Goal: Information Seeking & Learning: Learn about a topic

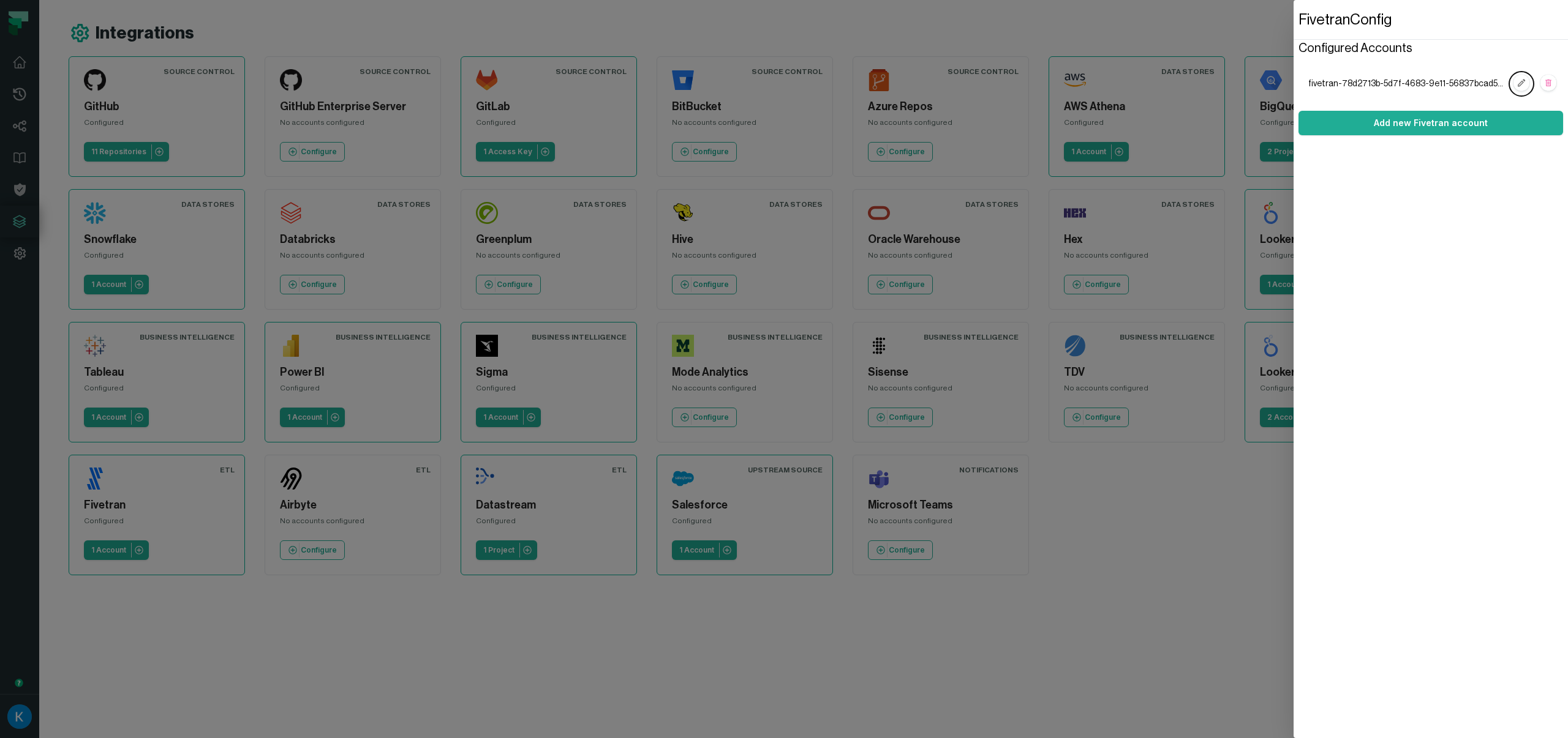
click at [1294, 651] on dialog "Fivetran Config Configured Accounts fivetran-78d2713b-5d7f-4683-9e11-56837bcad5…" at bounding box center [1431, 369] width 274 height 738
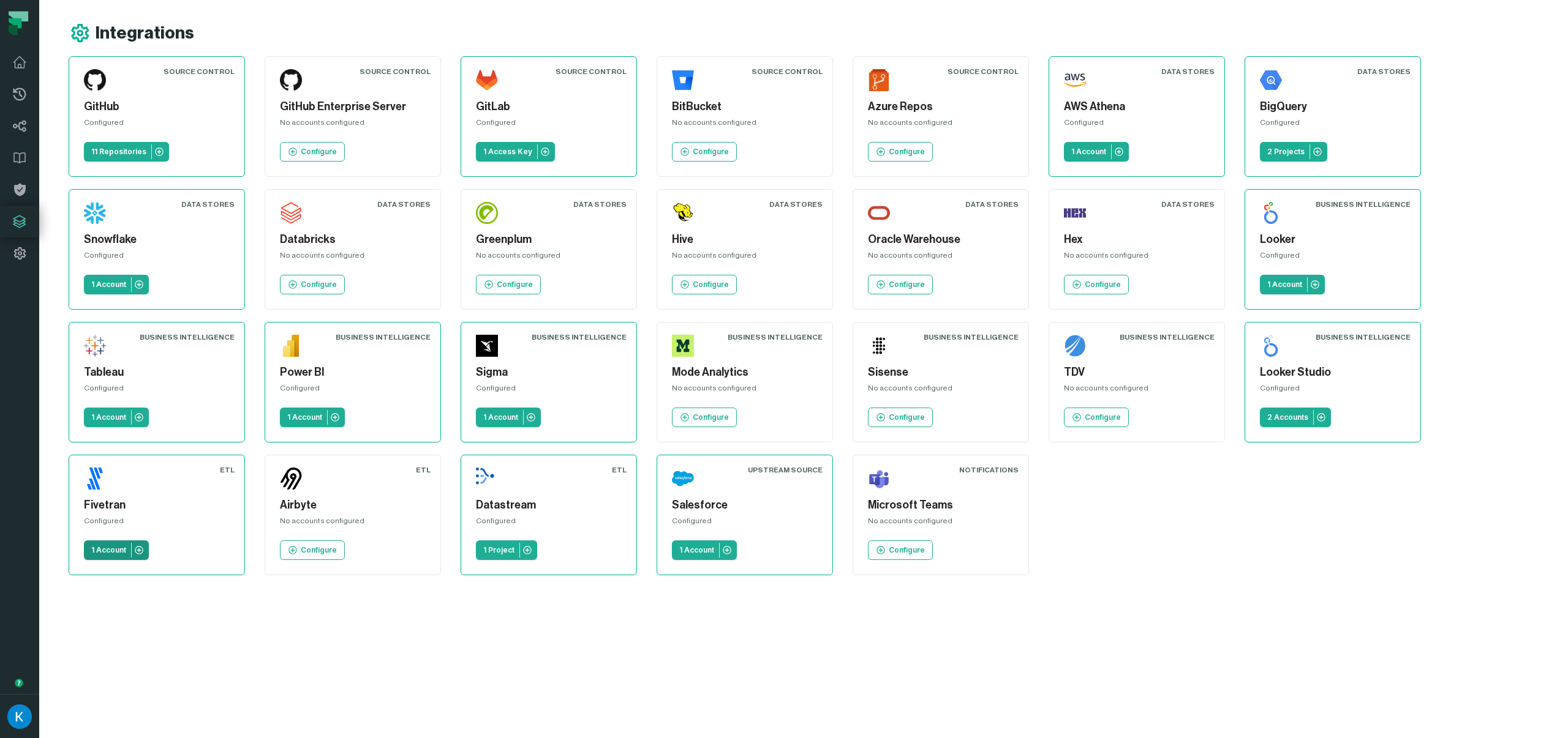
click at [101, 547] on p "1 Account" at bounding box center [109, 550] width 35 height 10
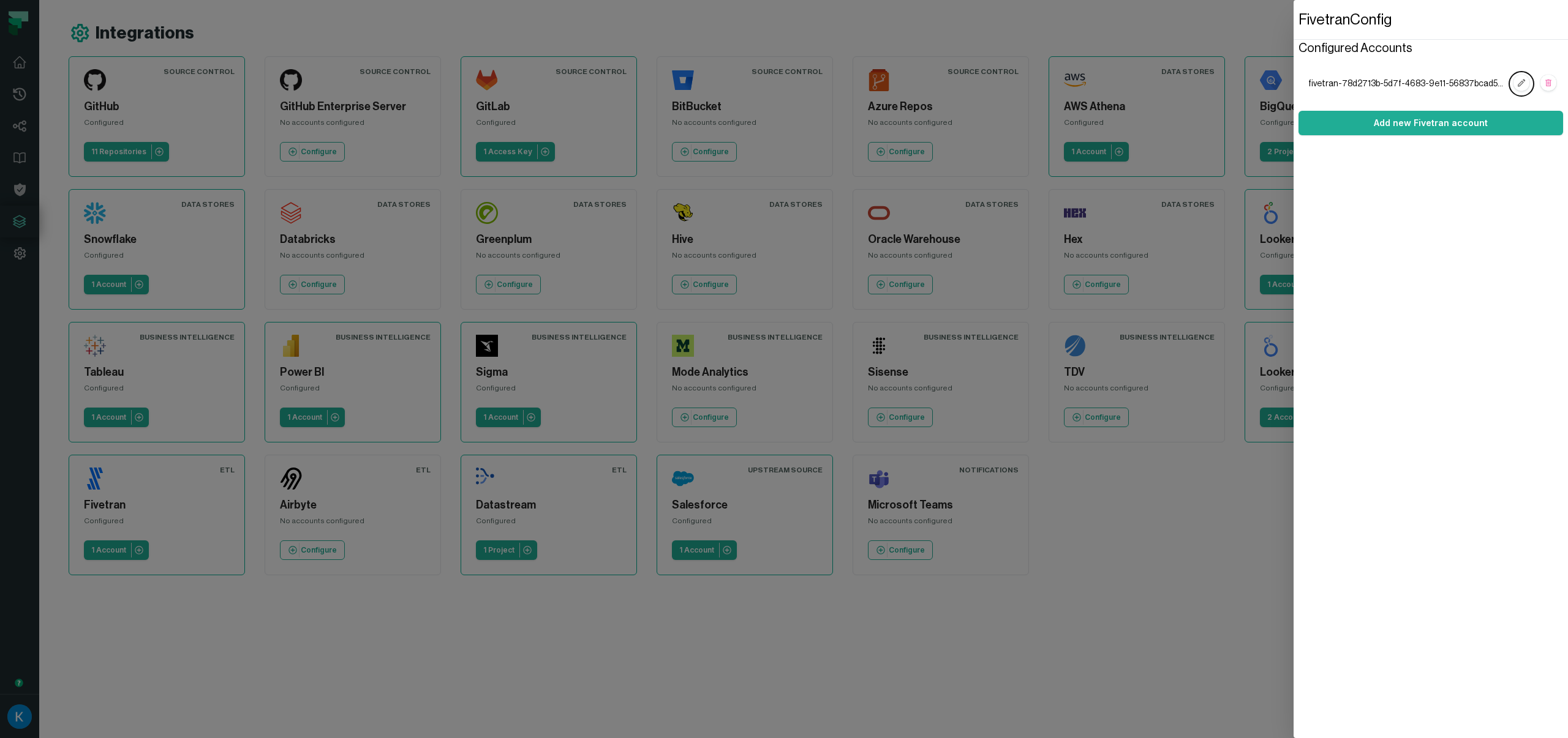
click at [1294, 508] on dialog "Fivetran Config Configured Accounts fivetran-78d2713b-5d7f-4683-9e11-56837bcad5…" at bounding box center [1431, 369] width 274 height 738
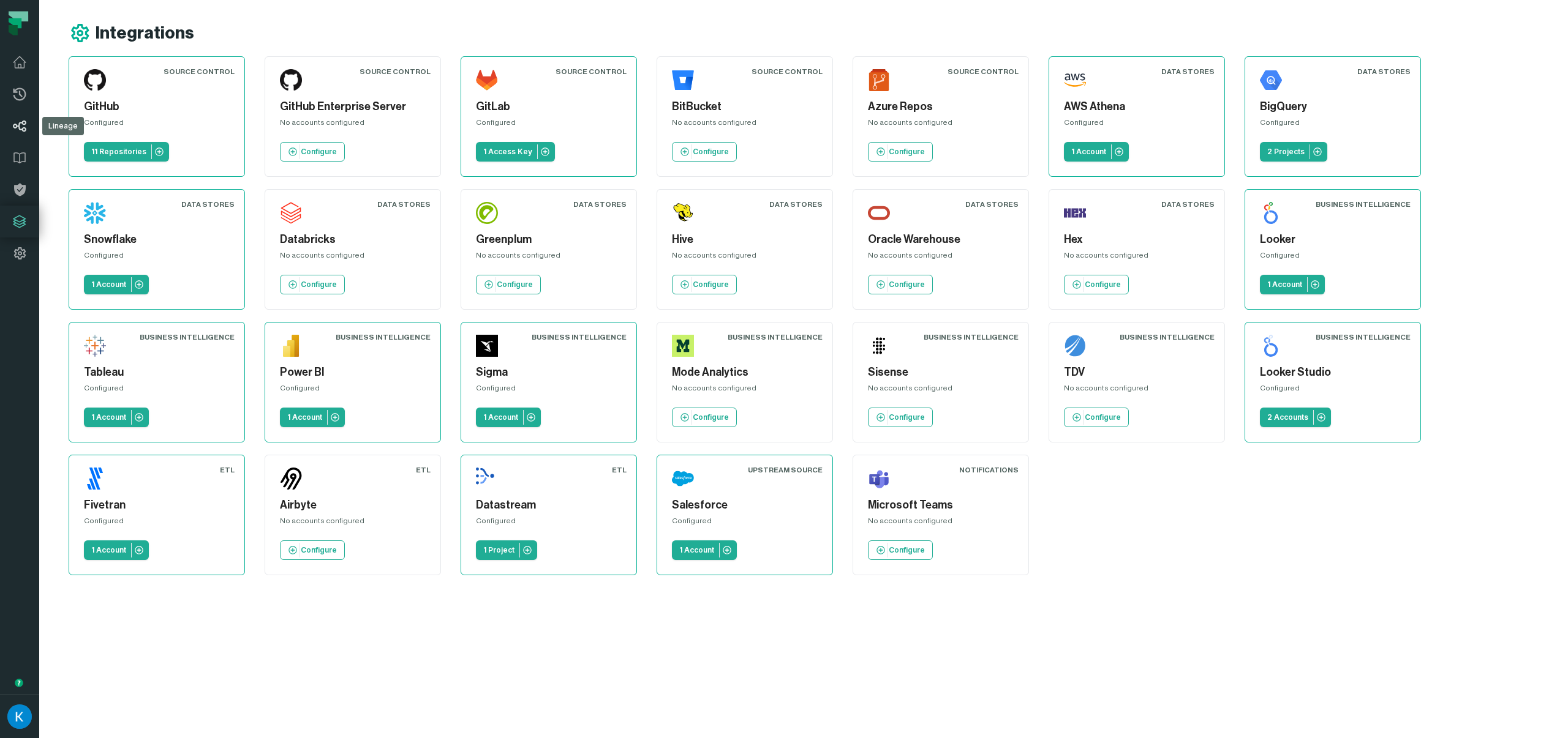
click at [16, 126] on icon at bounding box center [19, 126] width 13 height 11
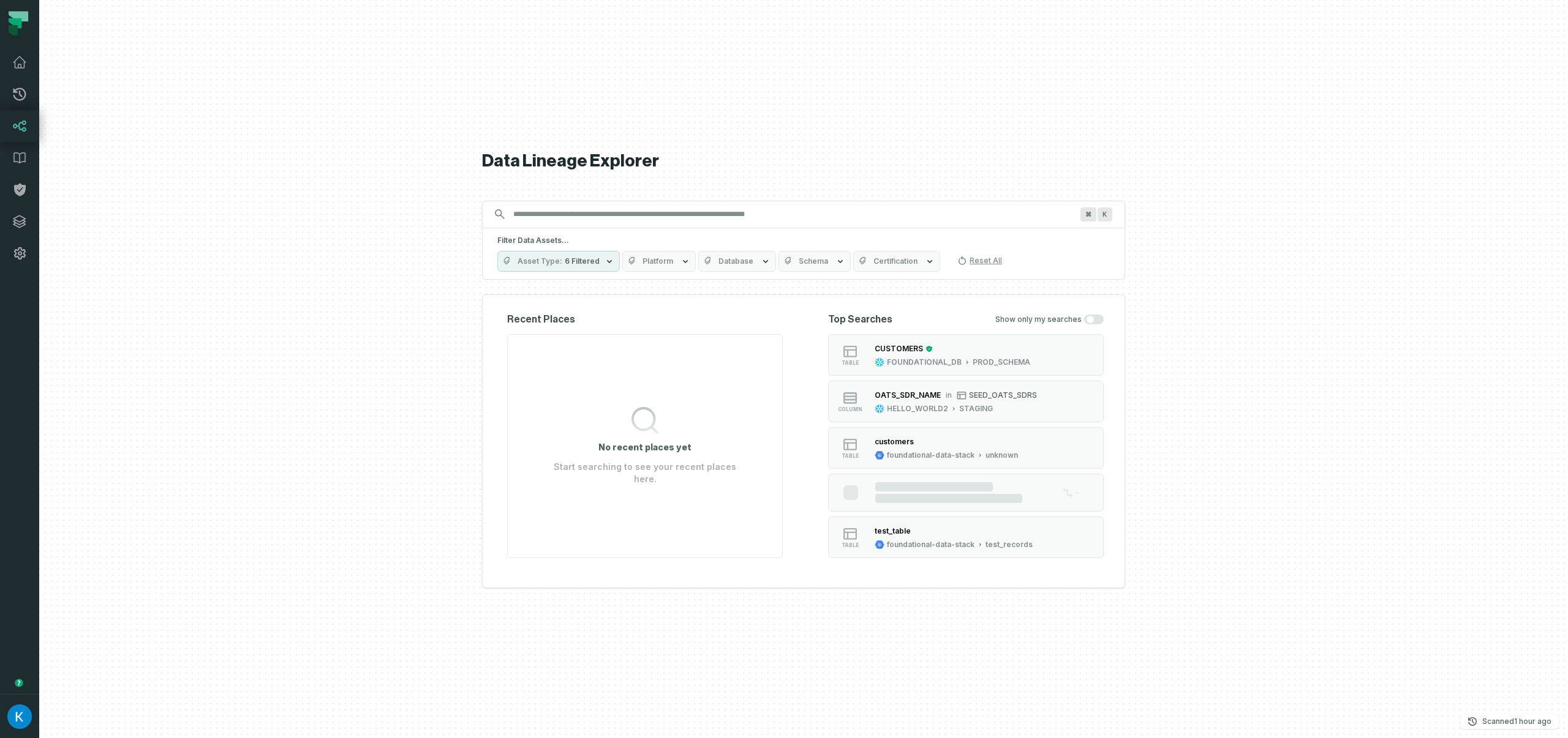
click at [621, 210] on input "Discovery Provider cmdk menu" at bounding box center [792, 214] width 574 height 19
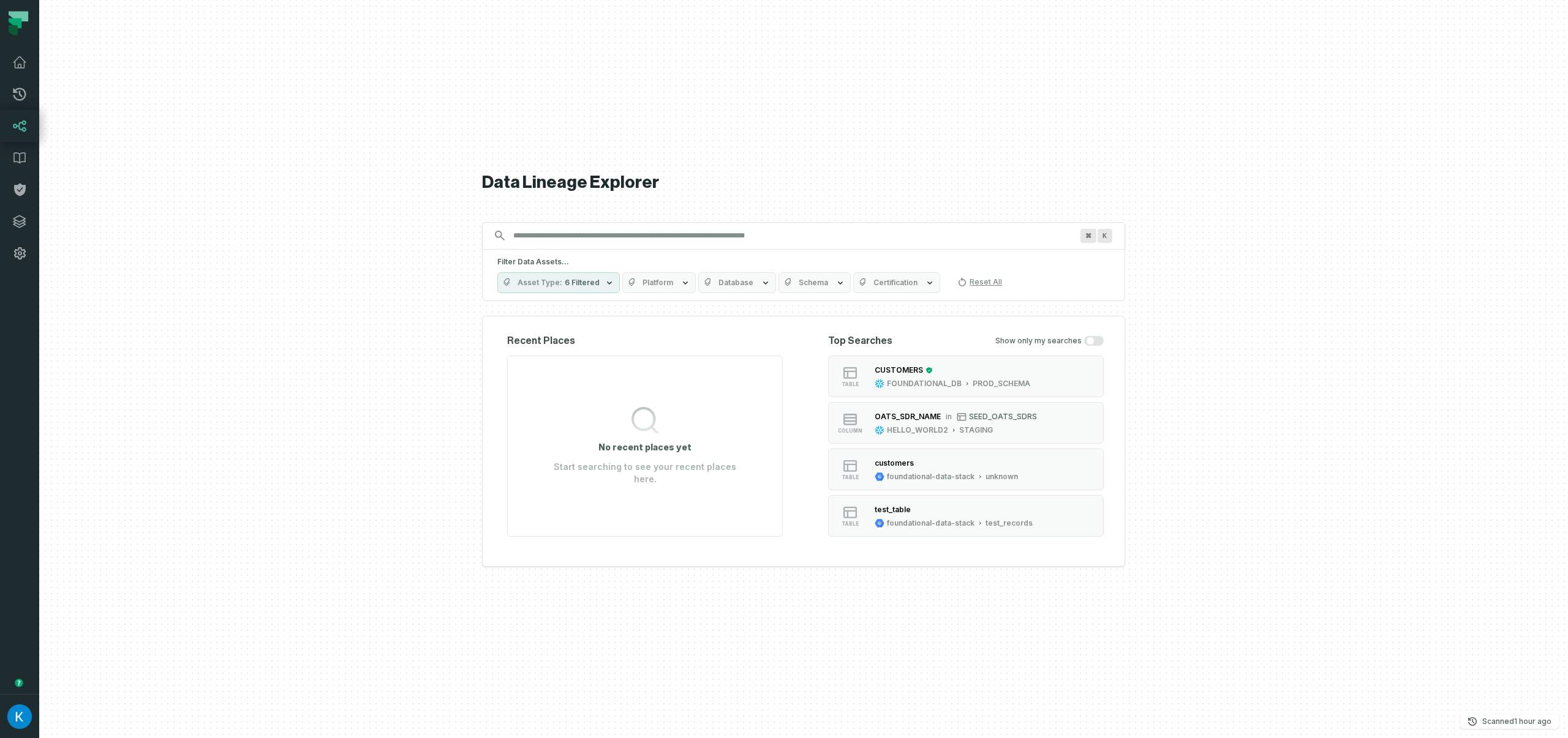
click at [635, 280] on button "Platform" at bounding box center [658, 282] width 73 height 21
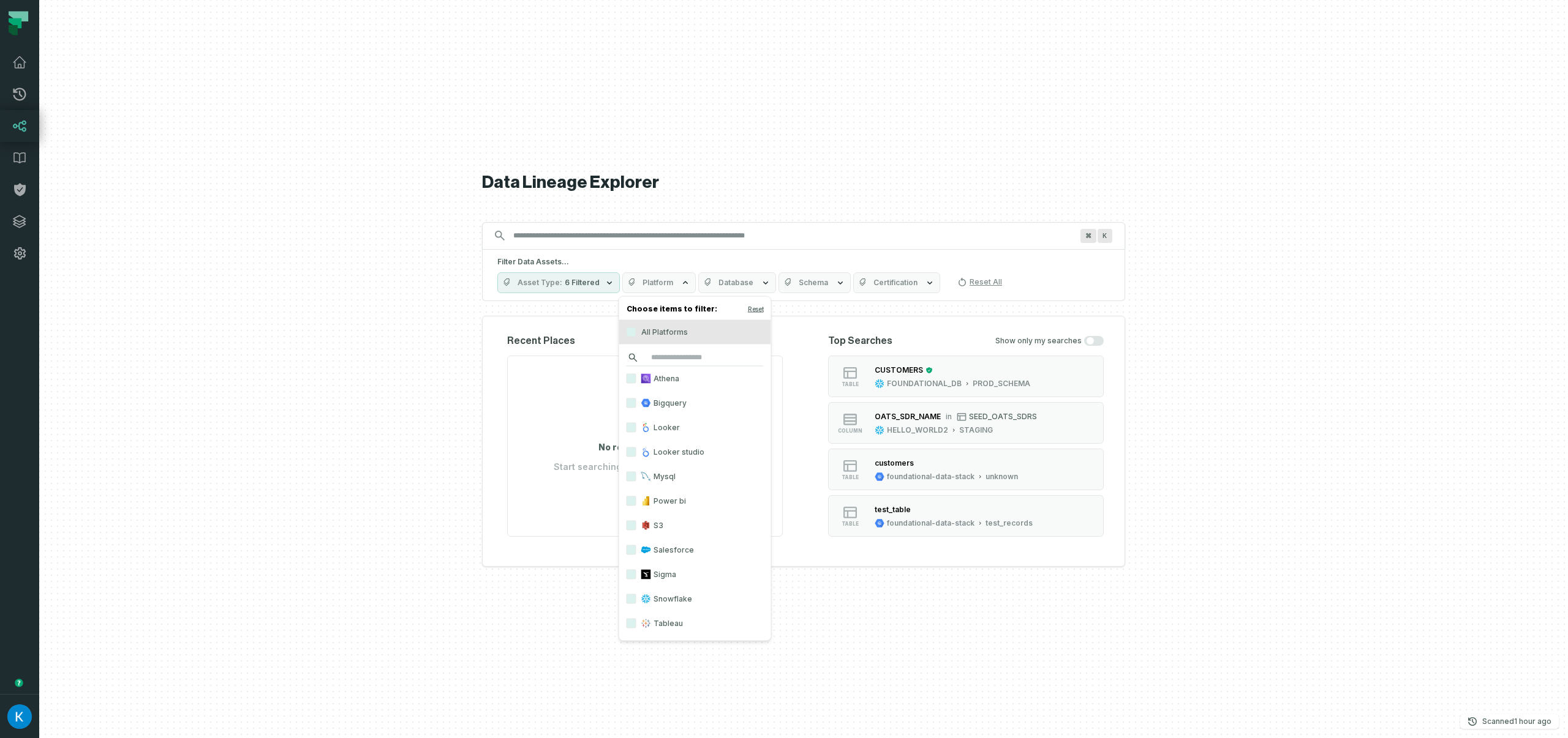
click at [681, 361] on input "search" at bounding box center [695, 358] width 137 height 17
type input "*"
type input "***"
drag, startPoint x: 670, startPoint y: 358, endPoint x: 621, endPoint y: 355, distance: 49.1
click at [621, 356] on div "***" at bounding box center [695, 358] width 152 height 17
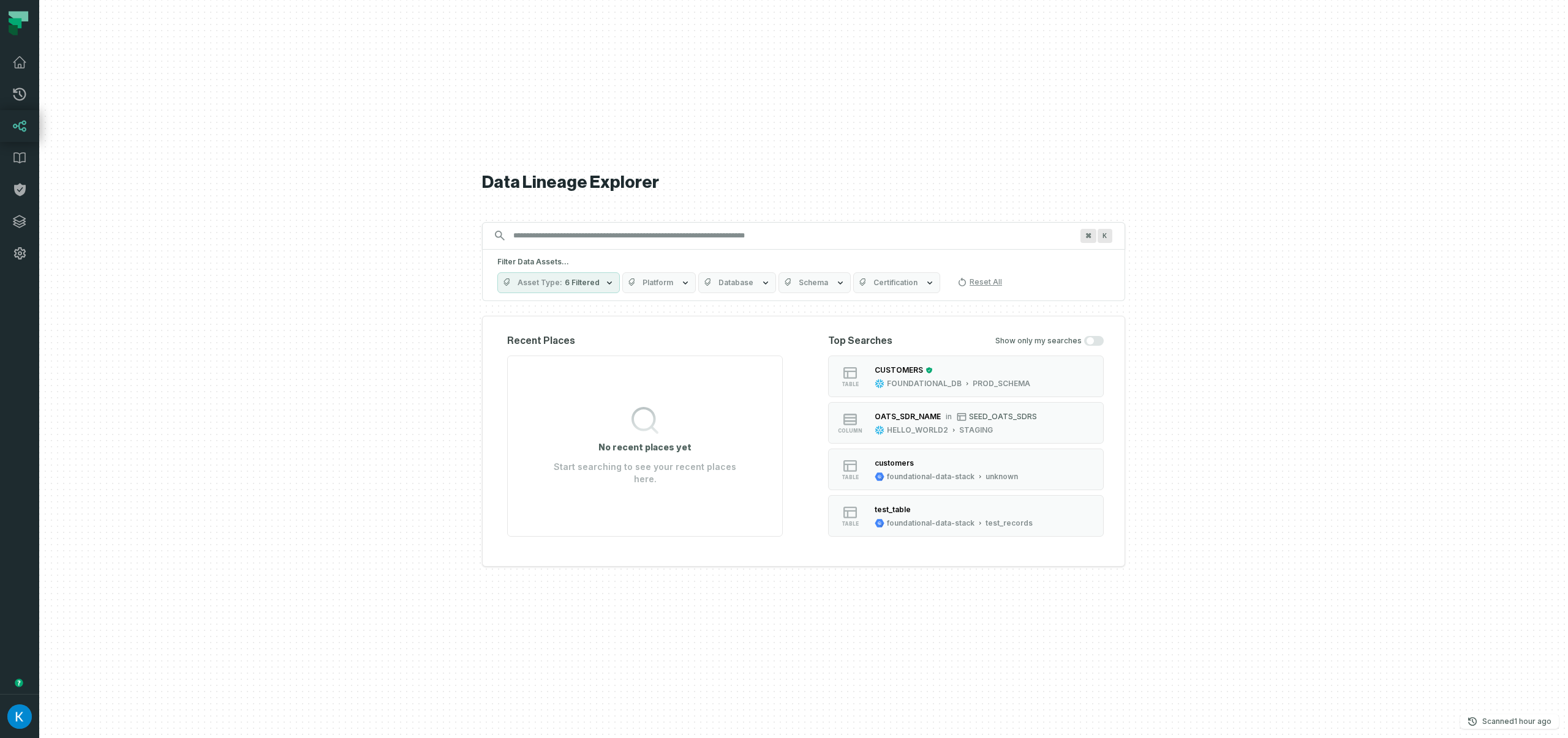
click at [841, 202] on div "Data Lineage Explorer Search for assets across the organization ⌘ K Filter Data…" at bounding box center [803, 369] width 643 height 738
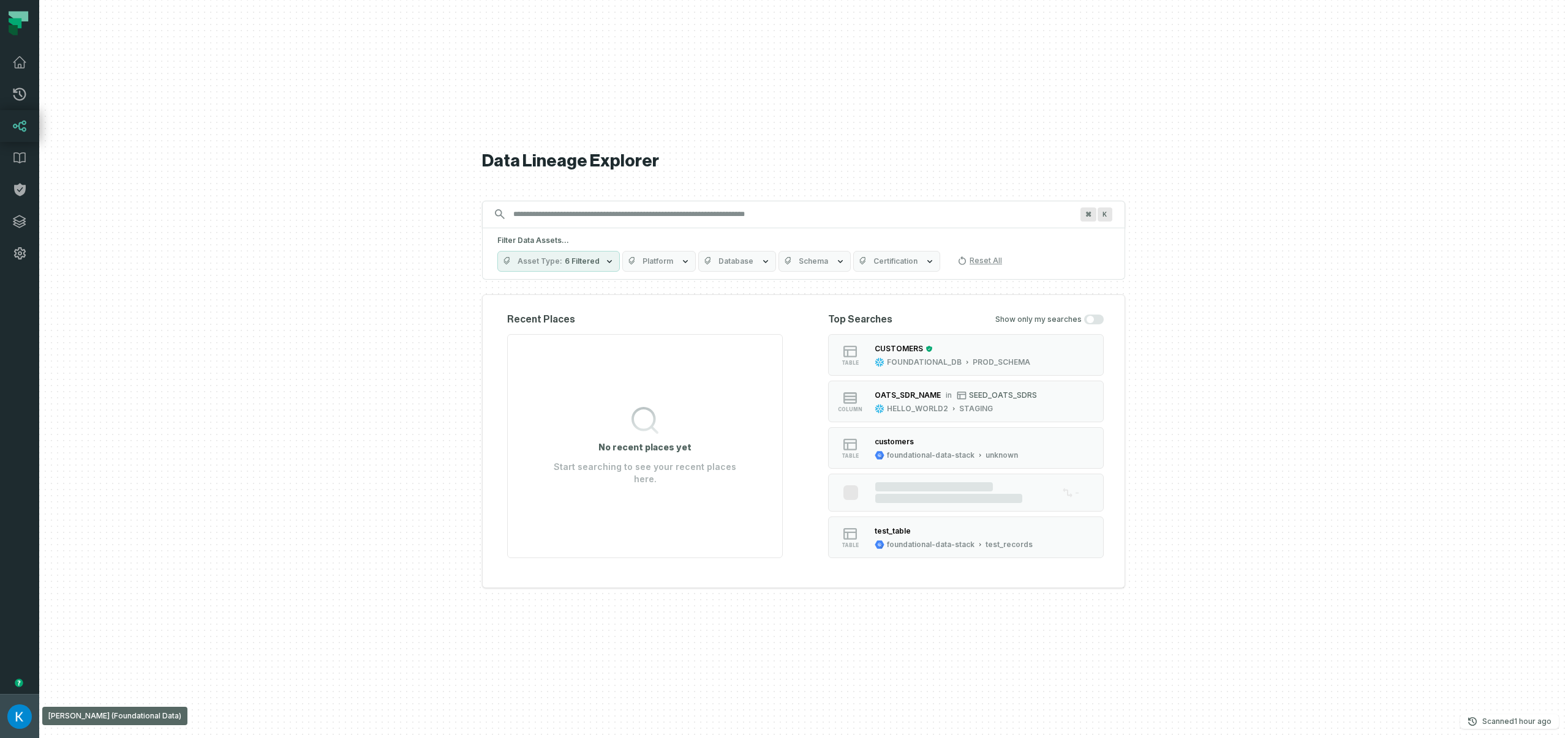
click at [19, 710] on img "button" at bounding box center [19, 716] width 24 height 24
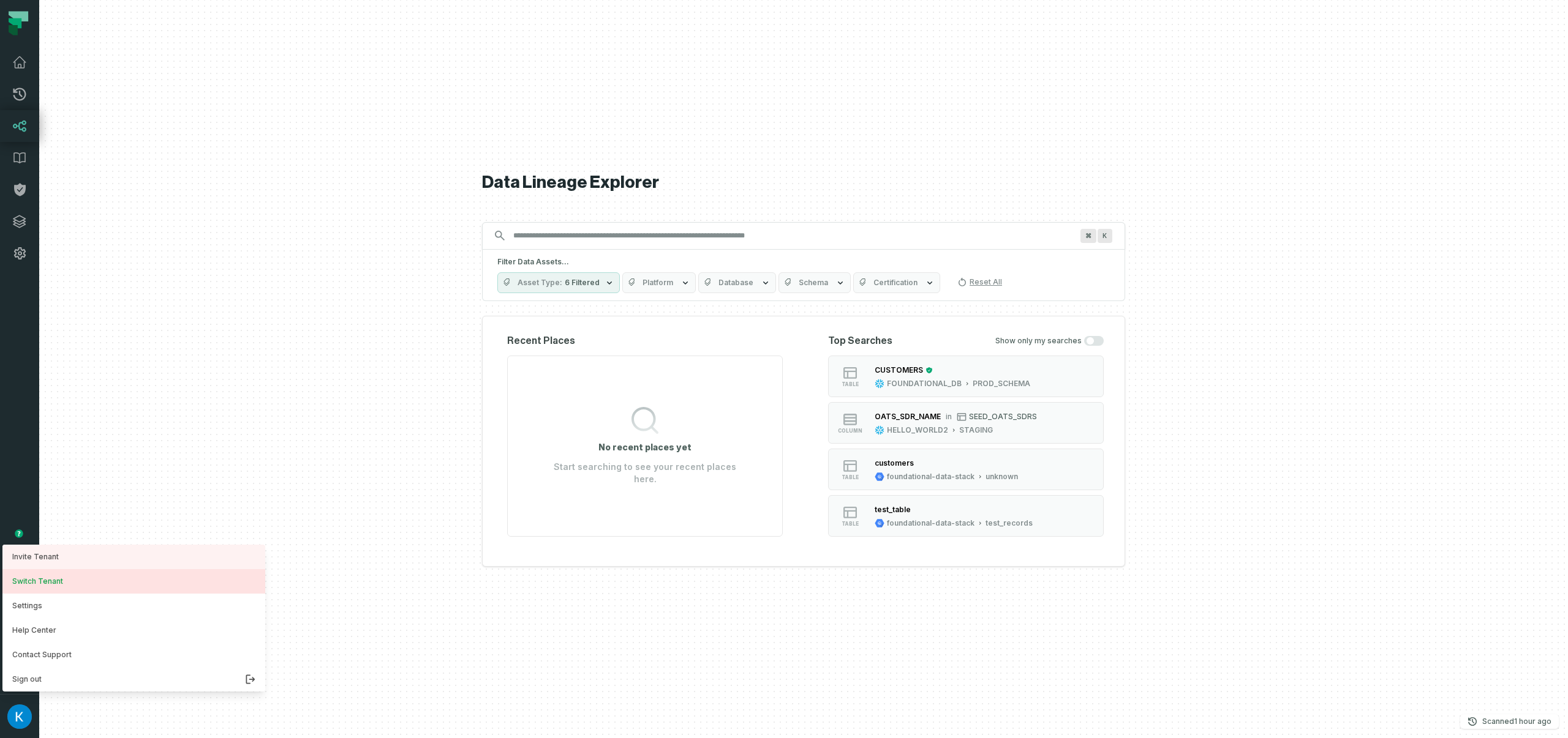
click at [80, 581] on button "Switch Tenant" at bounding box center [134, 581] width 263 height 24
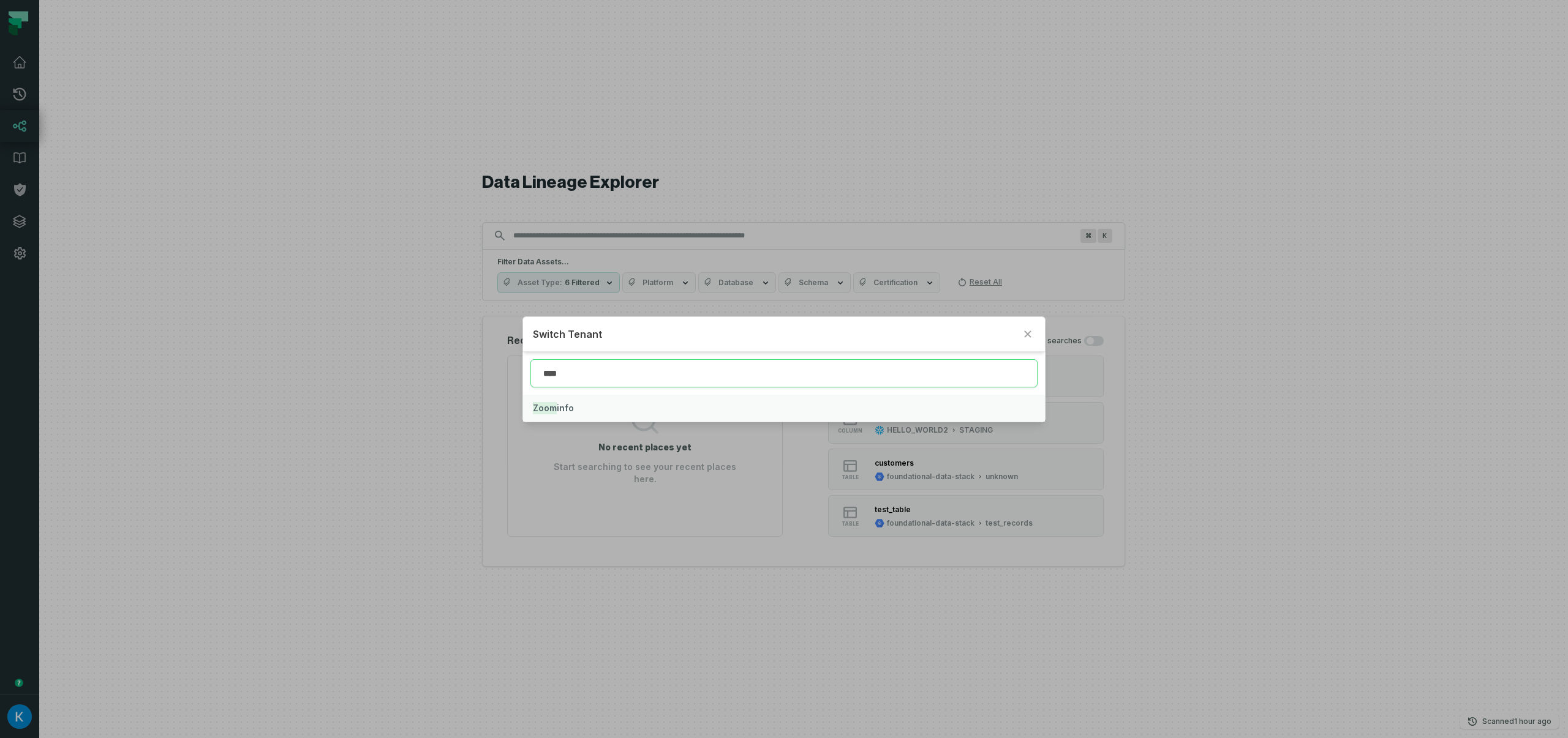
type input "****"
click at [578, 397] on button "Zoom info" at bounding box center [783, 408] width 521 height 27
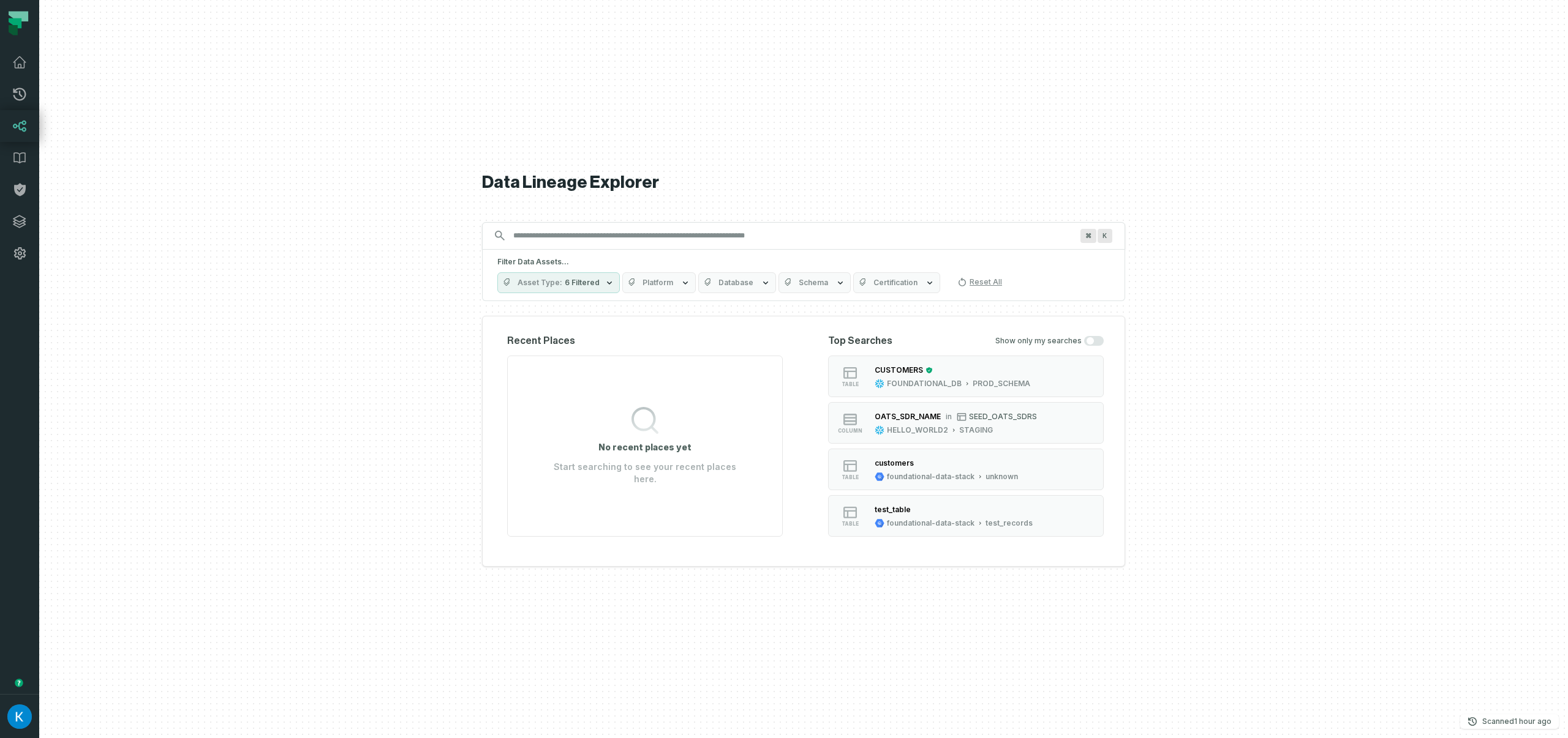
click at [667, 287] on button "Platform" at bounding box center [658, 282] width 73 height 21
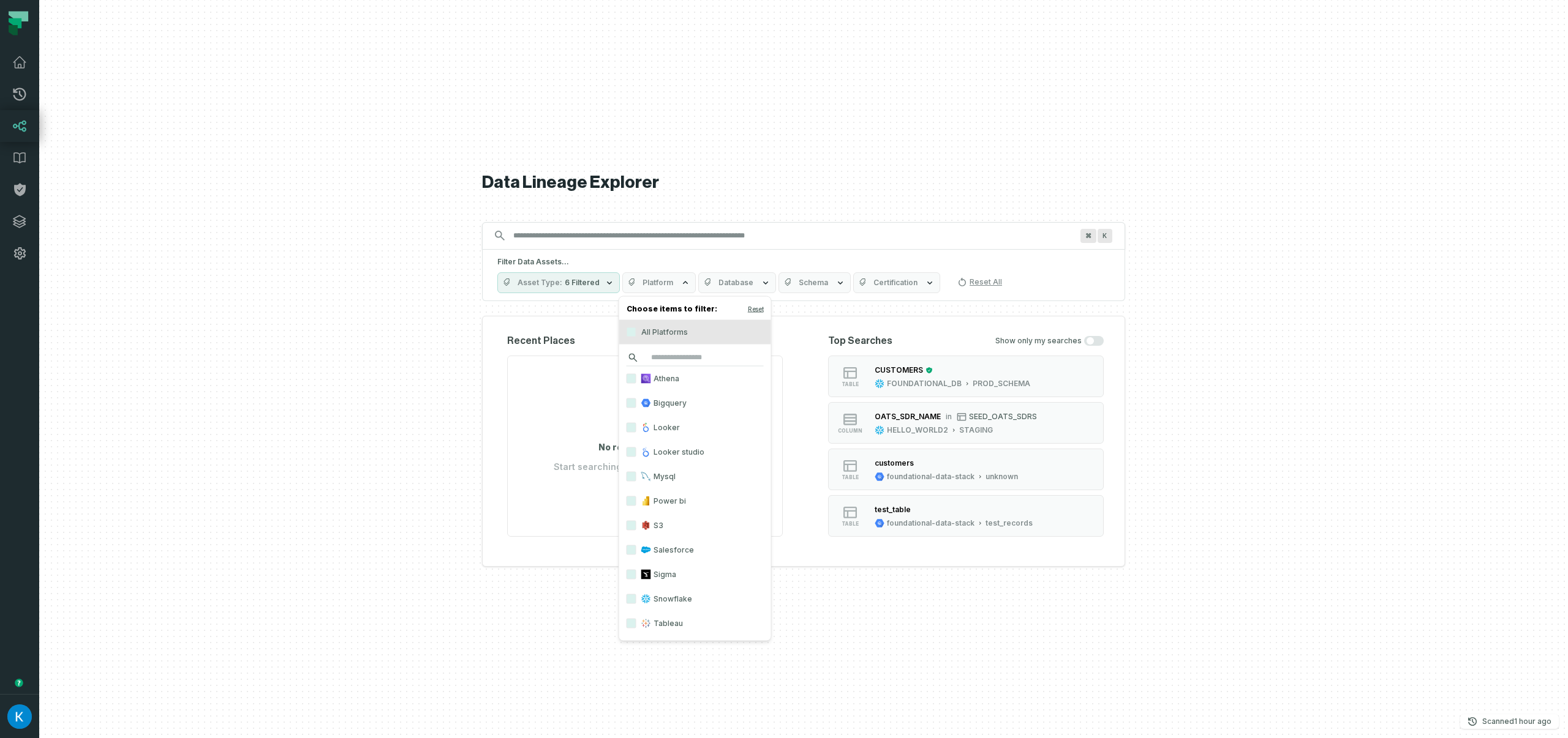
click at [676, 354] on input "search" at bounding box center [695, 358] width 137 height 17
type input "*"
click at [414, 257] on div at bounding box center [803, 369] width 1528 height 738
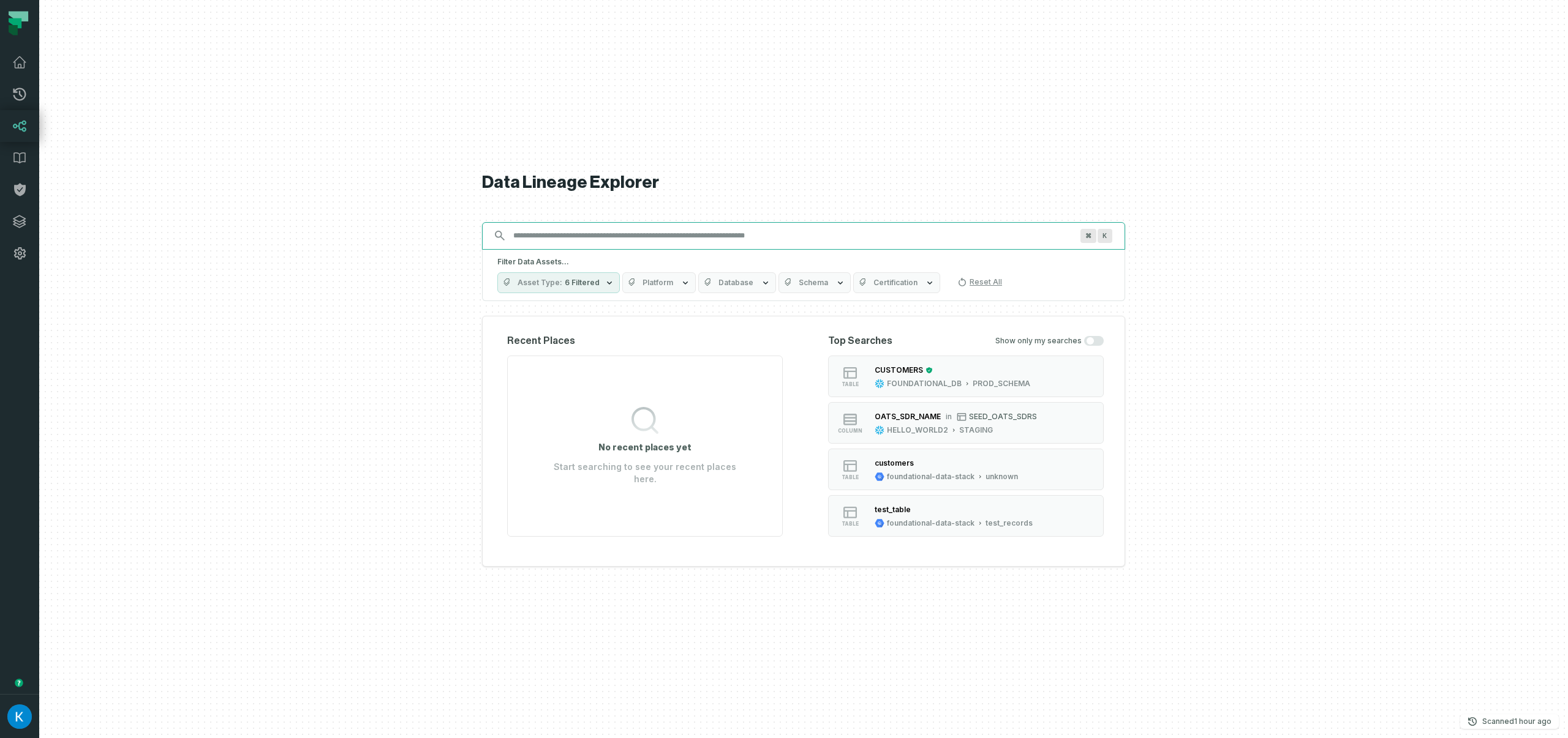
click at [568, 234] on input "Discovery Provider cmdk menu" at bounding box center [792, 235] width 574 height 19
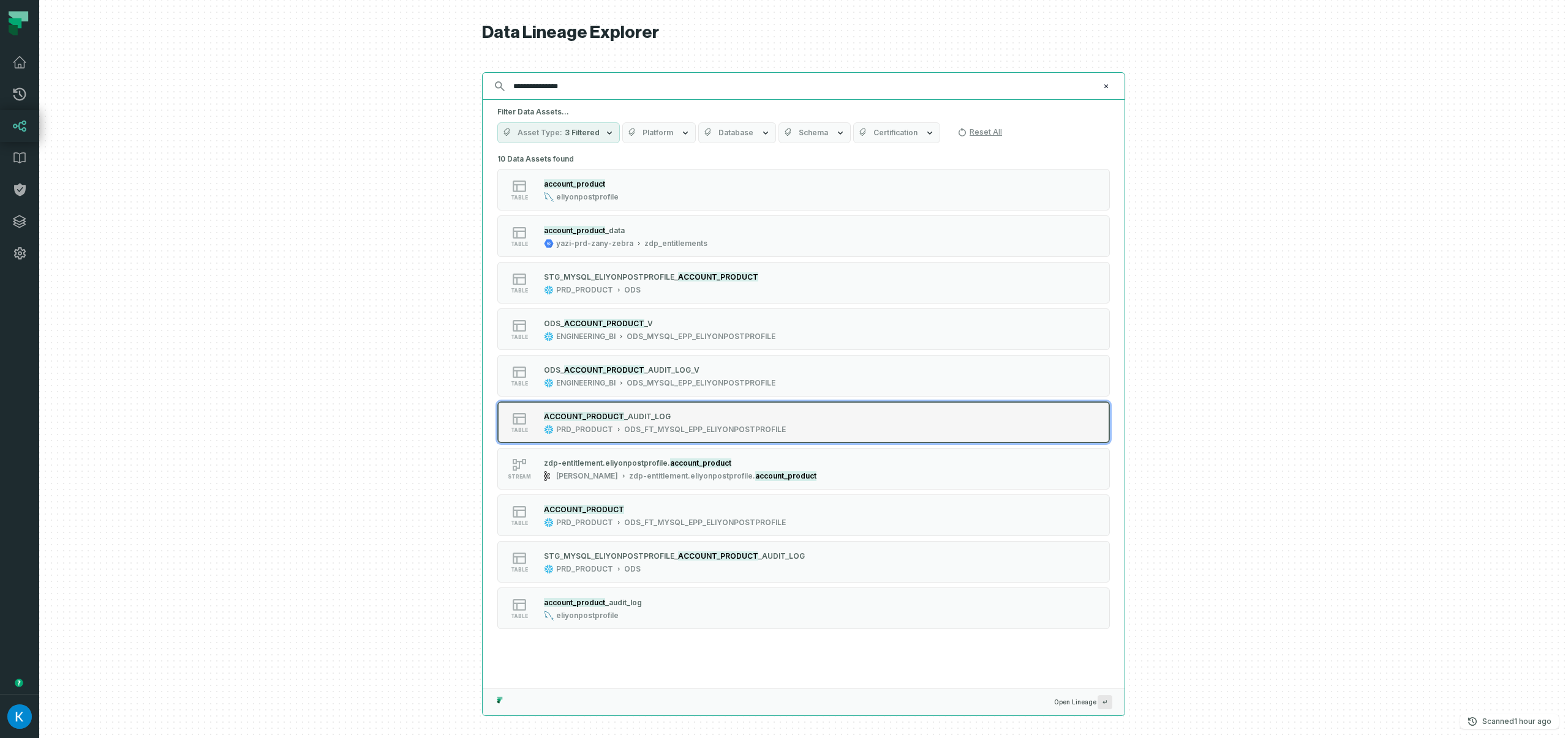
type input "**********"
click at [711, 421] on div "ACCOUNT_PRODUCT _AUDIT_LOG" at bounding box center [665, 416] width 242 height 12
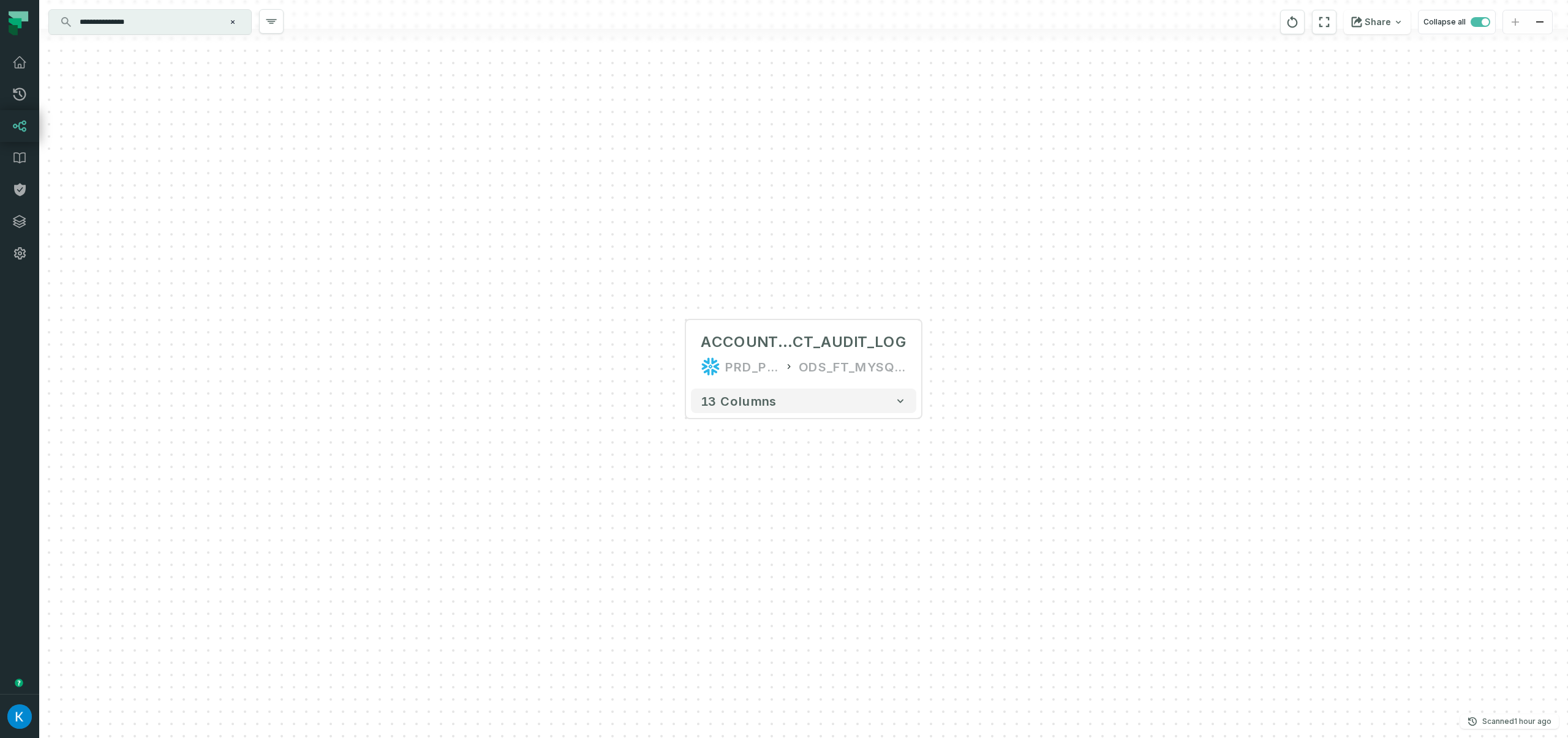
click at [165, 24] on input "**********" at bounding box center [149, 22] width 153 height 19
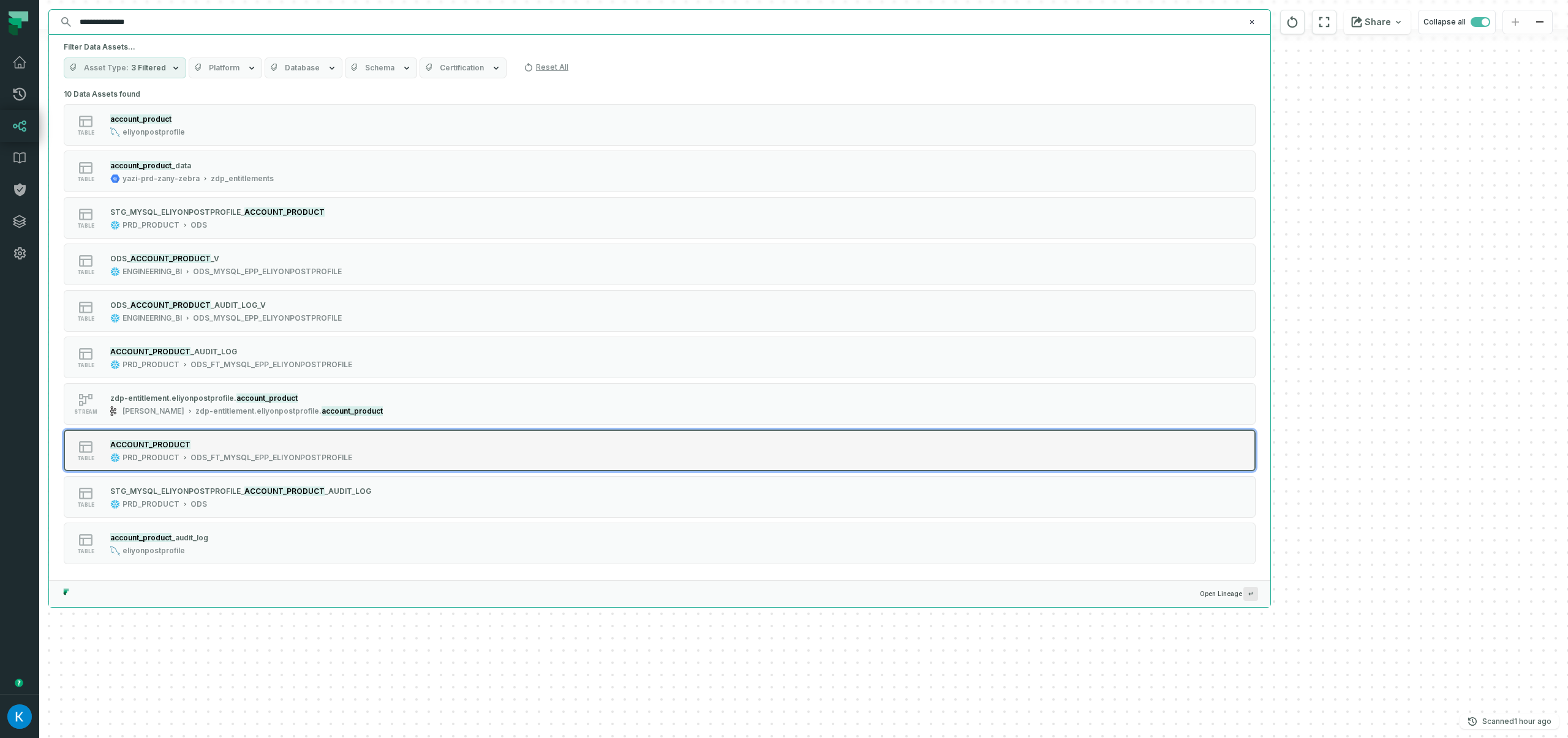
click at [280, 440] on div "ACCOUNT_PRODUCT" at bounding box center [231, 444] width 242 height 12
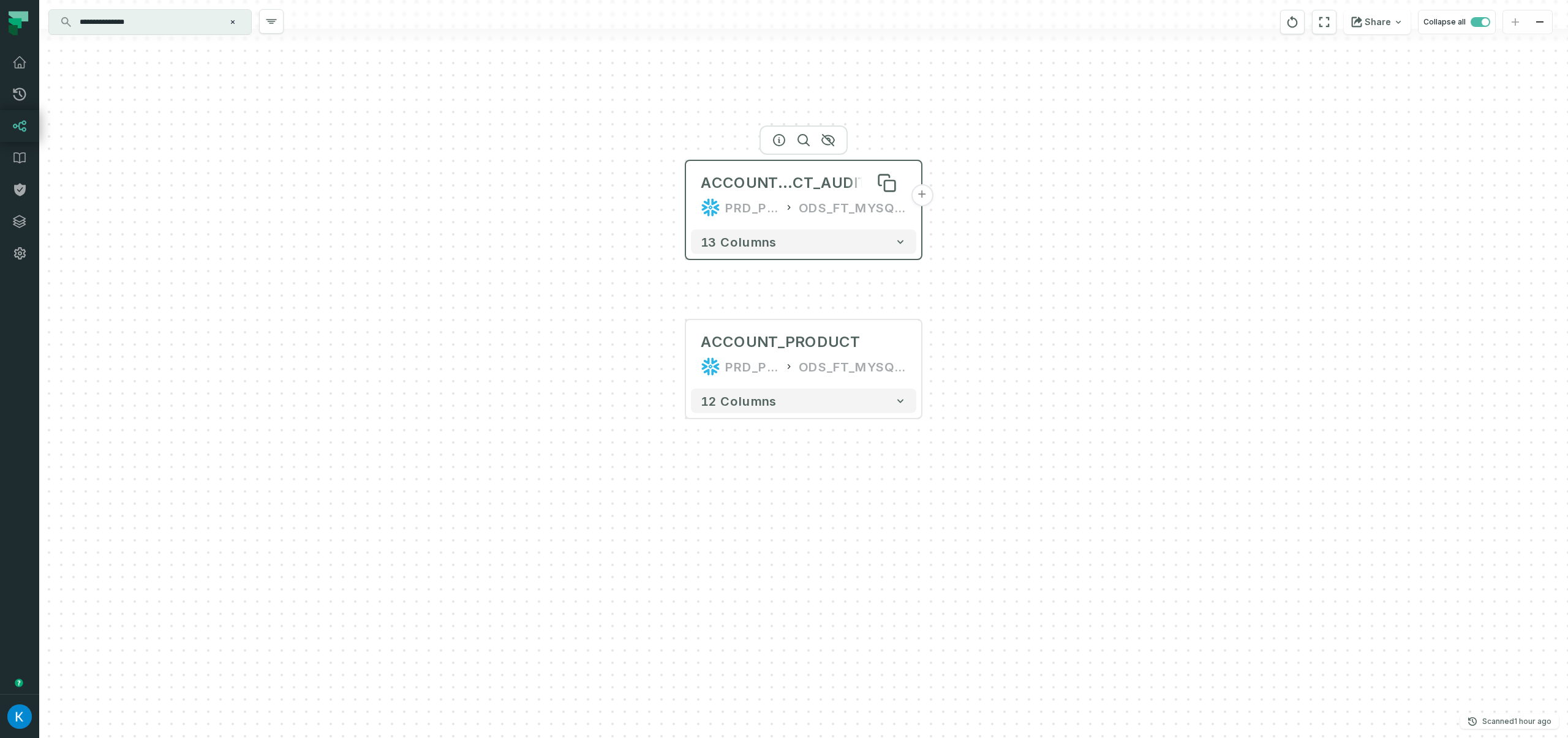
click at [791, 183] on span "ACCOUNT_PRODU" at bounding box center [746, 183] width 92 height 19
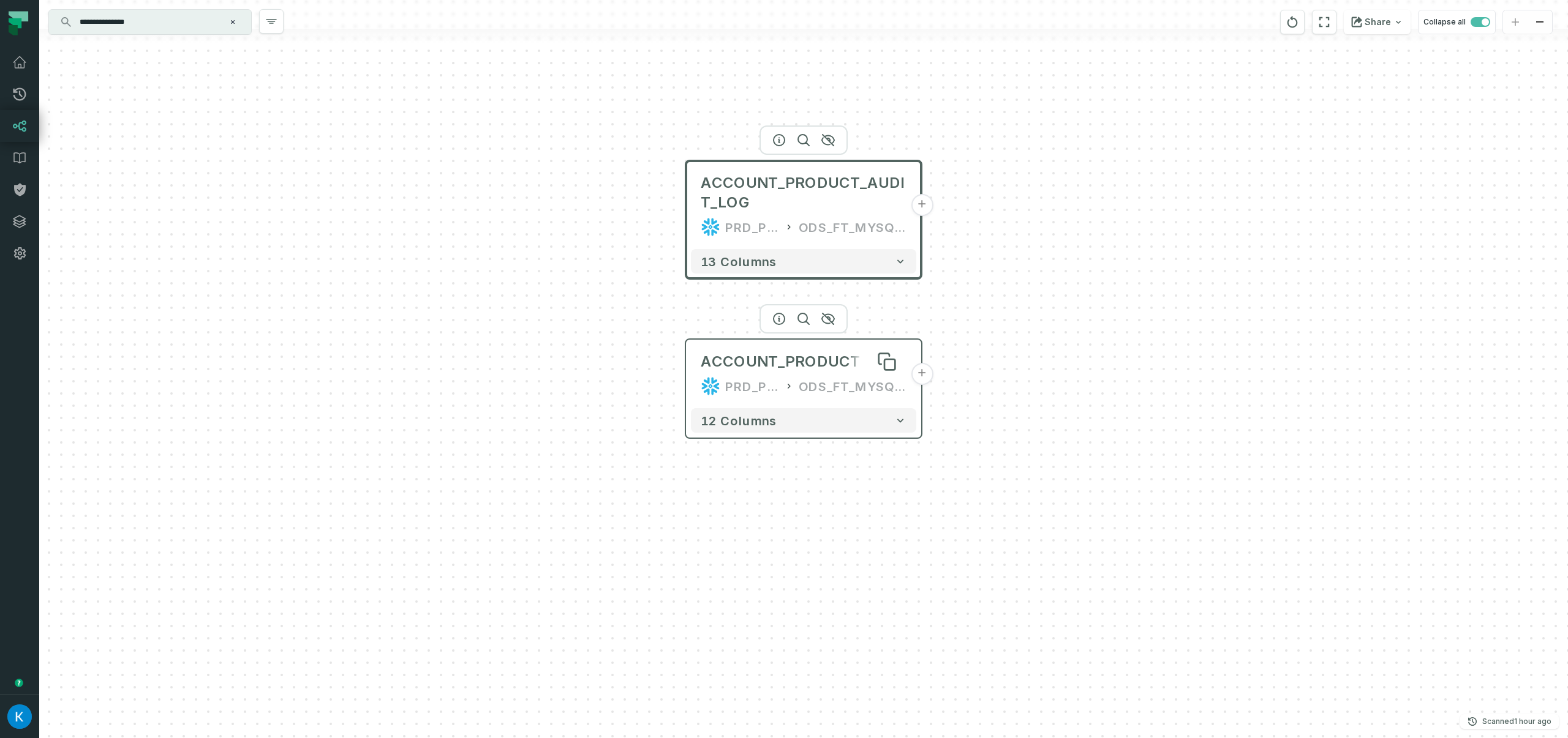
click at [811, 368] on div "ACCOUNT_PRODUCT" at bounding box center [781, 362] width 161 height 19
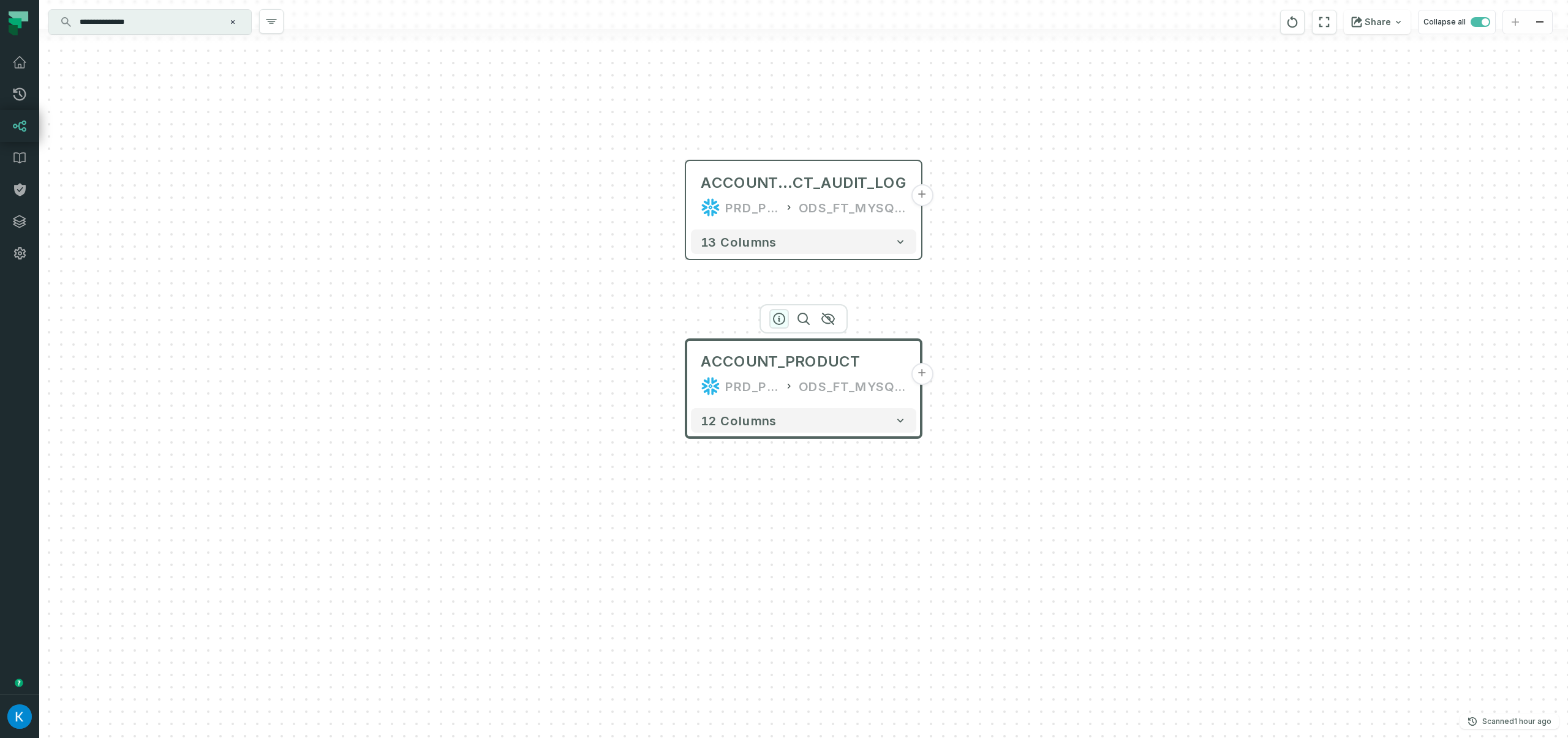
click at [771, 322] on button "button" at bounding box center [779, 319] width 19 height 19
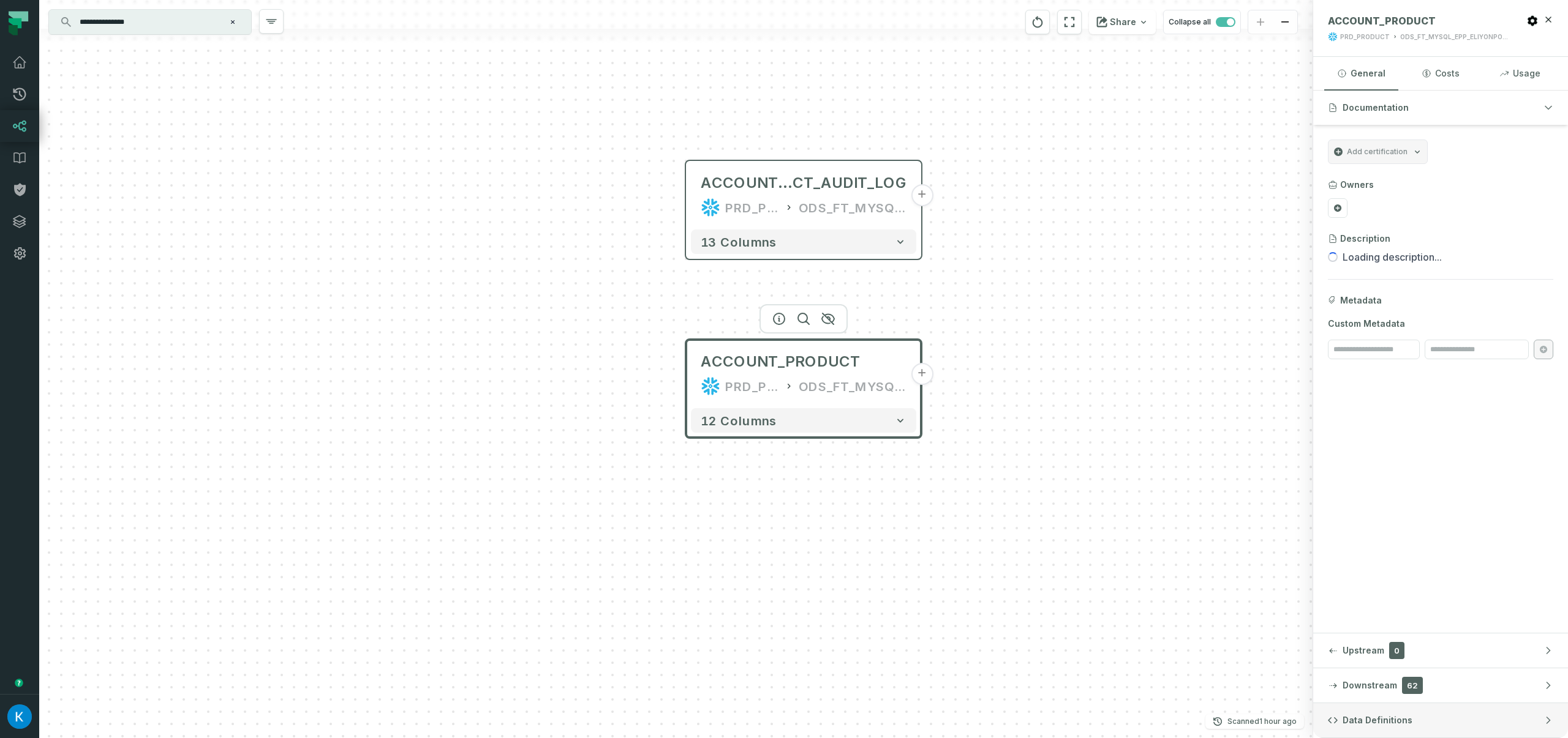
click at [1411, 717] on button "Data Definitions" at bounding box center [1440, 721] width 255 height 34
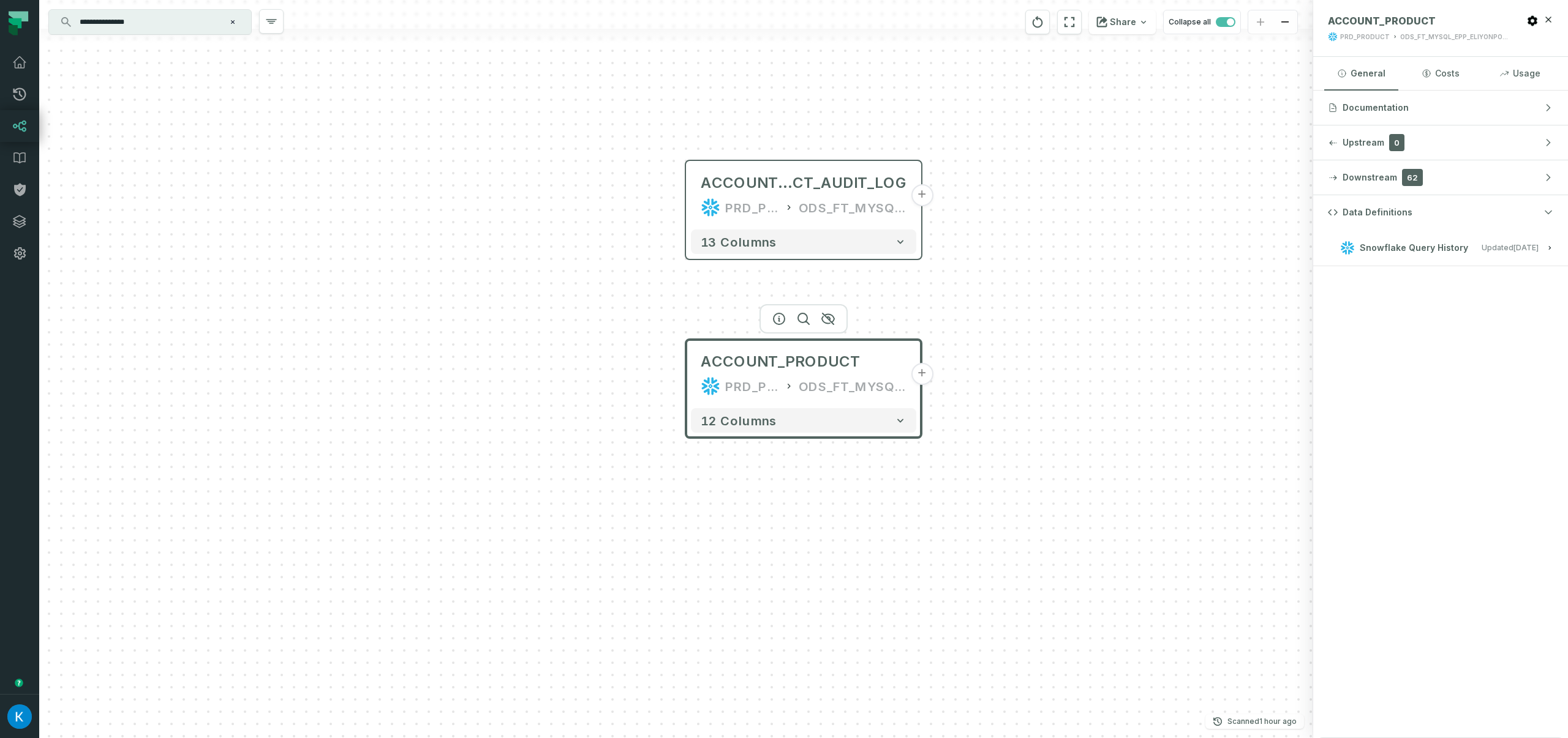
click at [1400, 245] on span "Snowflake Query History" at bounding box center [1413, 248] width 108 height 12
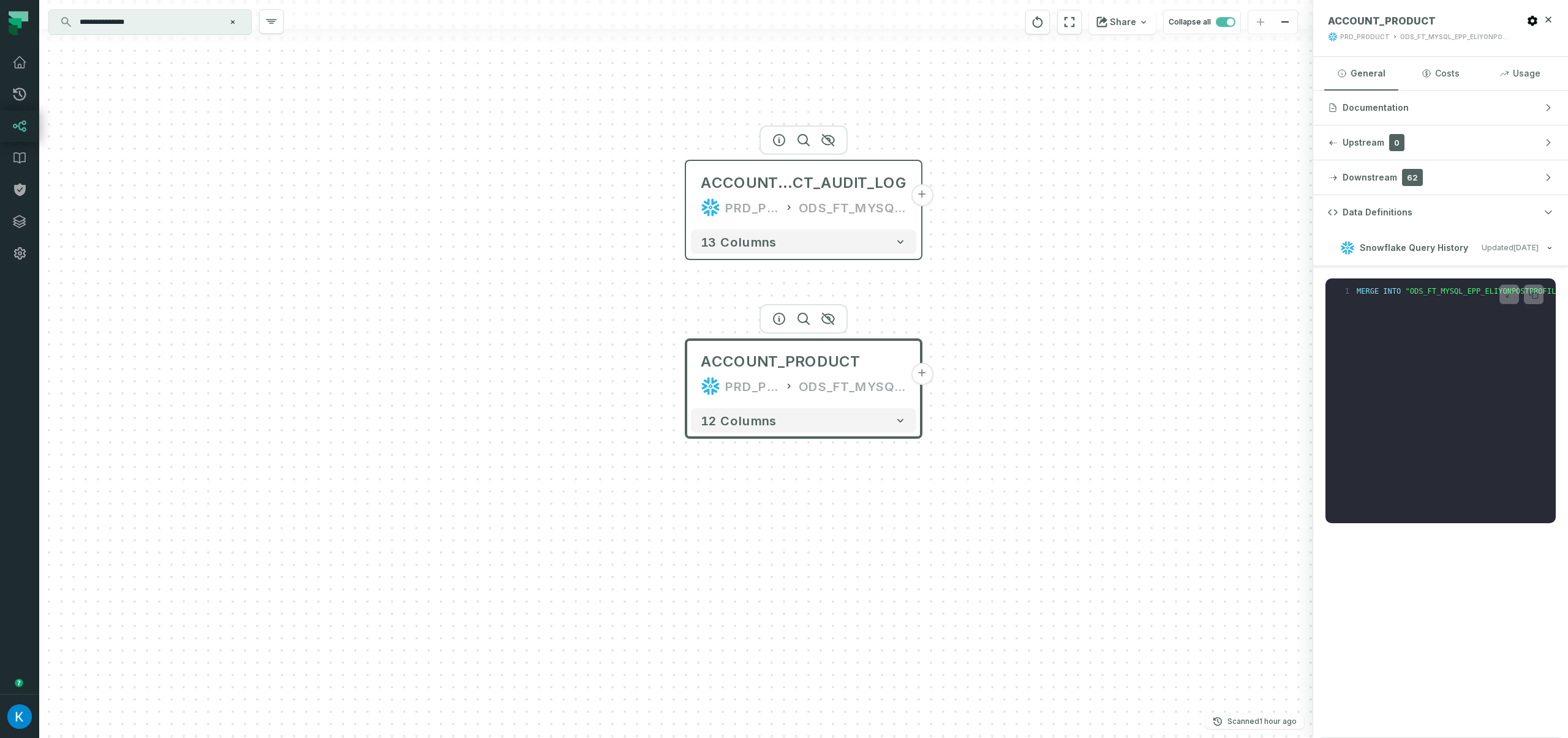
click at [801, 202] on div "ODS_FT_MYSQL_EPP_ELIYONPOSTPROFILE" at bounding box center [853, 207] width 108 height 19
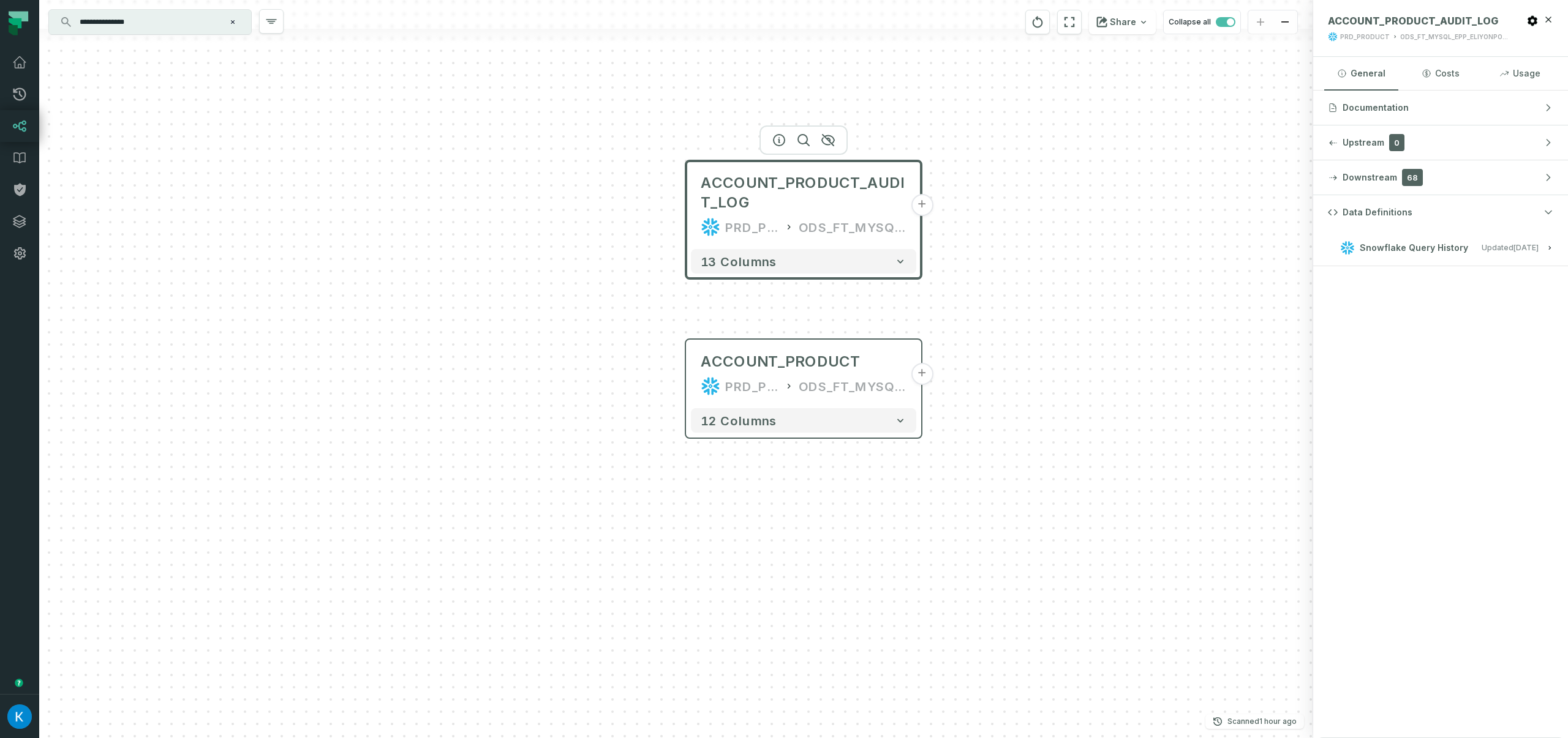
click at [1390, 247] on span "Snowflake Query History" at bounding box center [1413, 248] width 108 height 12
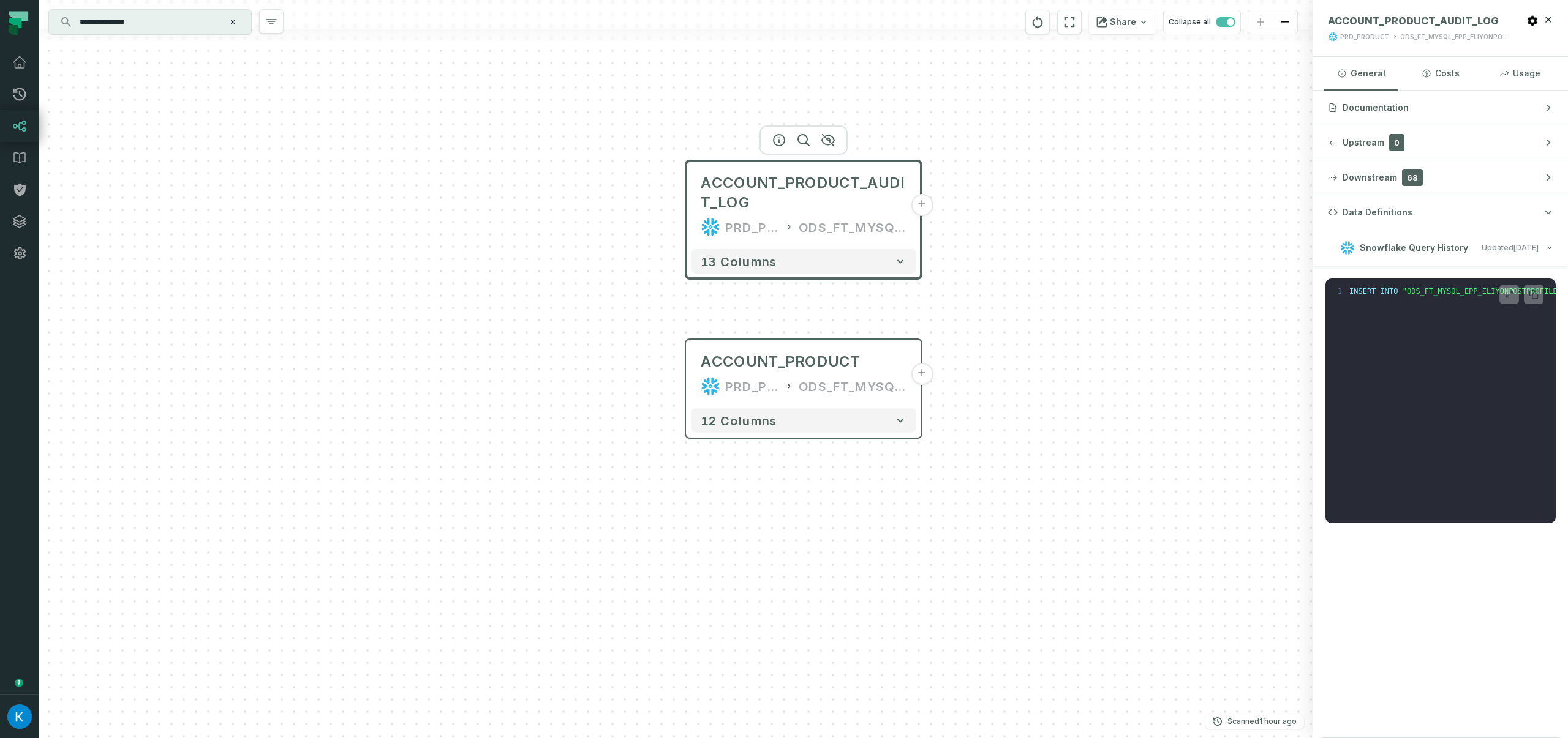
click at [1171, 243] on div "ACCOUNT_PRODUCT_AUDIT_LOG PRD_PRODUCT ODS_FT_MYSQL_EPP_ELIYONPOSTPROFILE + 13 c…" at bounding box center [676, 369] width 1274 height 738
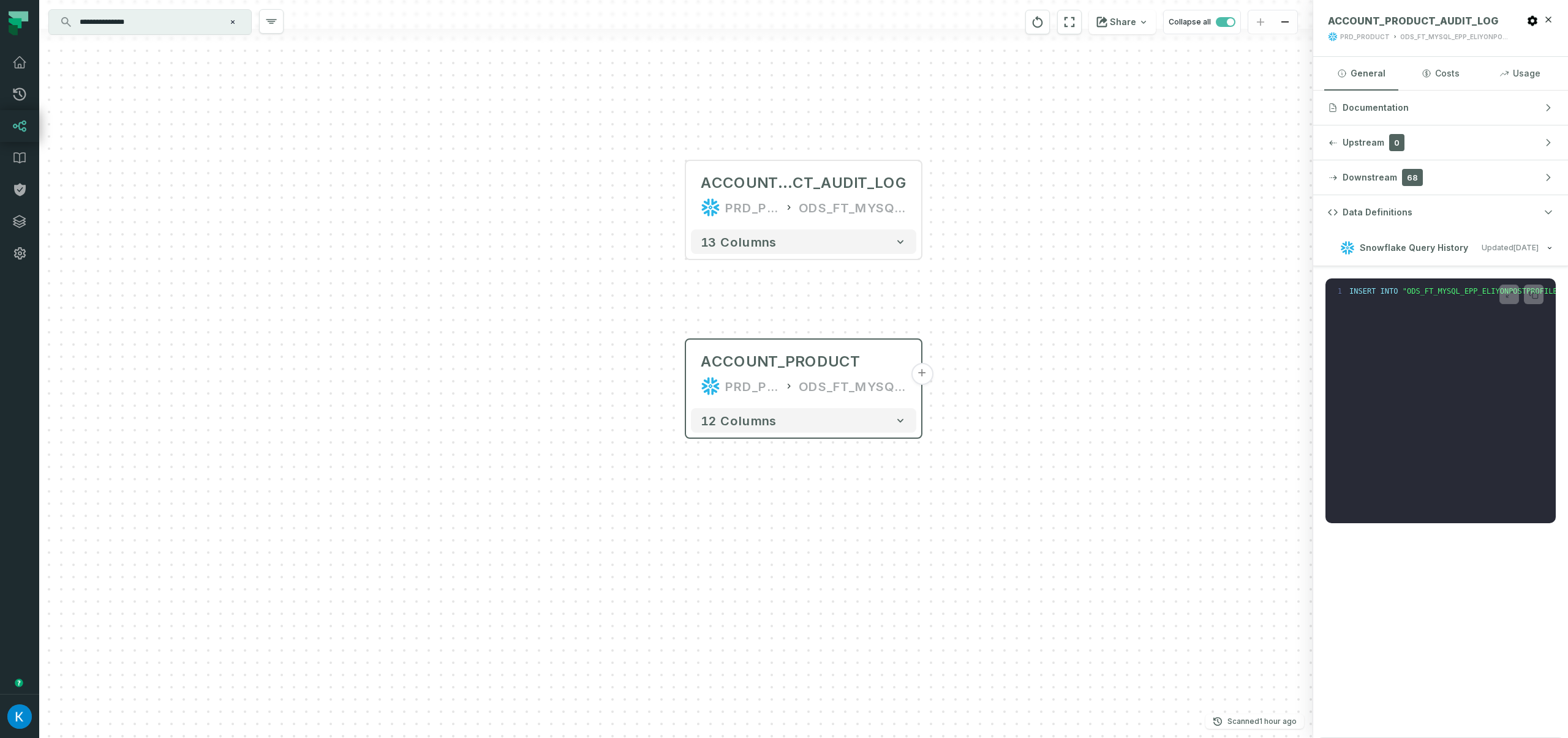
click at [980, 299] on div "ACCOUNT_PRODU CT_AUDIT_LOG PRD_PRODUCT ODS_FT_MYSQL_EPP_ELIYONPOSTPROFILE + 13 …" at bounding box center [676, 369] width 1274 height 738
click at [15, 719] on img "button" at bounding box center [19, 716] width 24 height 24
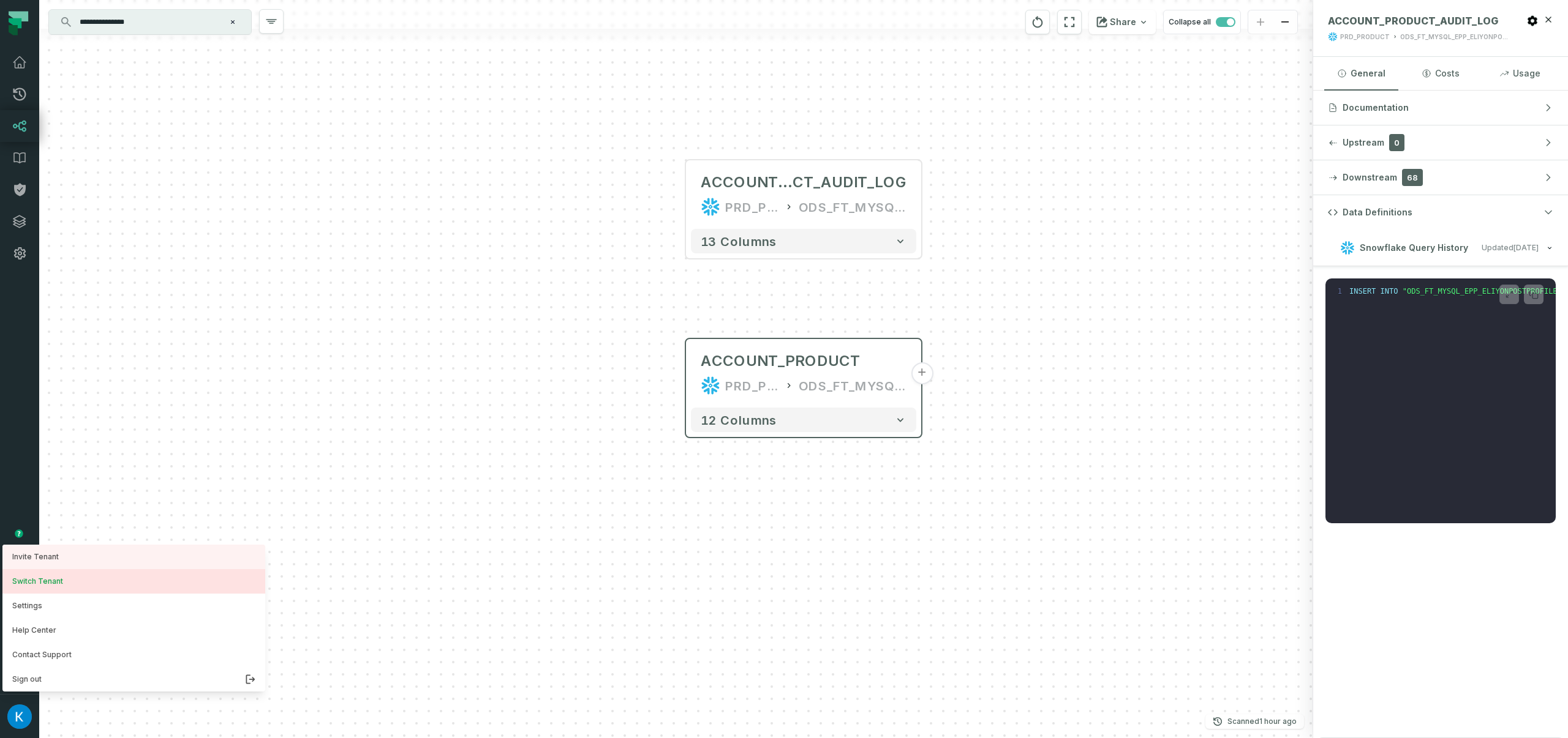
click at [89, 581] on button "Switch Tenant" at bounding box center [134, 581] width 263 height 24
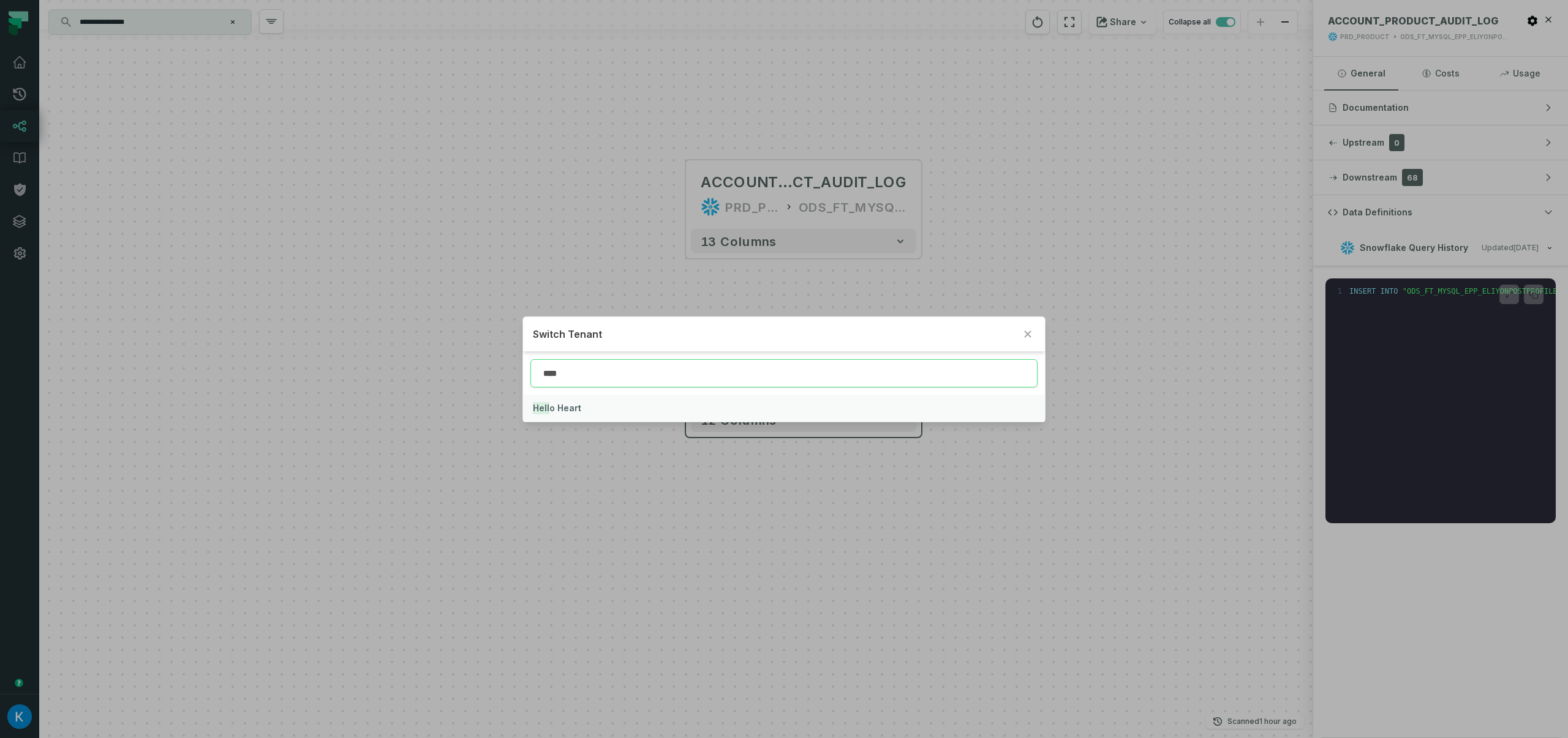
type input "****"
click at [590, 397] on button "Hell o Heart" at bounding box center [783, 408] width 521 height 27
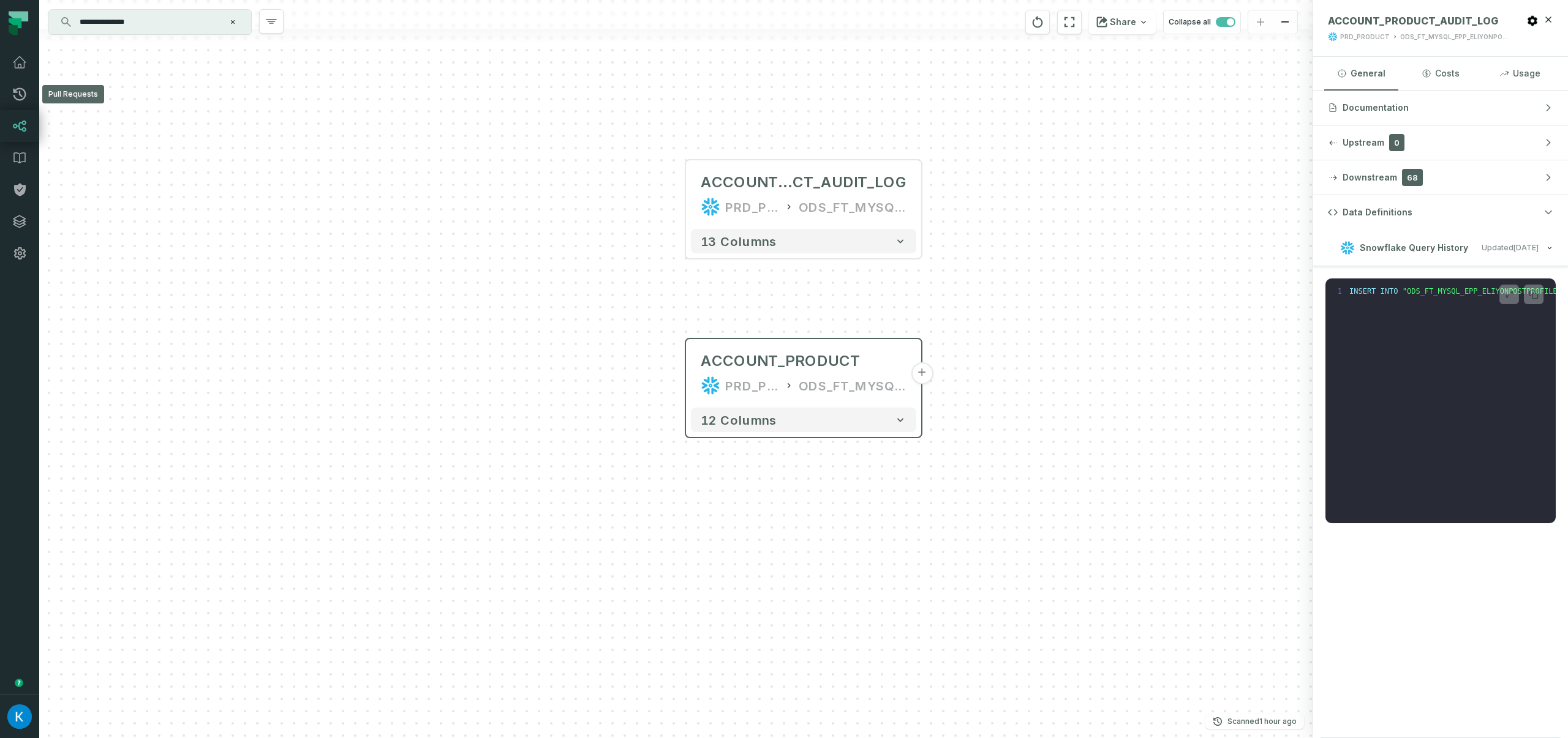
click at [20, 124] on icon at bounding box center [19, 126] width 15 height 15
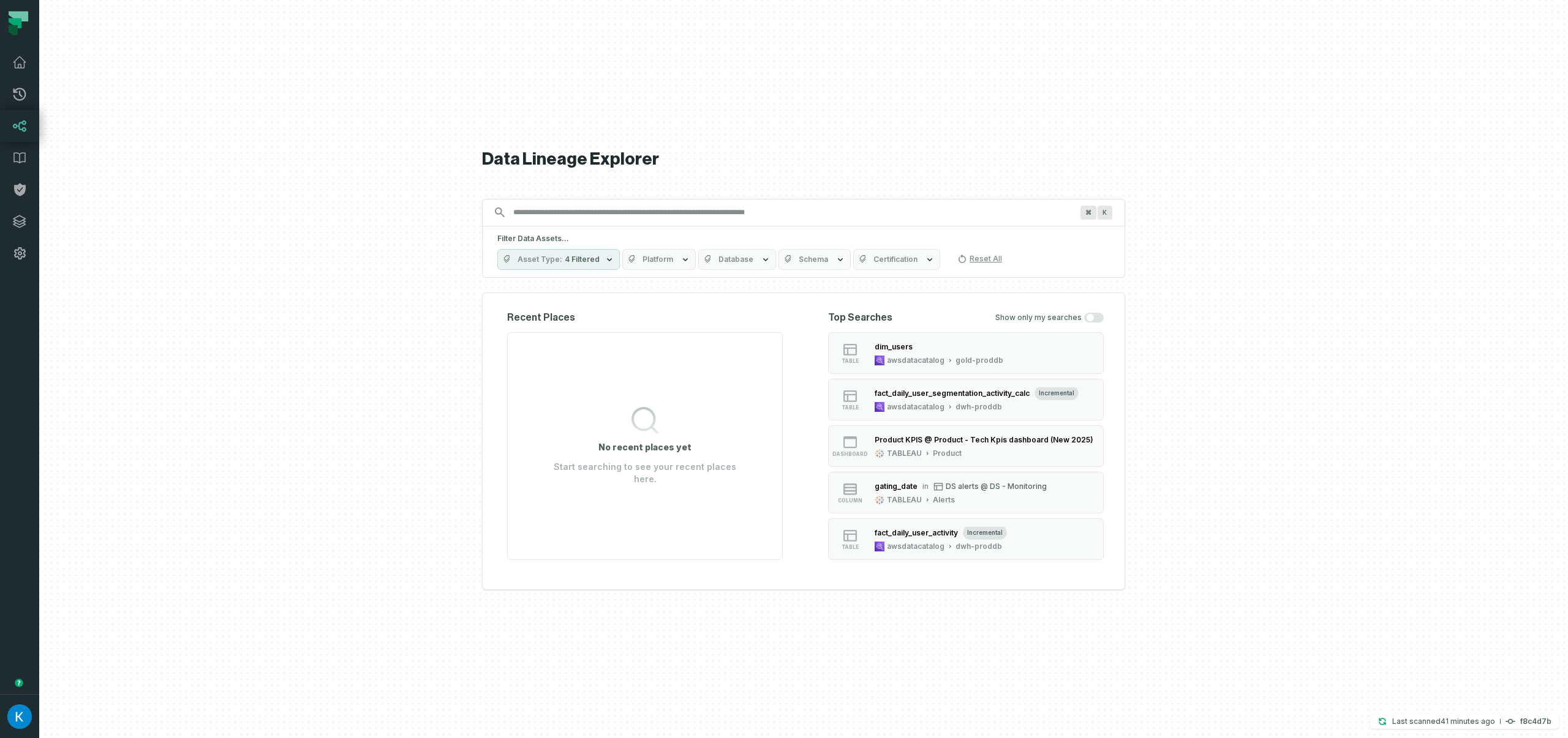
click at [588, 249] on div "Filter Data Assets... Asset Type 4 Filtered Platform Database Schema Certificat…" at bounding box center [803, 252] width 643 height 52
click at [601, 264] on button "Asset Type 4 Filtered" at bounding box center [559, 259] width 122 height 21
click at [508, 427] on button "Stream" at bounding box center [510, 432] width 10 height 10
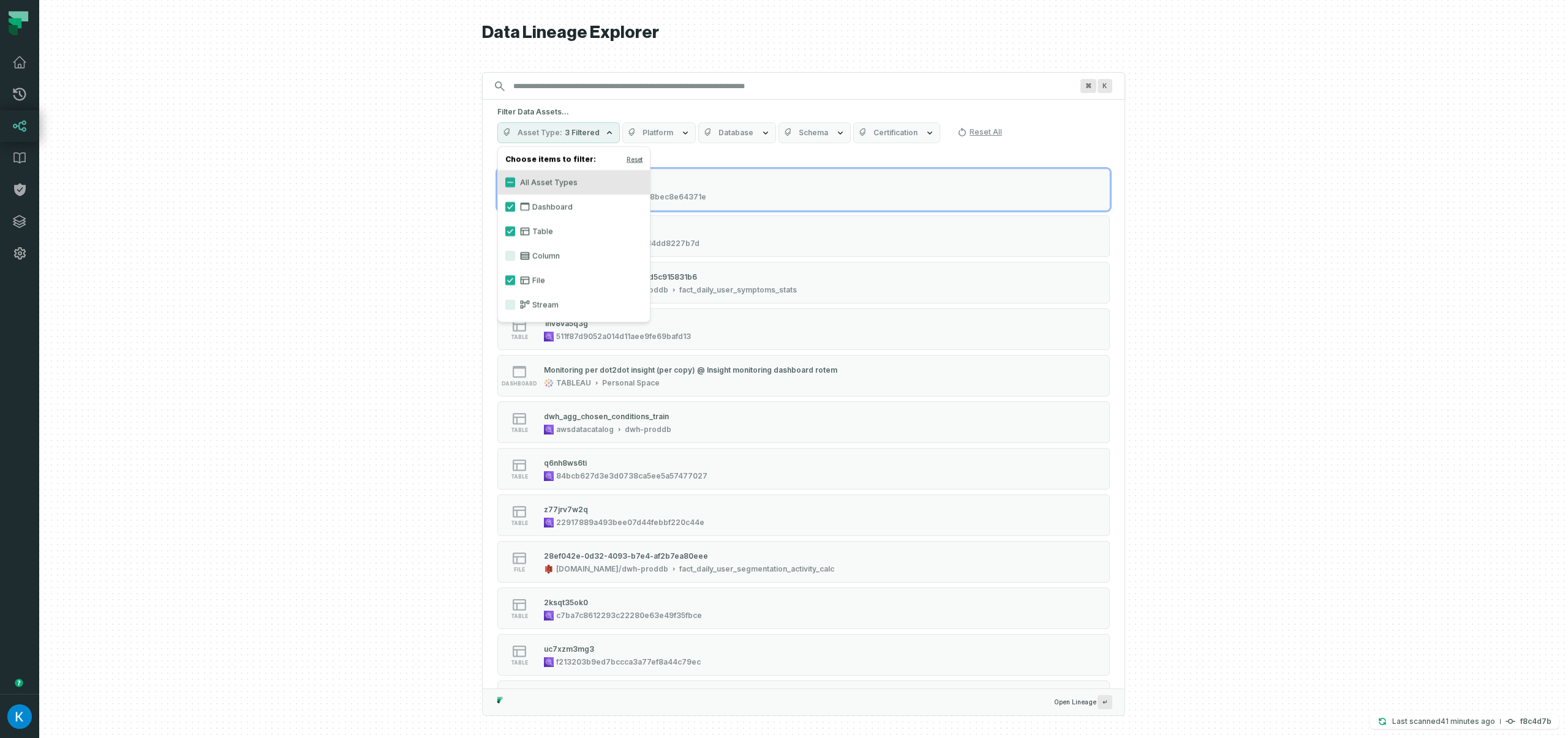
drag, startPoint x: 511, startPoint y: 237, endPoint x: 512, endPoint y: 231, distance: 6.1
click at [511, 237] on label "Table" at bounding box center [574, 231] width 152 height 24
click at [511, 237] on button "Table" at bounding box center [510, 231] width 10 height 10
drag, startPoint x: 506, startPoint y: 200, endPoint x: 505, endPoint y: 190, distance: 10.0
click at [506, 200] on label "Dashboard" at bounding box center [574, 207] width 152 height 24
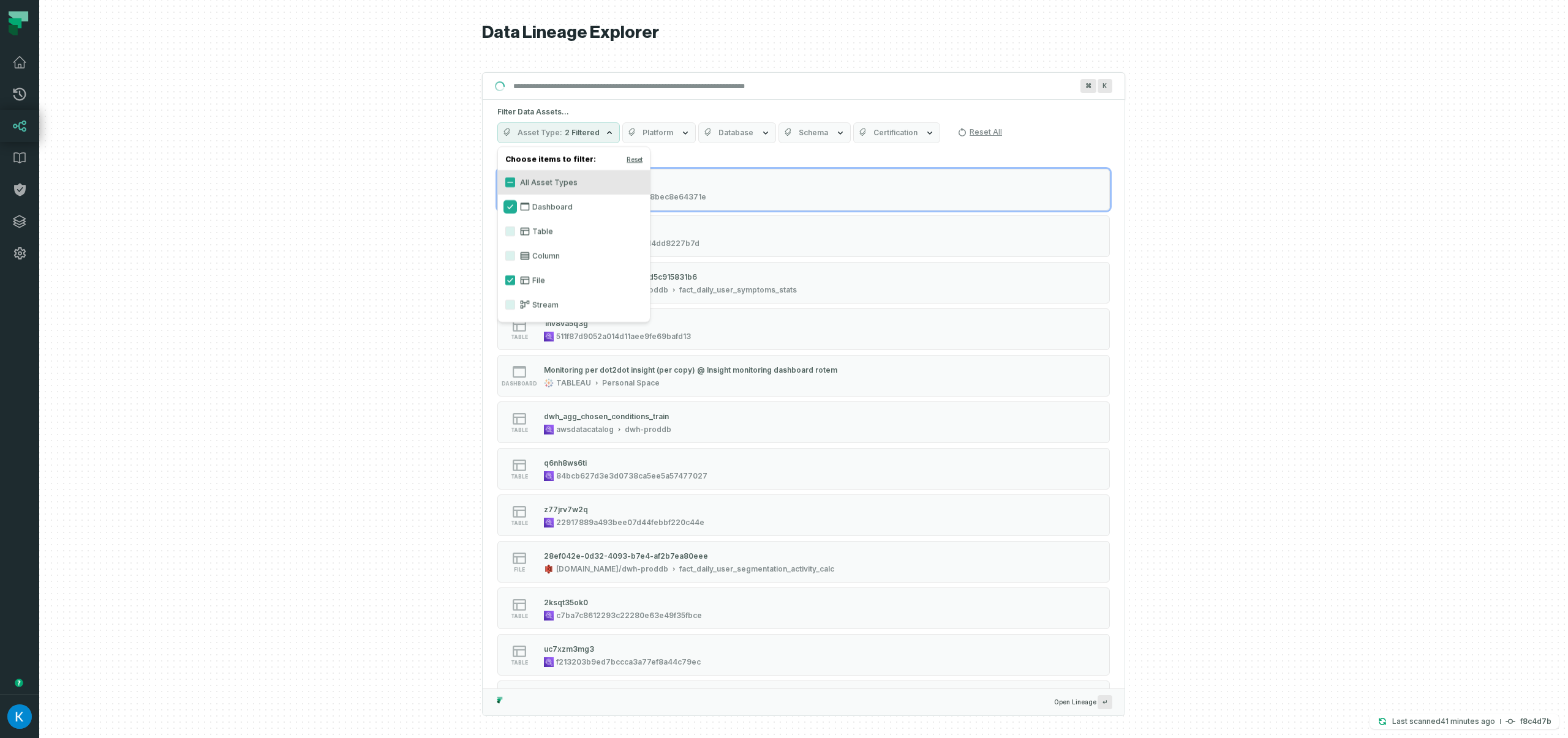
click at [506, 202] on button "Dashboard" at bounding box center [510, 207] width 10 height 10
click at [502, 176] on label "All Asset Types" at bounding box center [574, 182] width 152 height 24
click at [505, 177] on button "All Asset Types" at bounding box center [510, 182] width 10 height 10
click at [505, 179] on label "All Asset Types" at bounding box center [574, 182] width 152 height 24
click at [505, 179] on button "All Asset Types" at bounding box center [510, 182] width 10 height 10
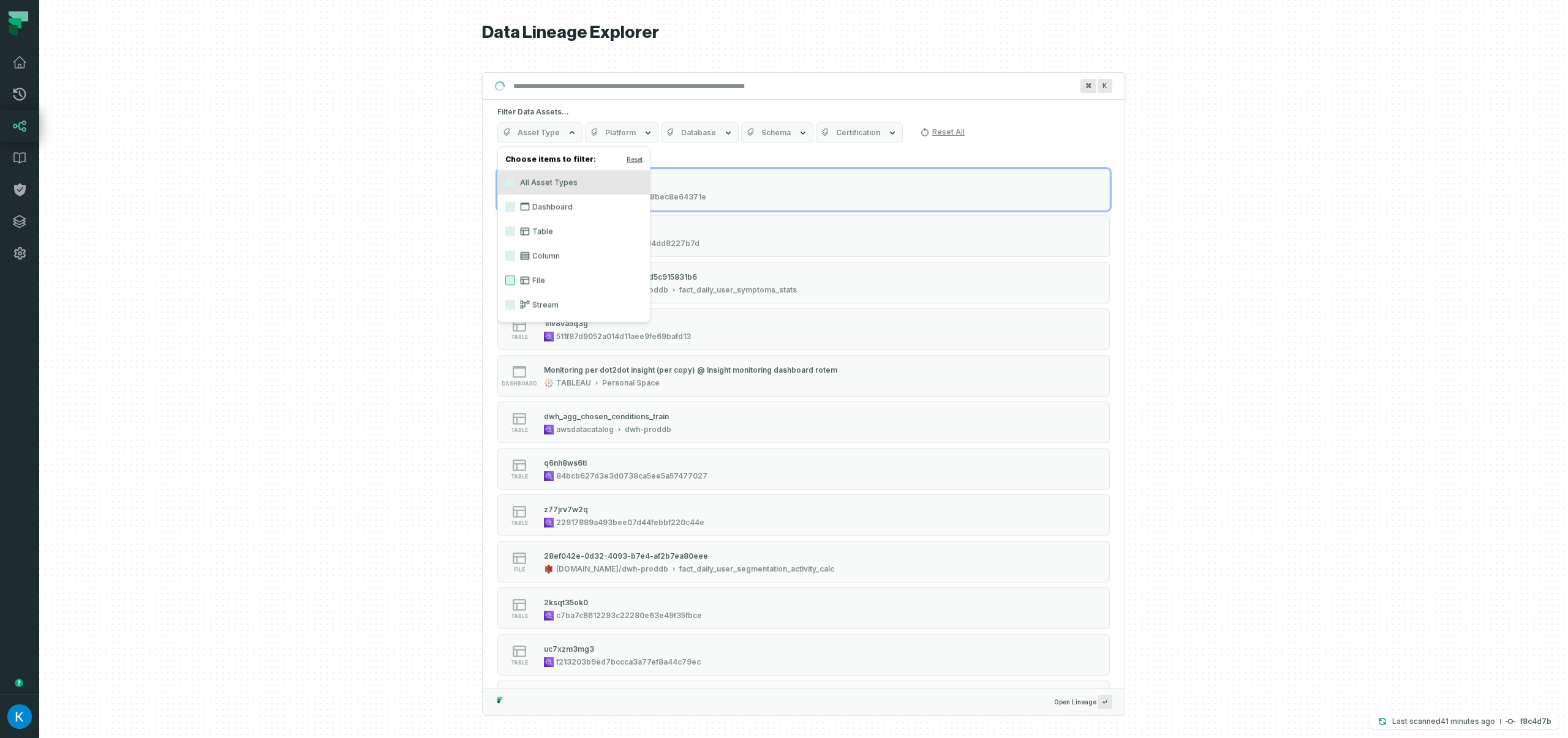
click at [511, 275] on label "File" at bounding box center [574, 280] width 152 height 24
click at [511, 276] on button "File" at bounding box center [510, 280] width 10 height 10
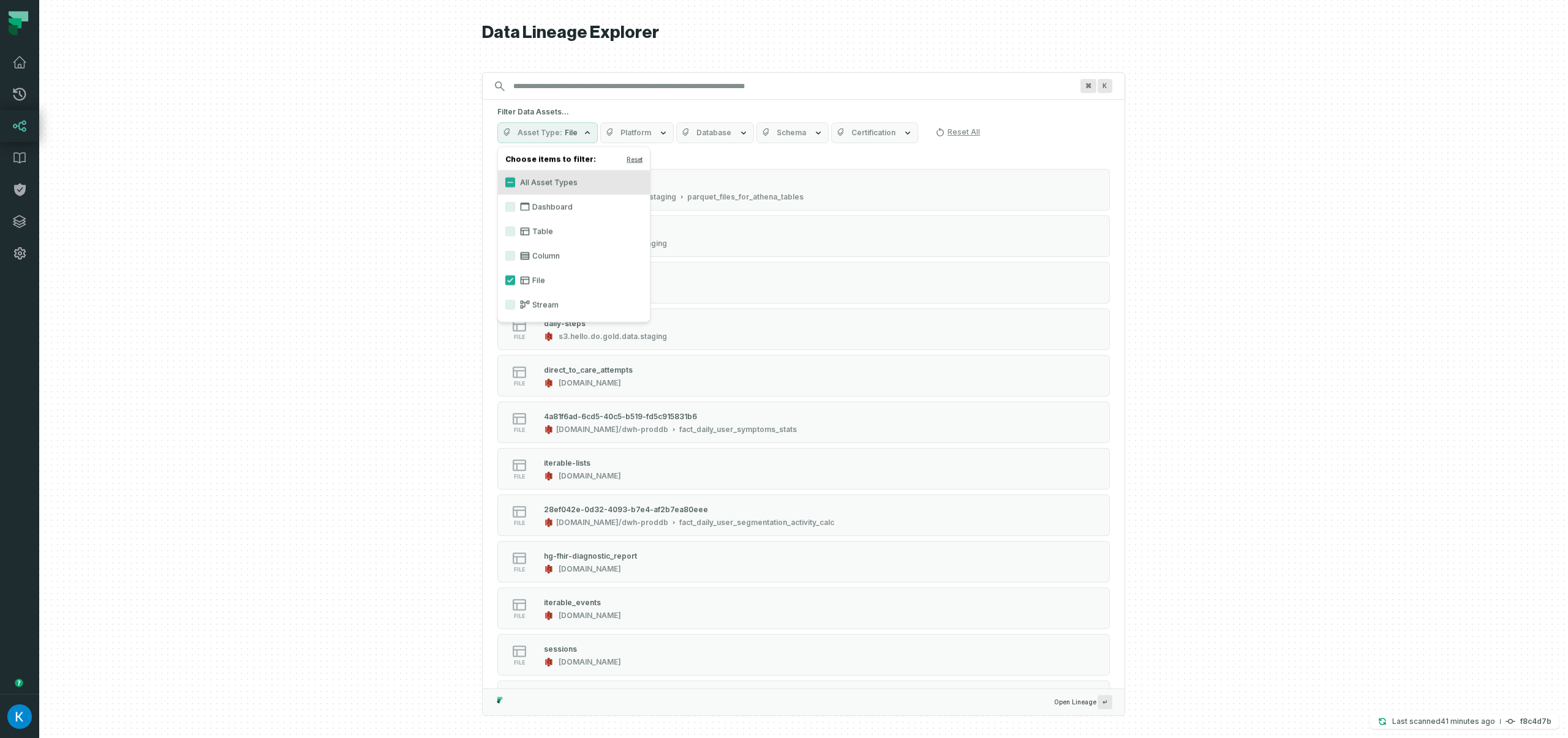
click at [621, 99] on div "⌘ K" at bounding box center [803, 85] width 643 height 28
click at [641, 118] on div "Filter Data Assets... Asset Type File Platform Database Schema Certification Re…" at bounding box center [803, 125] width 642 height 51
click at [628, 135] on span "Platform" at bounding box center [636, 132] width 31 height 10
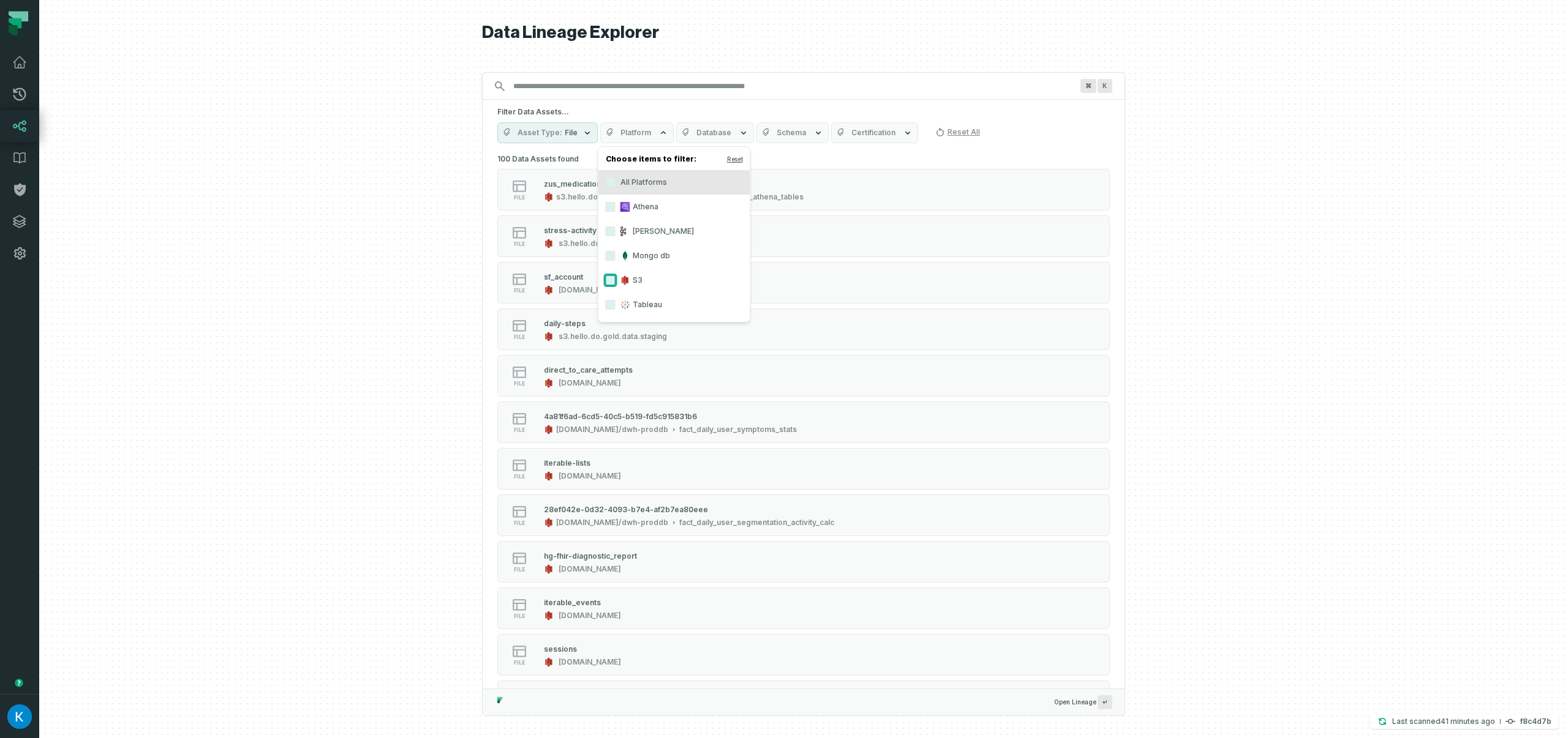
click at [611, 281] on button "S3" at bounding box center [611, 280] width 10 height 10
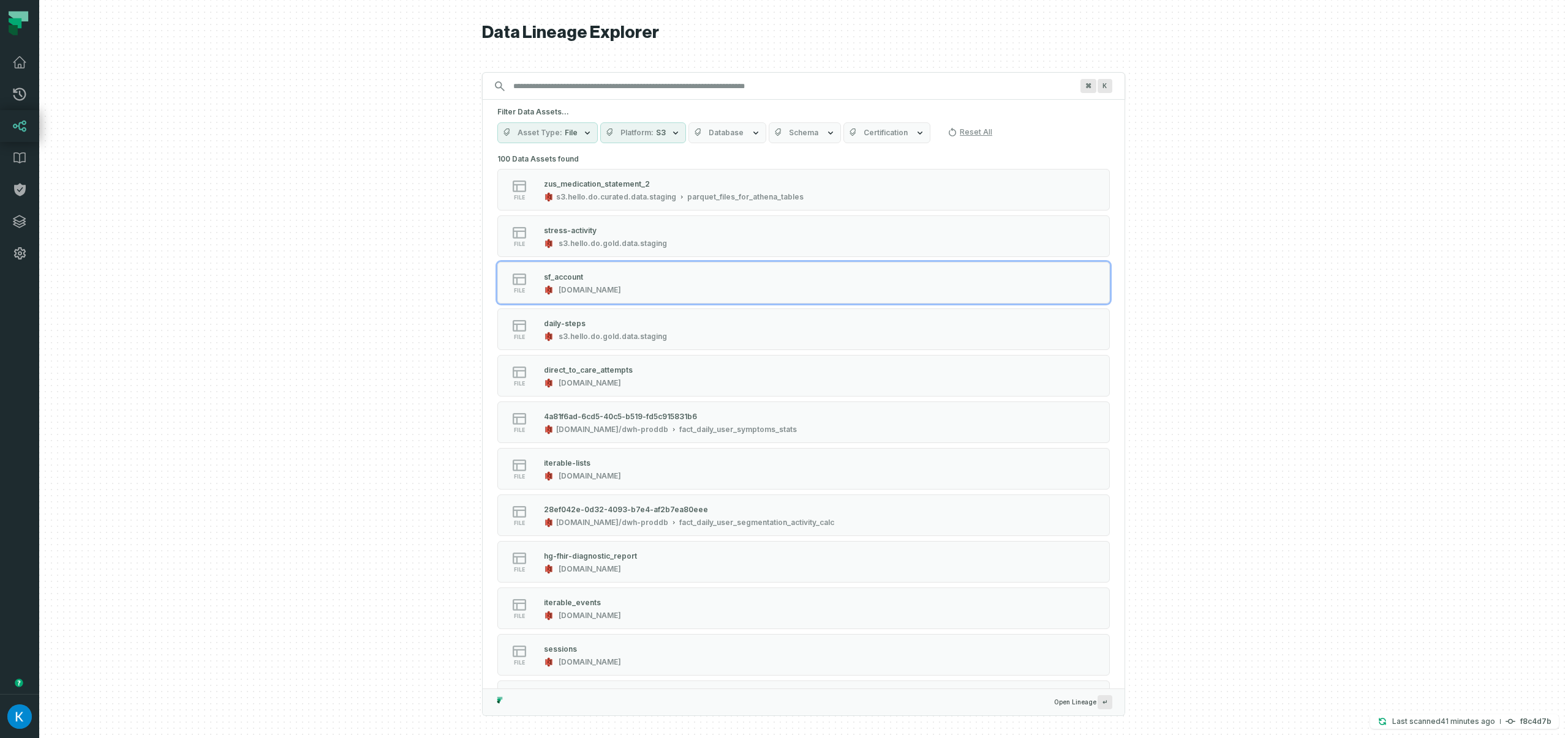
click at [417, 255] on div at bounding box center [803, 369] width 1528 height 738
click at [580, 87] on input "Discovery Provider cmdk menu" at bounding box center [792, 86] width 574 height 19
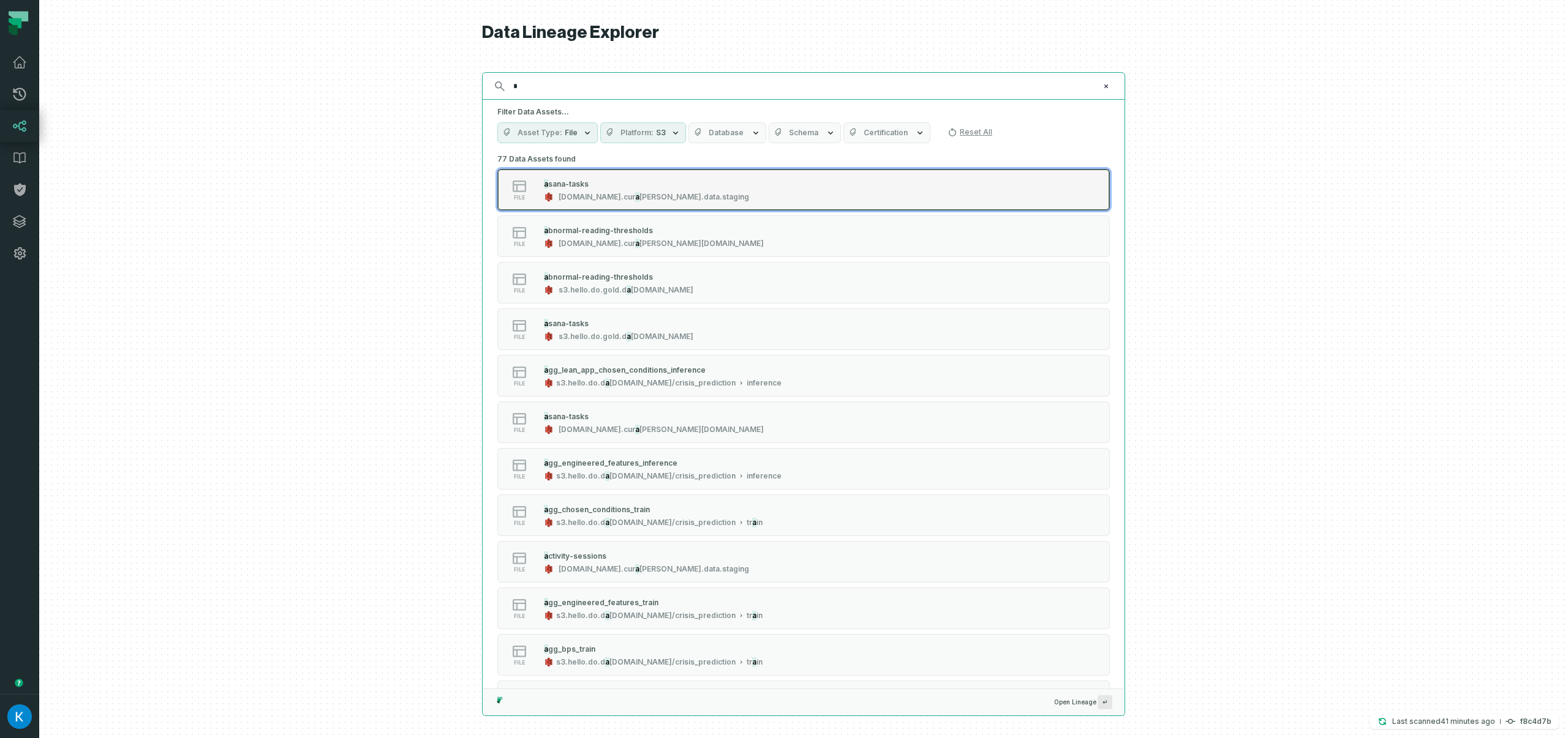
type input "*"
click at [689, 190] on div "file a sana-tasks [DOMAIN_NAME]. cur a [PERSON_NAME].data.staging" at bounding box center [652, 190] width 306 height 24
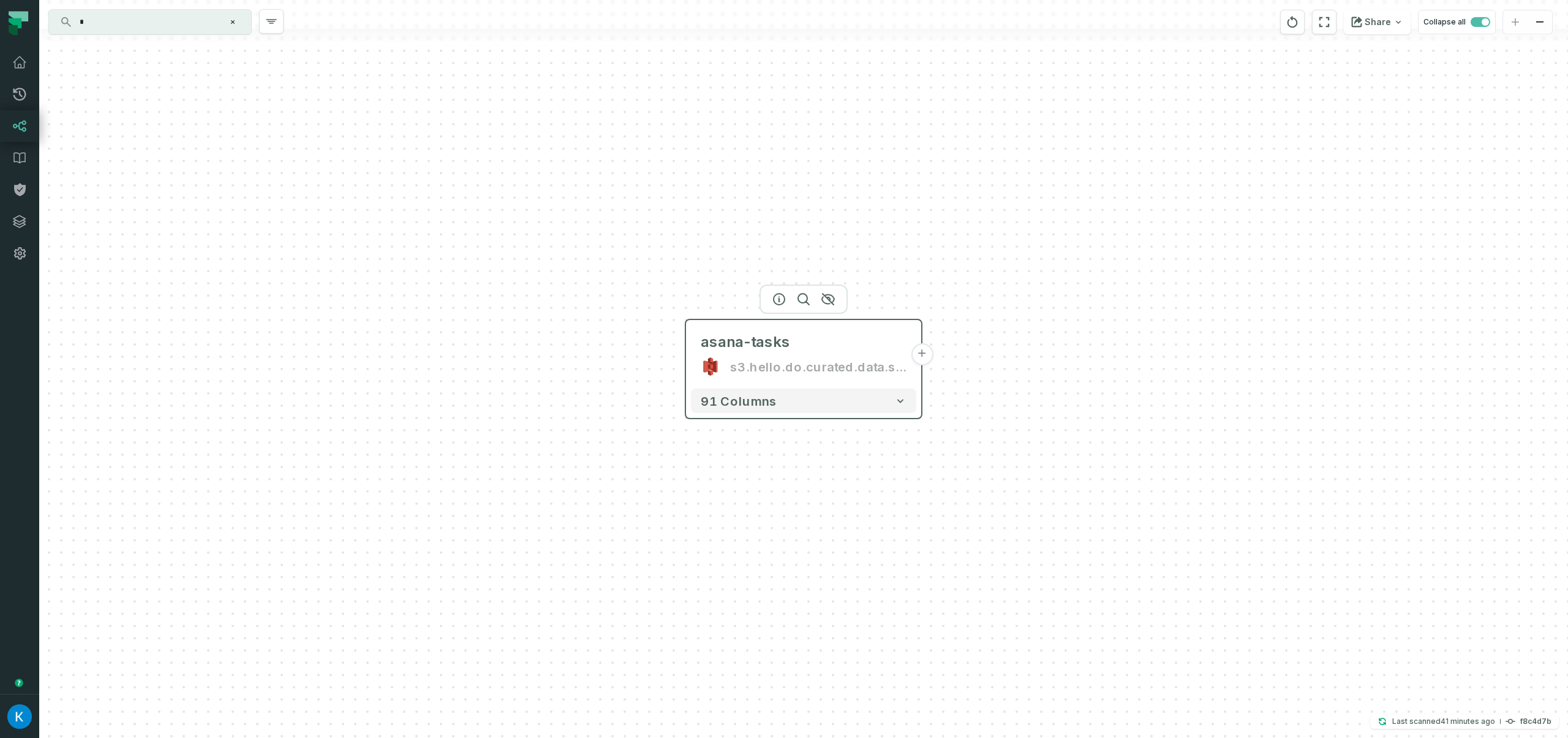
click at [780, 364] on div "s3.hello.do.curated.data.staging" at bounding box center [818, 366] width 176 height 19
click at [769, 301] on div at bounding box center [803, 300] width 88 height 30
click at [786, 301] on icon "button" at bounding box center [780, 299] width 15 height 15
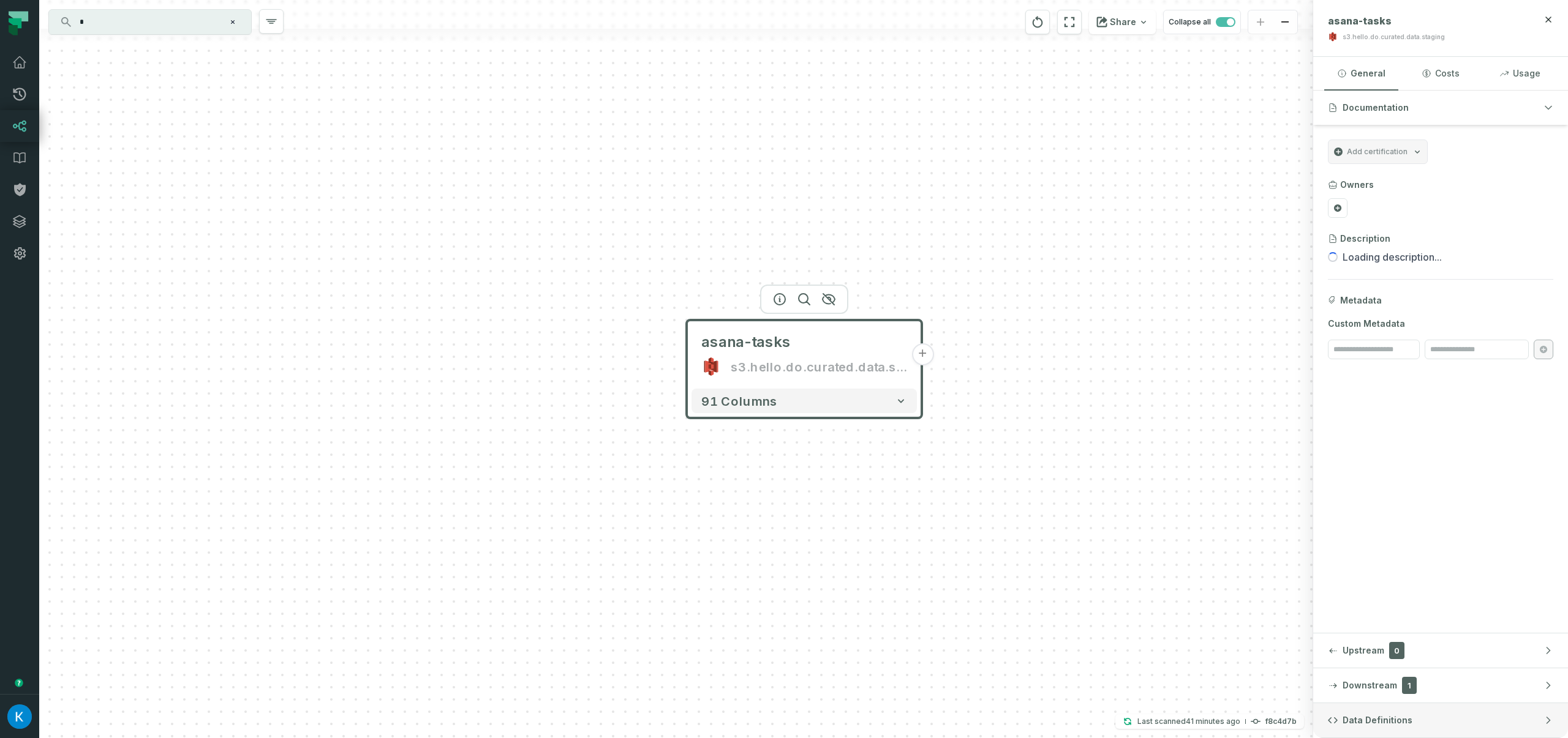
click at [1407, 723] on span "Data Definitions" at bounding box center [1378, 721] width 70 height 12
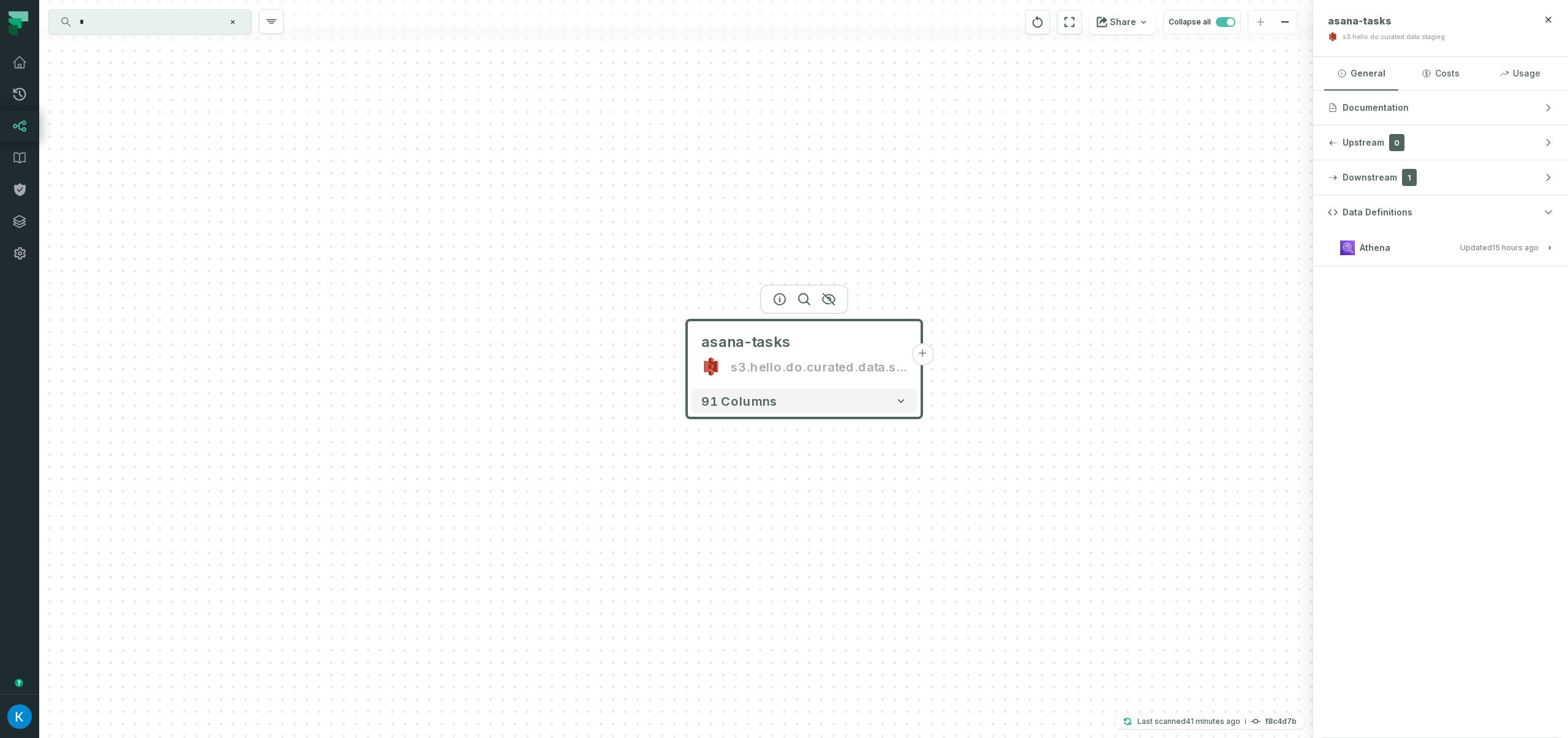
click at [1399, 259] on h3 "Athena Updated [DATE] 1:03:08 AM" at bounding box center [1440, 248] width 255 height 37
click at [1390, 247] on button "Athena Updated [DATE] 1:03:08 AM" at bounding box center [1440, 247] width 225 height 17
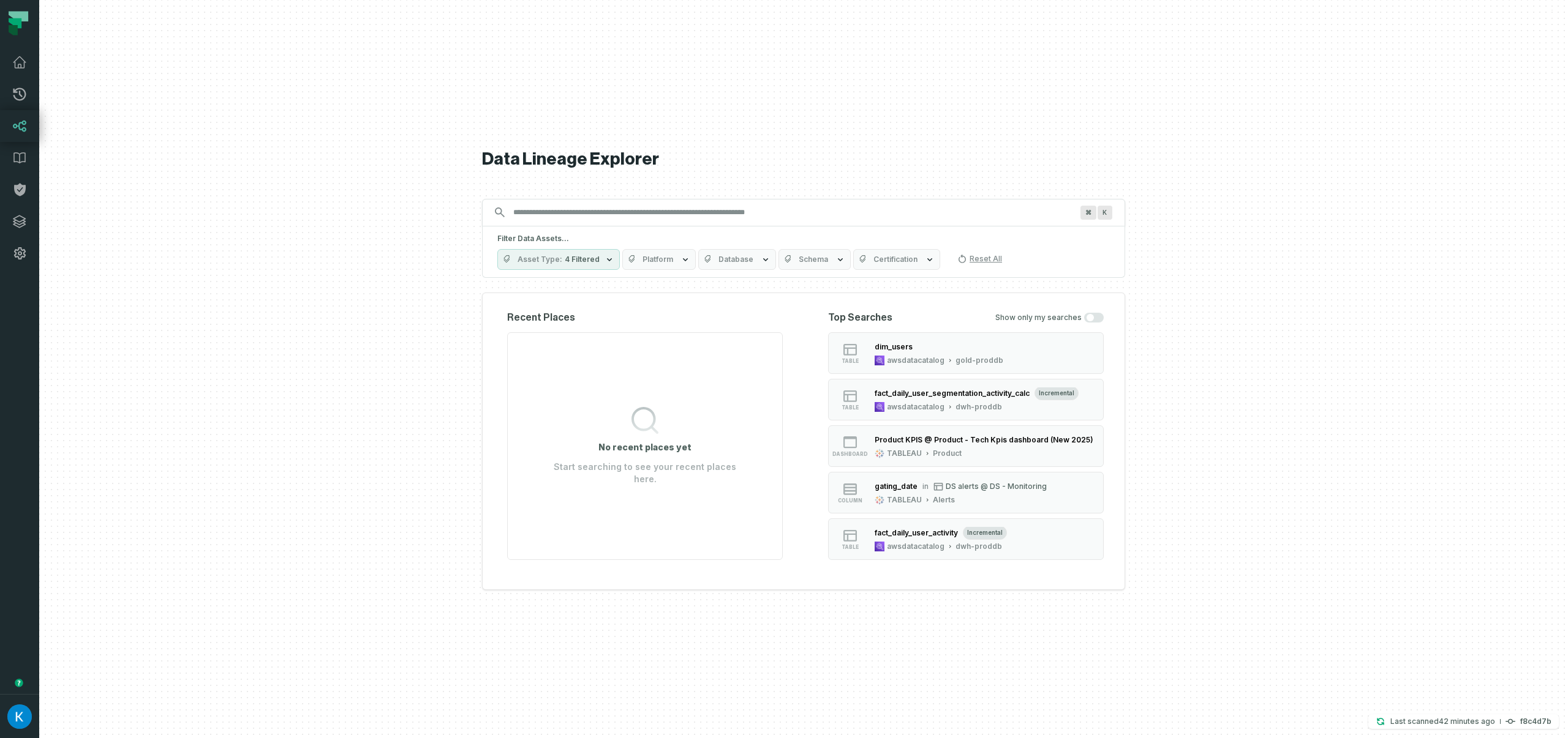
click at [441, 190] on div at bounding box center [803, 369] width 1528 height 738
click at [565, 257] on span "4 Filtered" at bounding box center [582, 259] width 35 height 10
click at [508, 435] on button "Stream" at bounding box center [510, 432] width 10 height 10
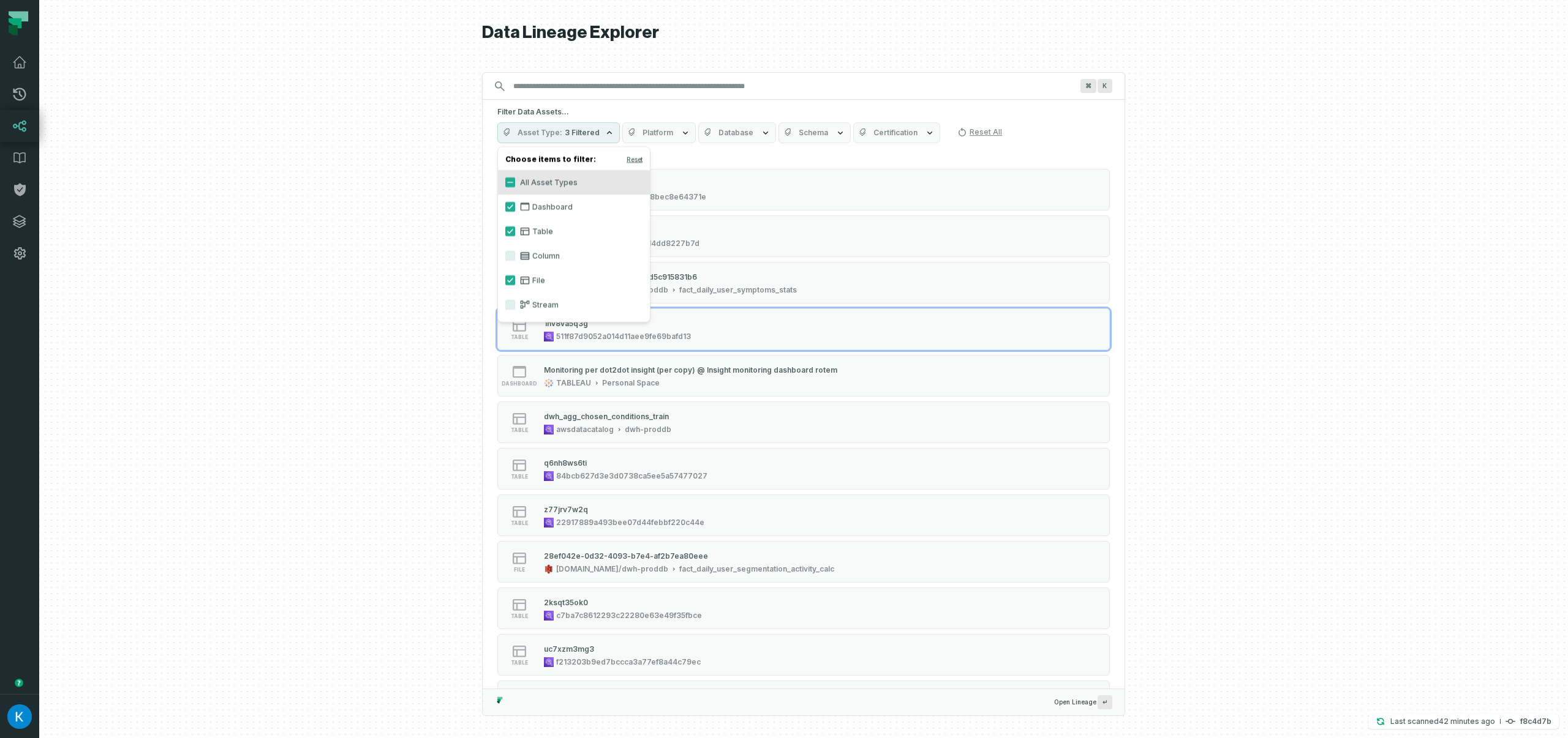
click at [506, 224] on label "Table" at bounding box center [574, 231] width 152 height 24
click at [506, 227] on button "Table" at bounding box center [510, 231] width 10 height 10
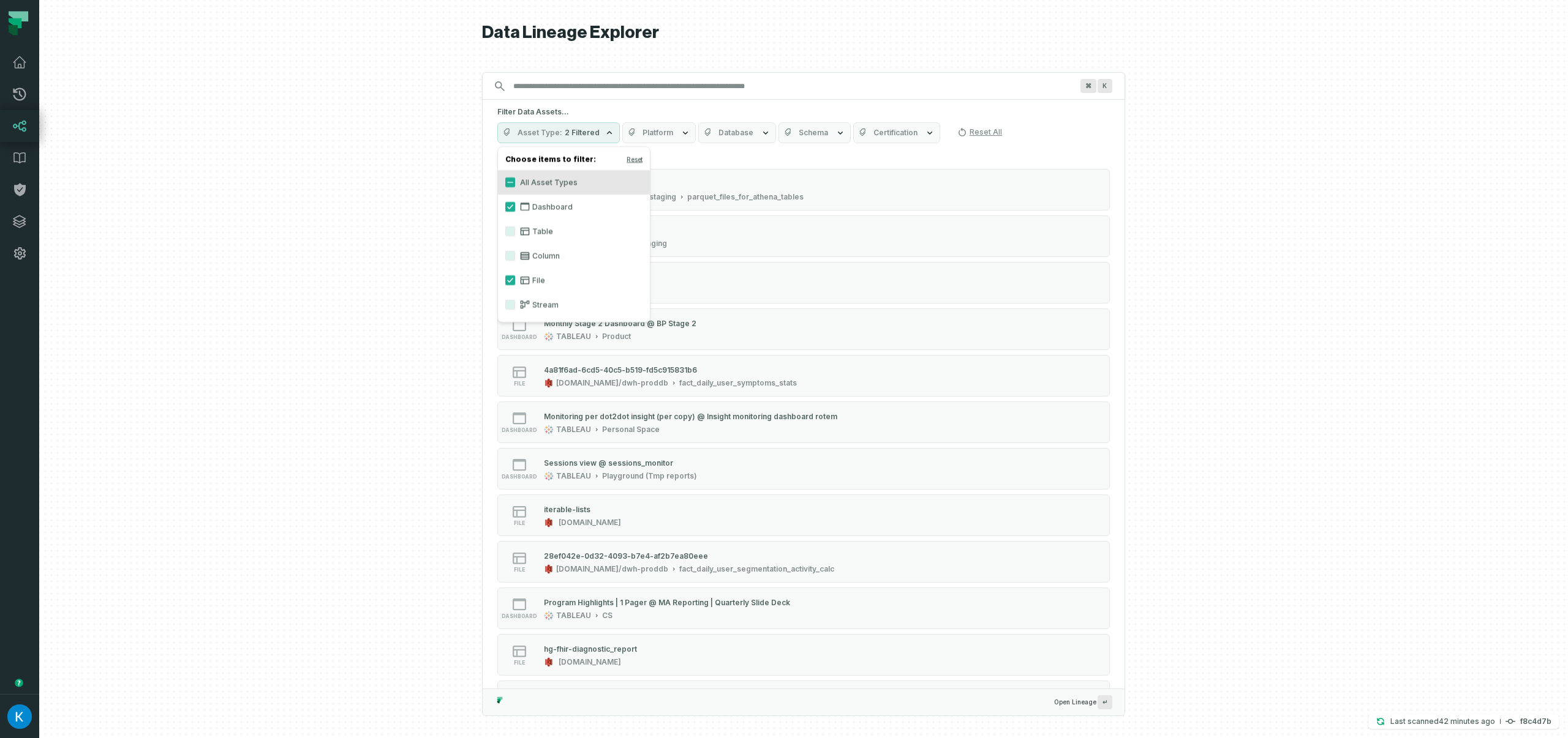
click at [506, 194] on label "All Asset Types" at bounding box center [574, 182] width 152 height 24
click at [506, 188] on button "All Asset Types" at bounding box center [510, 182] width 10 height 10
click at [510, 177] on button "All Asset Types" at bounding box center [510, 182] width 10 height 10
click at [512, 279] on button "File" at bounding box center [510, 280] width 10 height 10
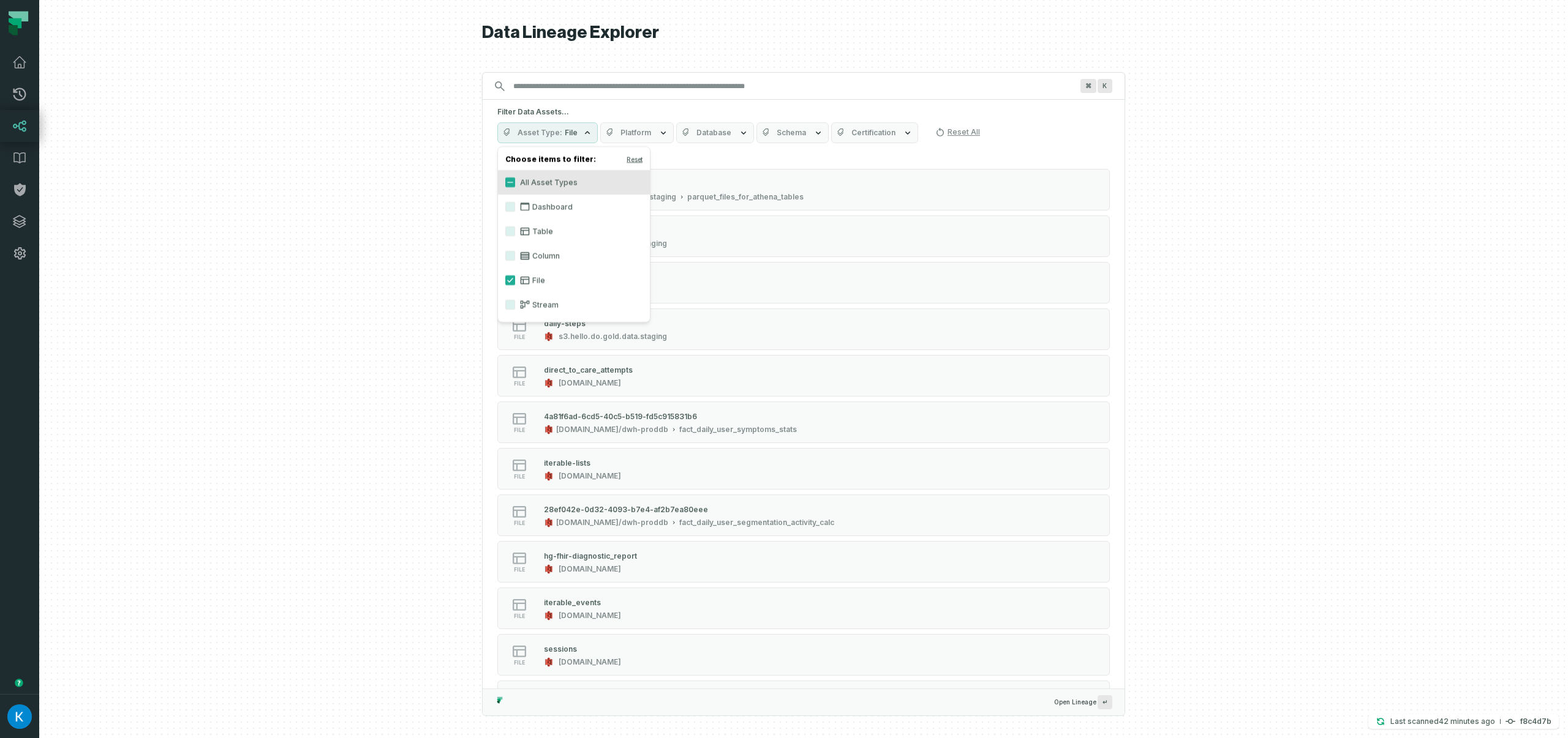
click at [394, 312] on div at bounding box center [803, 369] width 1528 height 738
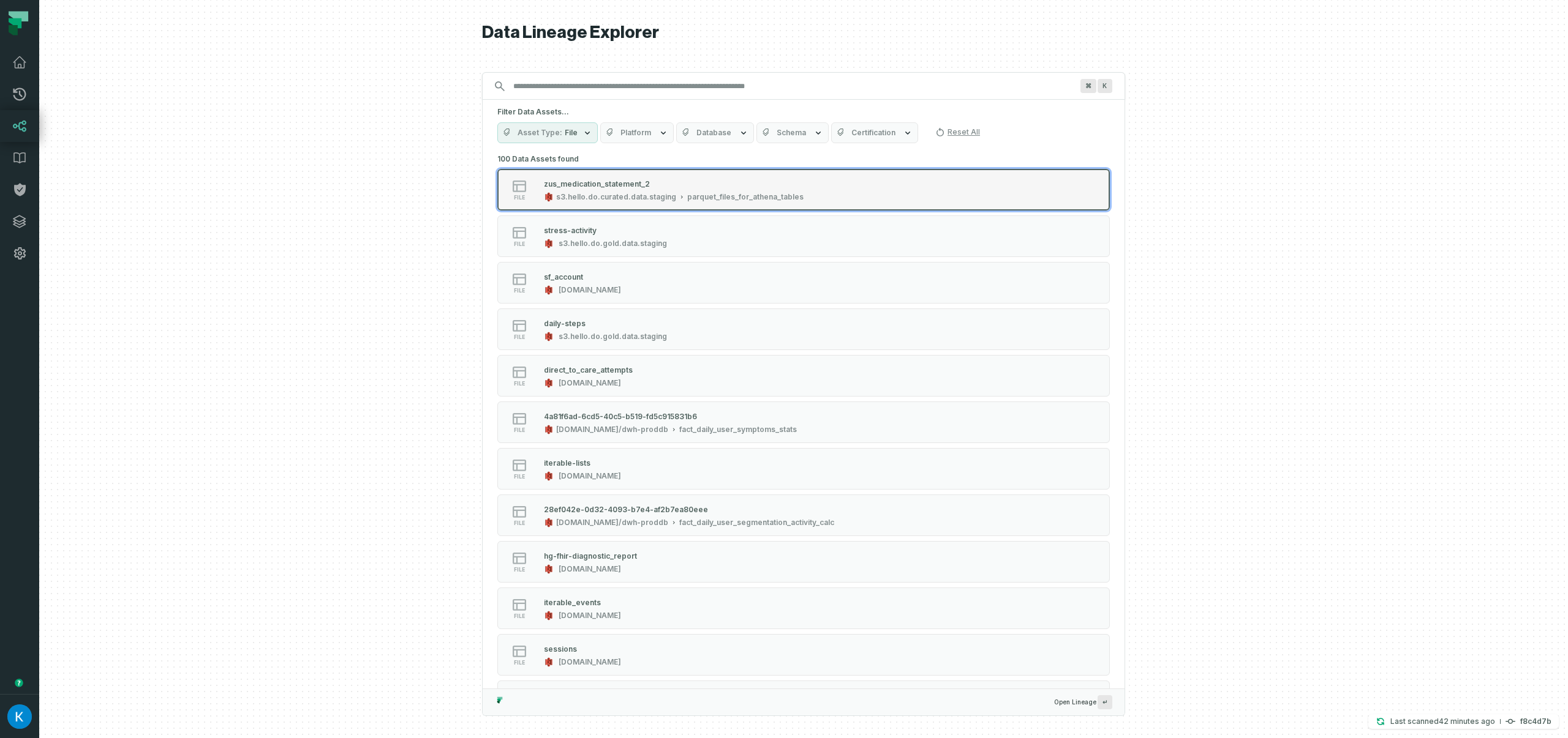
click at [608, 187] on div "zus_medication_statement_2" at bounding box center [597, 184] width 106 height 9
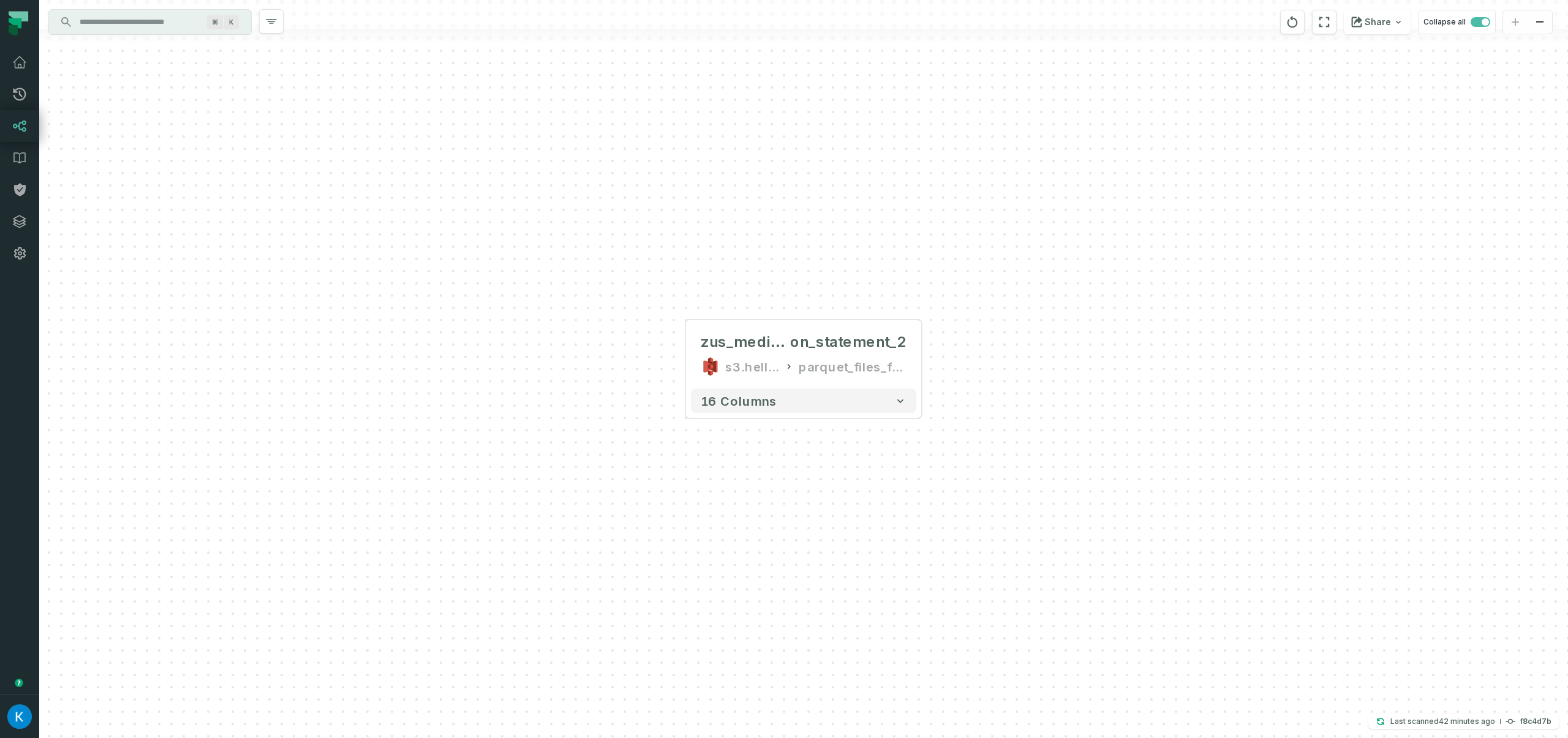
click at [172, 31] on input "Discovery Provider cmdk menu" at bounding box center [139, 22] width 134 height 19
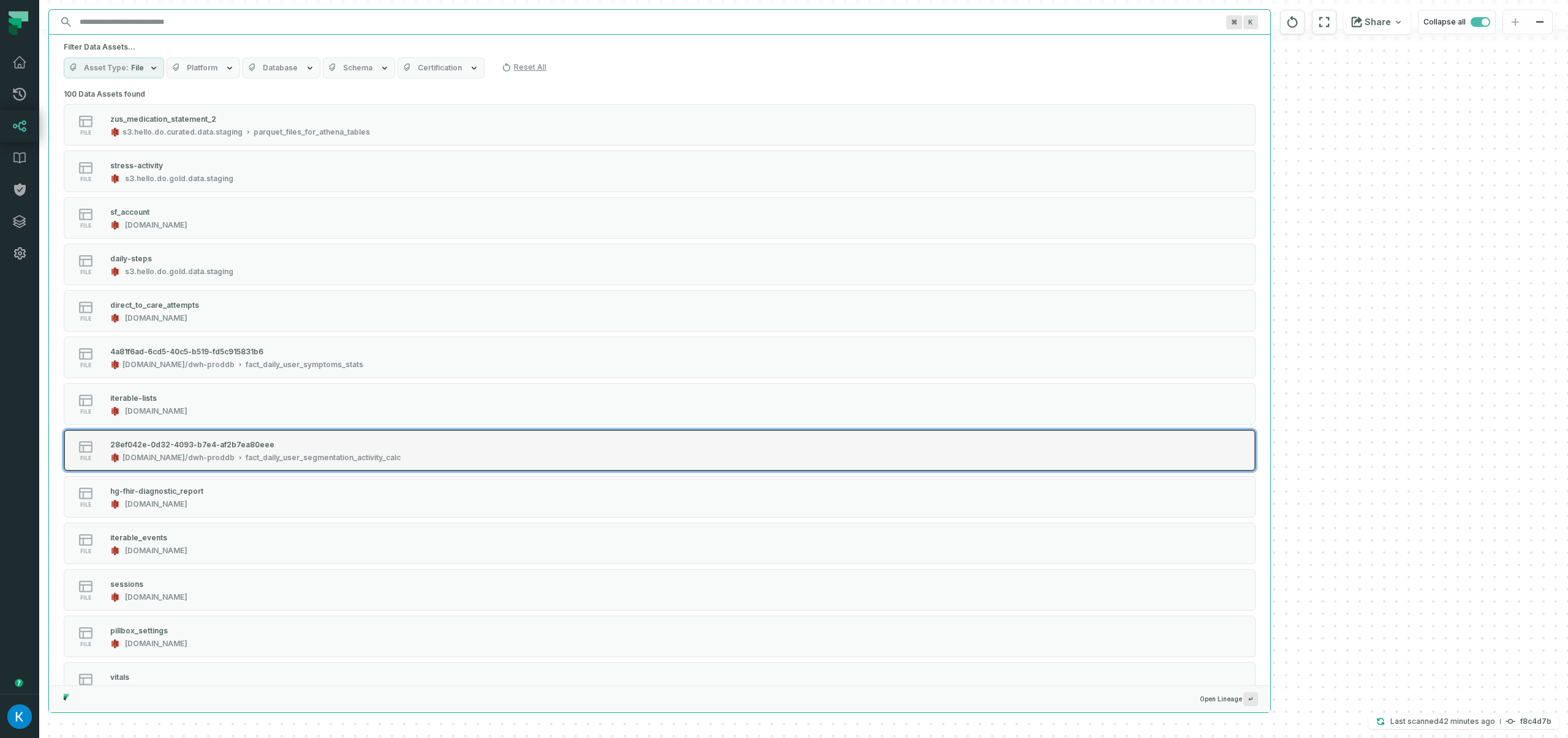
click at [340, 450] on div "28ef042e-0d32-4093-b7e4-af2b7ea80eee [DOMAIN_NAME]/dwh-proddb fact_daily_user_s…" at bounding box center [256, 450] width 300 height 24
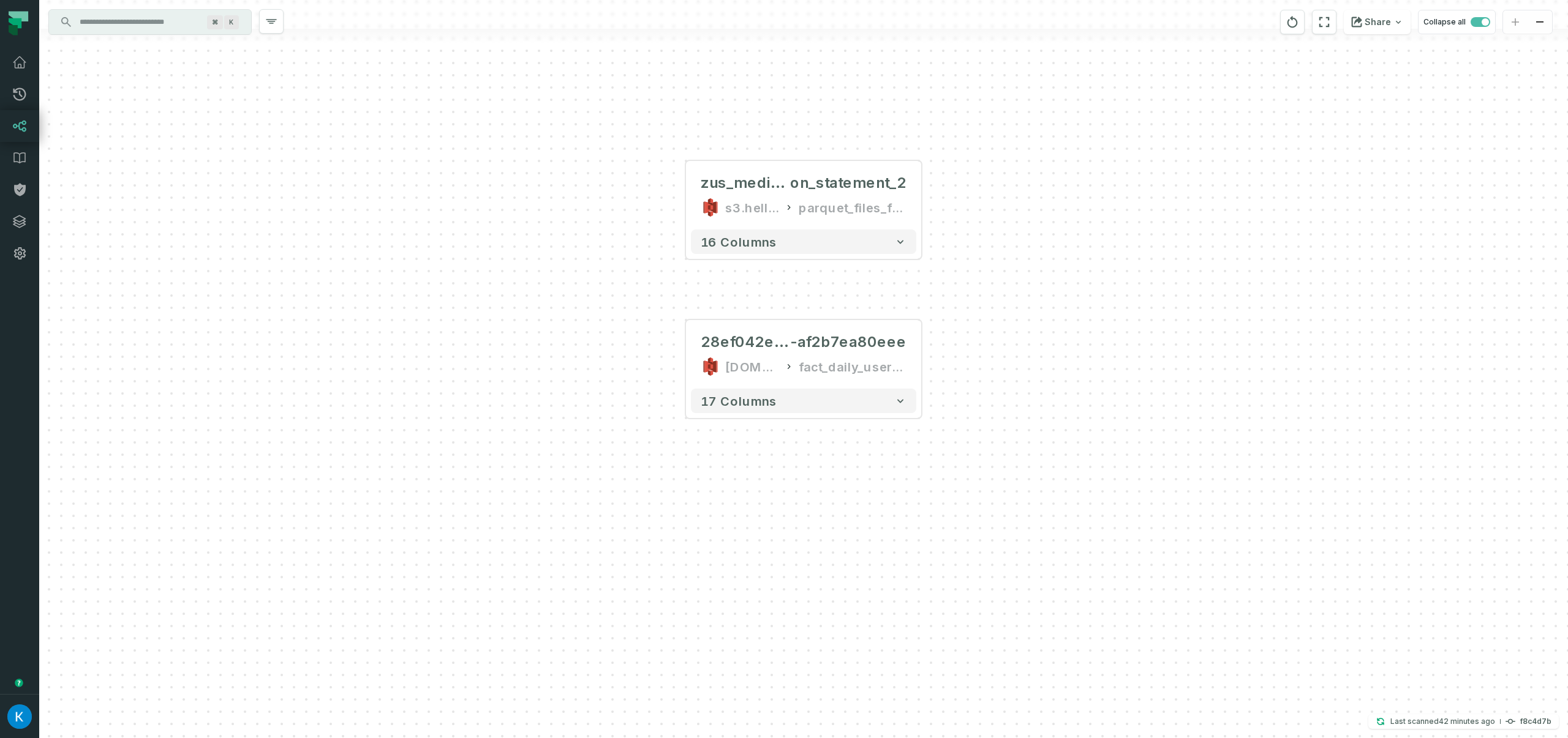
click at [116, 25] on input "Discovery Provider cmdk menu" at bounding box center [139, 22] width 134 height 19
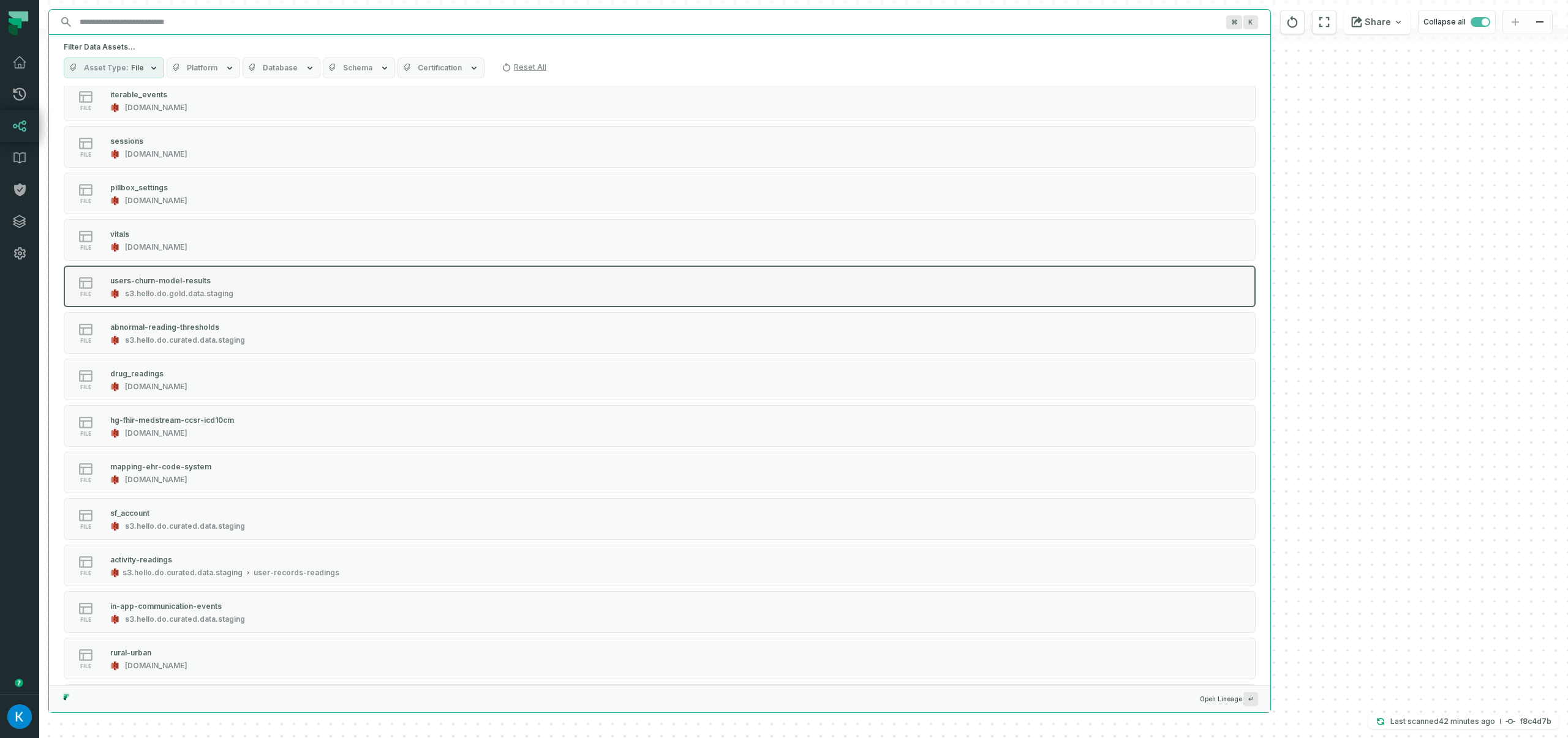
scroll to position [452, 0]
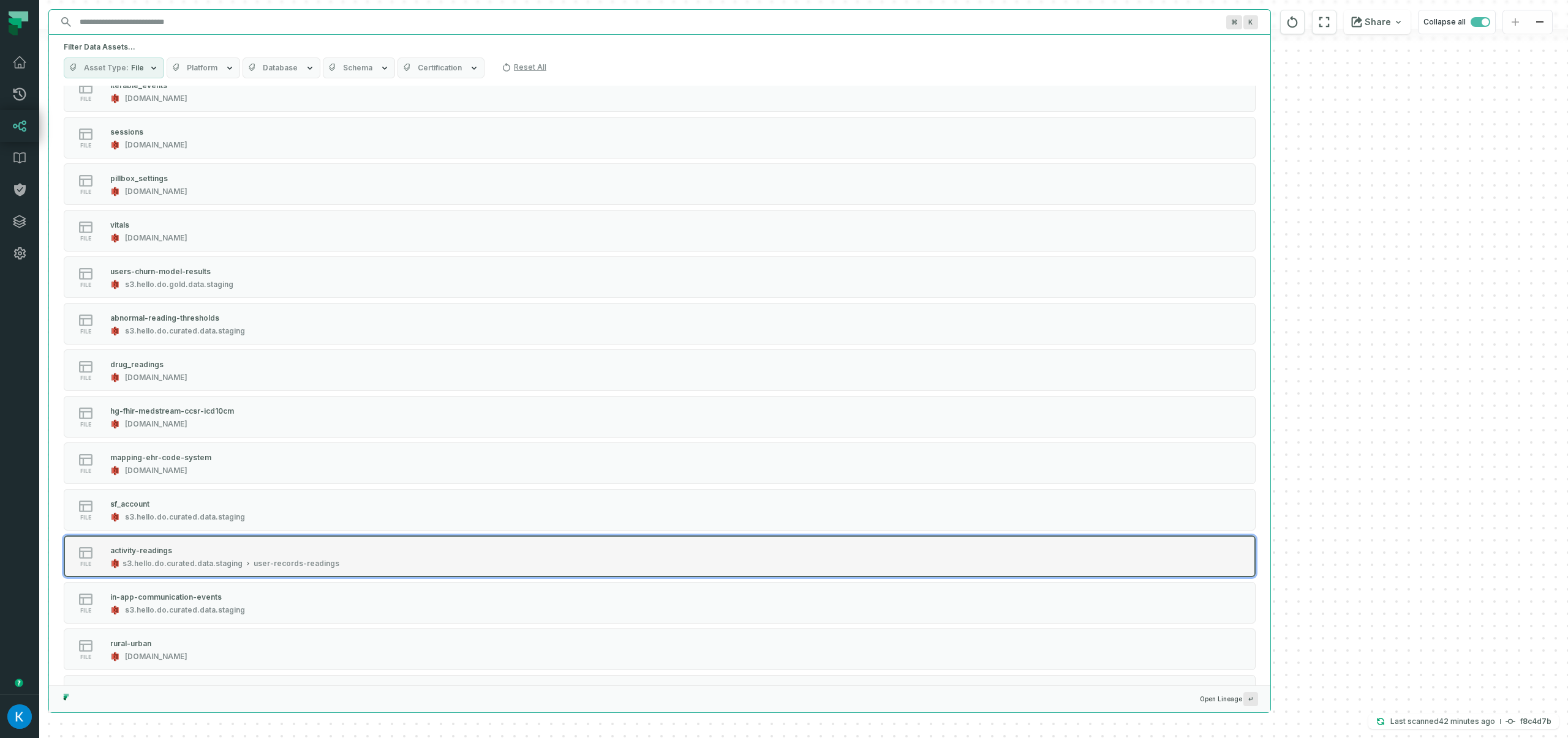
click at [349, 558] on div "file activity-readings s3.hello.do.curated.data.staging user-records-readings" at bounding box center [219, 557] width 306 height 24
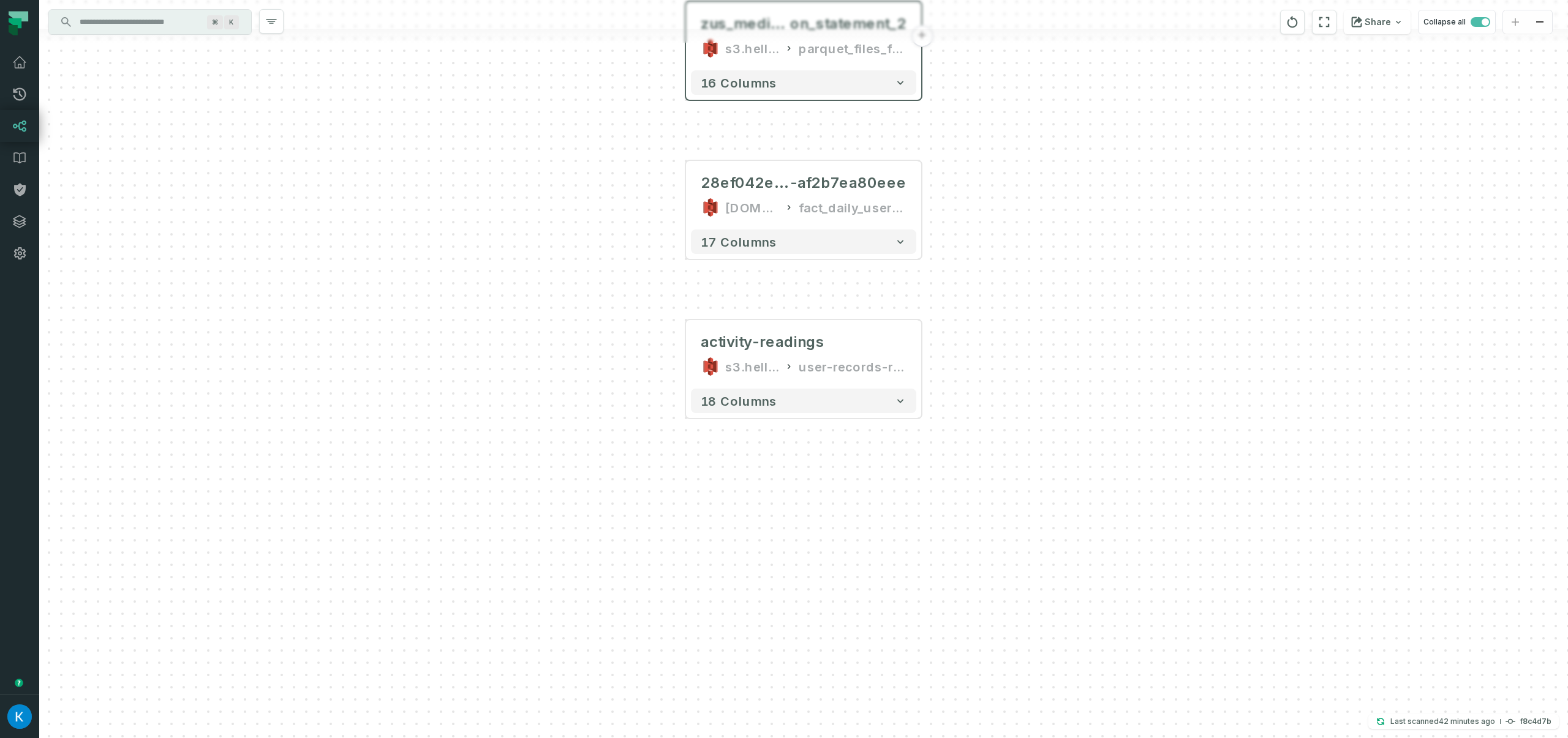
click at [808, 58] on div "zus_medicati on_statement_2 s3.hello.do.curated.data.staging parquet_files_for_…" at bounding box center [803, 36] width 225 height 58
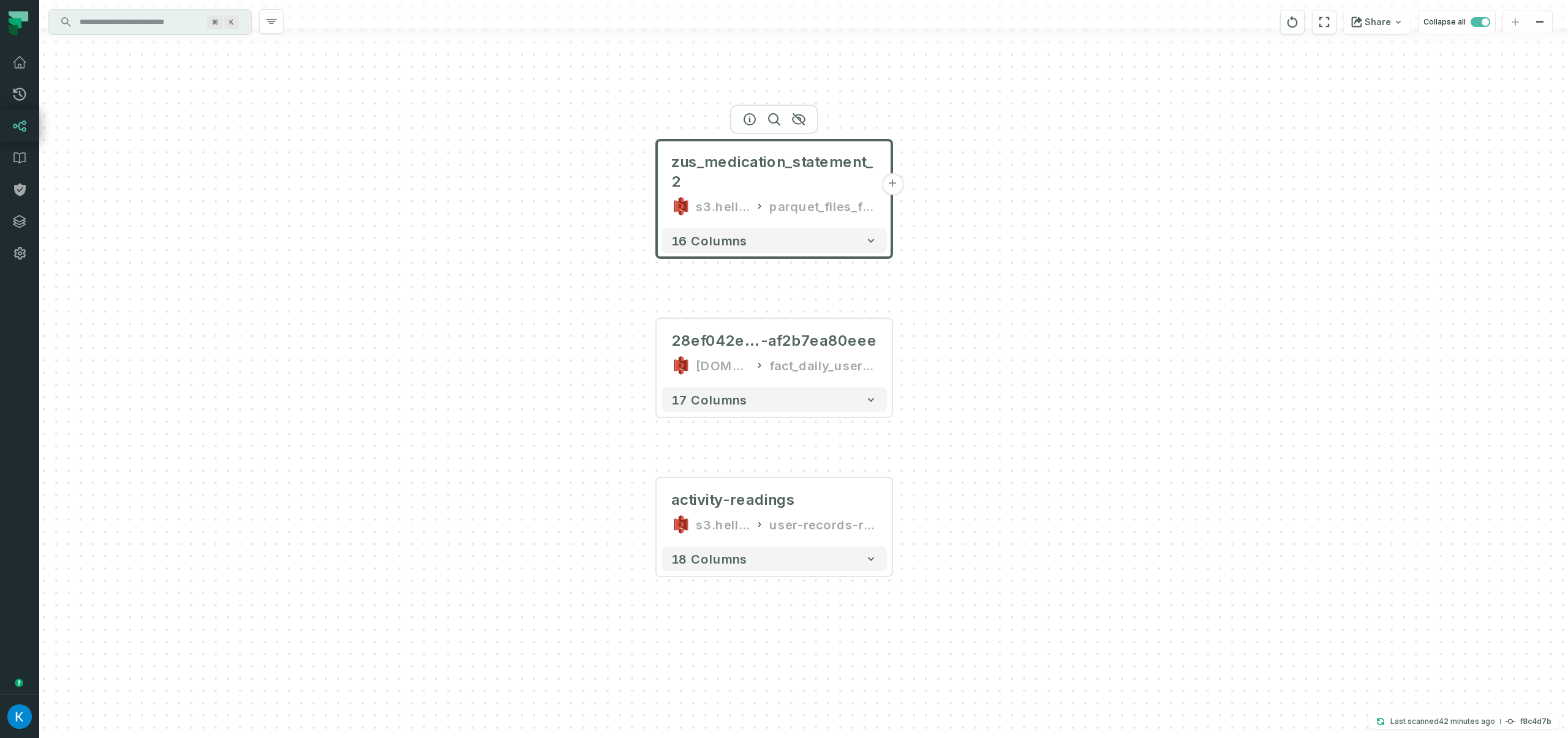
drag, startPoint x: 568, startPoint y: 140, endPoint x: 559, endPoint y: 256, distance: 116.3
click at [553, 263] on div "zus_medication_statement_2 s3.hello.do.curated.data.staging parquet_files_for_a…" at bounding box center [803, 369] width 1528 height 738
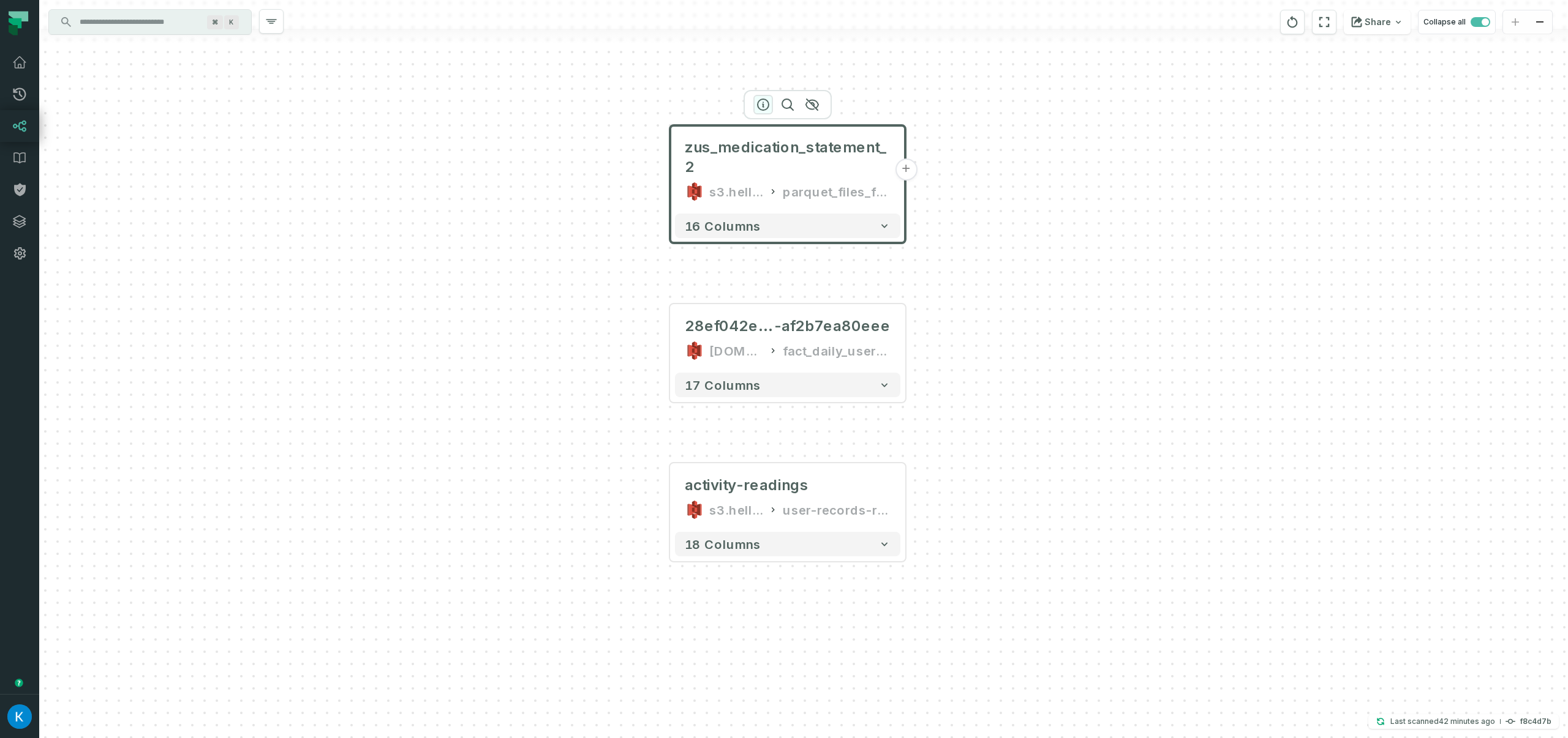
click at [764, 105] on icon "button" at bounding box center [763, 105] width 15 height 15
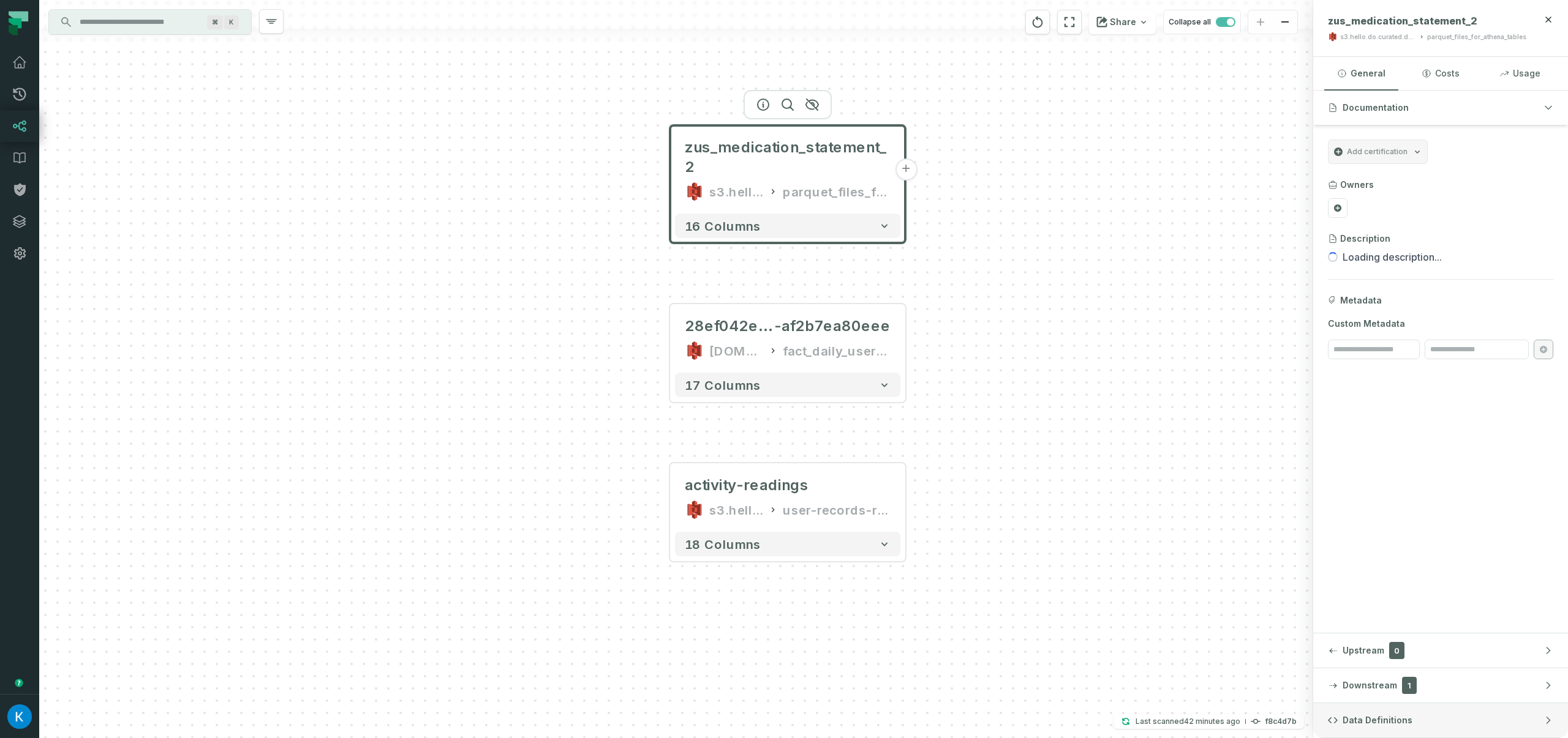
click at [1411, 732] on button "Data Definitions" at bounding box center [1440, 721] width 255 height 34
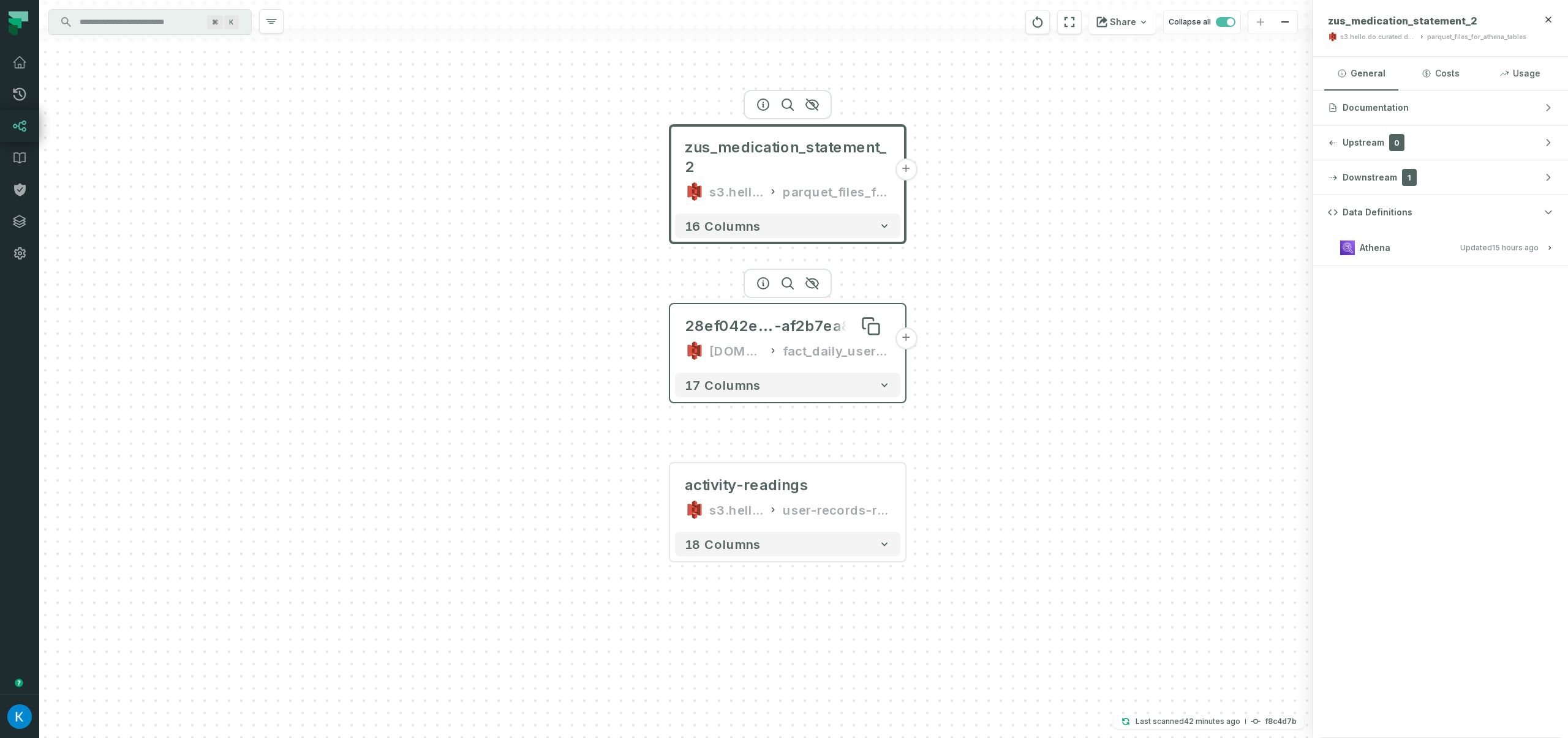
click at [774, 330] on span "28ef042e-0d32-4093-b7e4" at bounding box center [729, 326] width 89 height 19
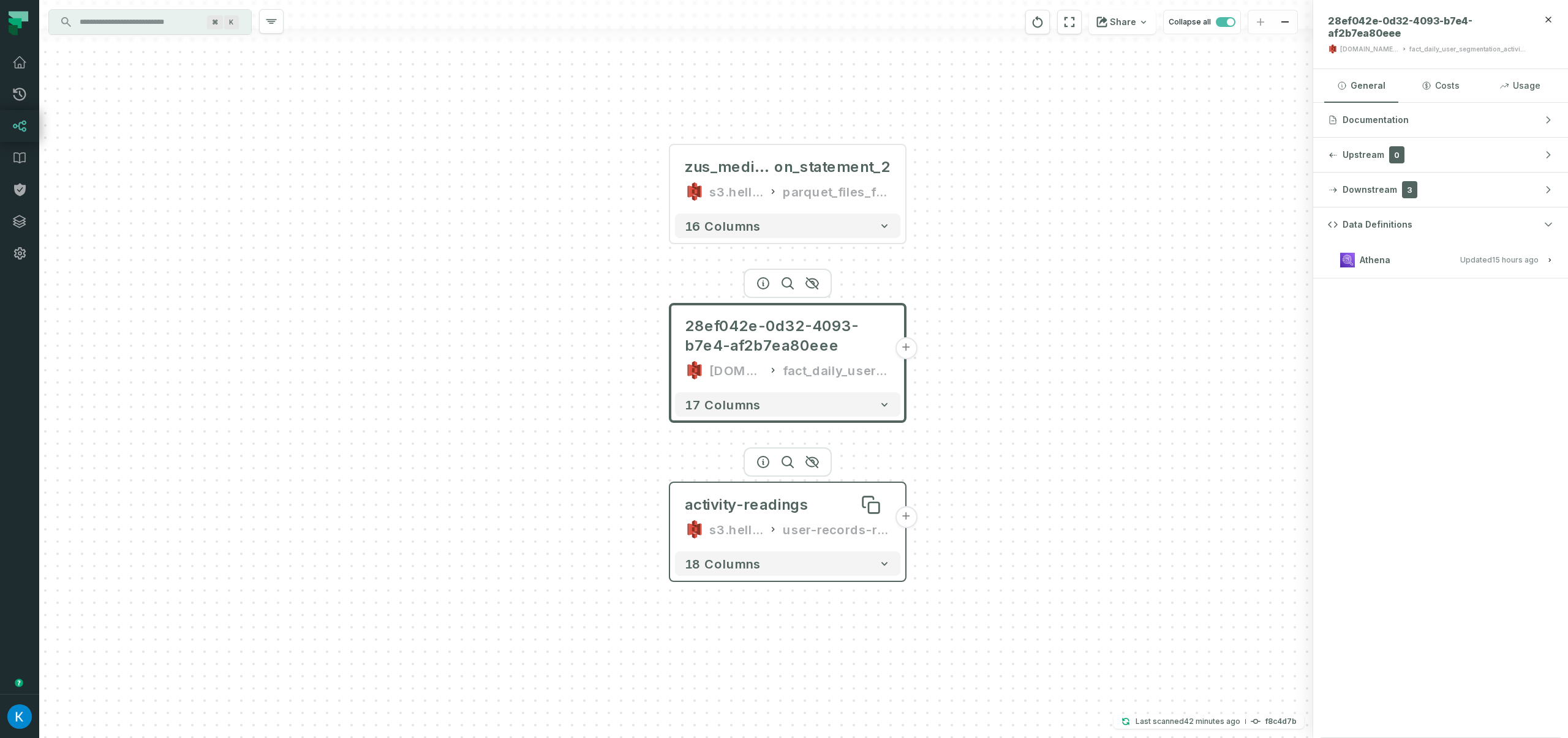
click at [748, 508] on div "activity-readings" at bounding box center [746, 505] width 124 height 19
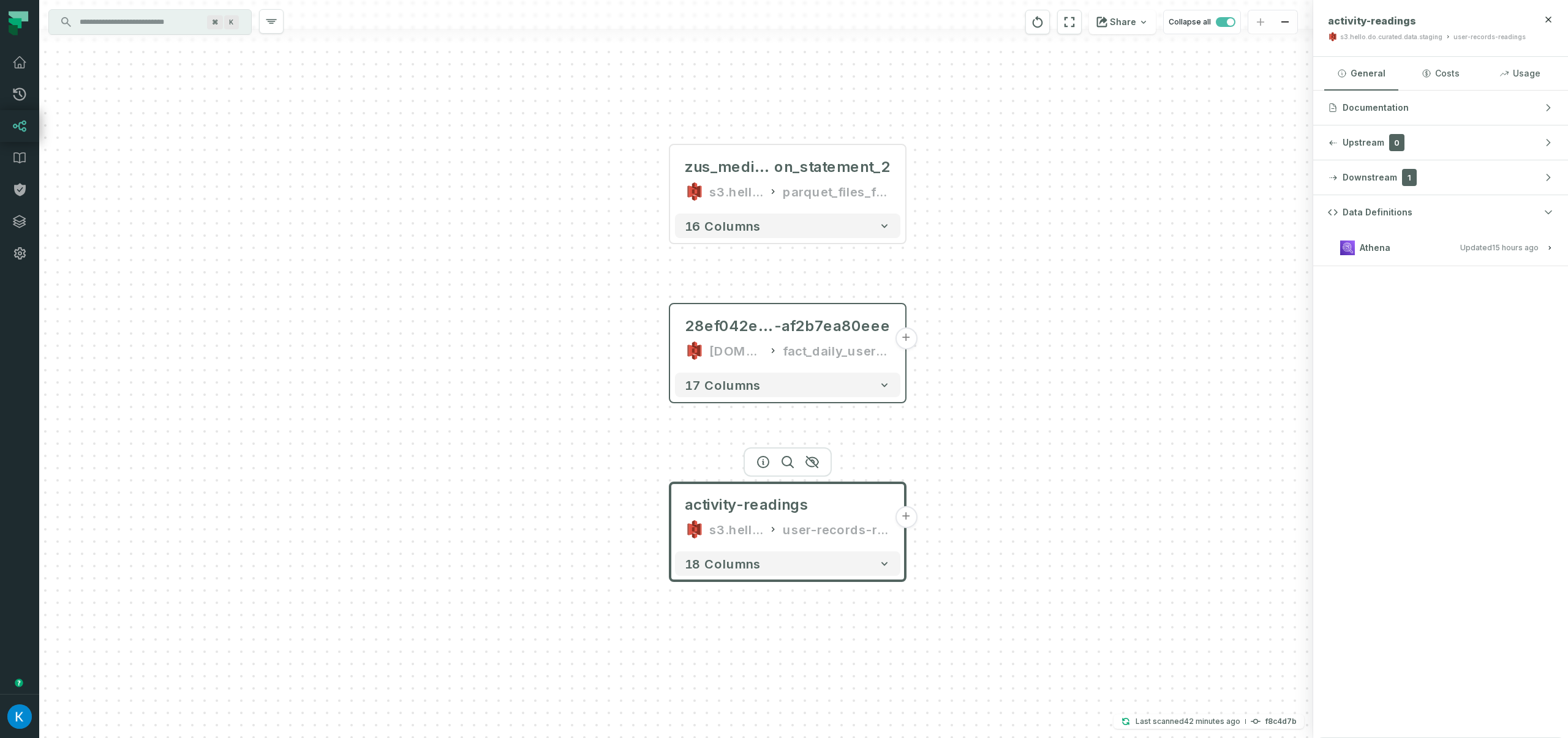
click at [1387, 237] on h3 "Athena Updated [DATE] 1:03:08 AM" at bounding box center [1440, 248] width 255 height 37
click at [1389, 241] on button "Athena Updated [DATE] 1:03:08 AM" at bounding box center [1440, 247] width 225 height 17
click at [1195, 298] on div "zus_medicati on_statement_2 s3.hello.do.curated.data.staging parquet_files_for_…" at bounding box center [676, 369] width 1274 height 738
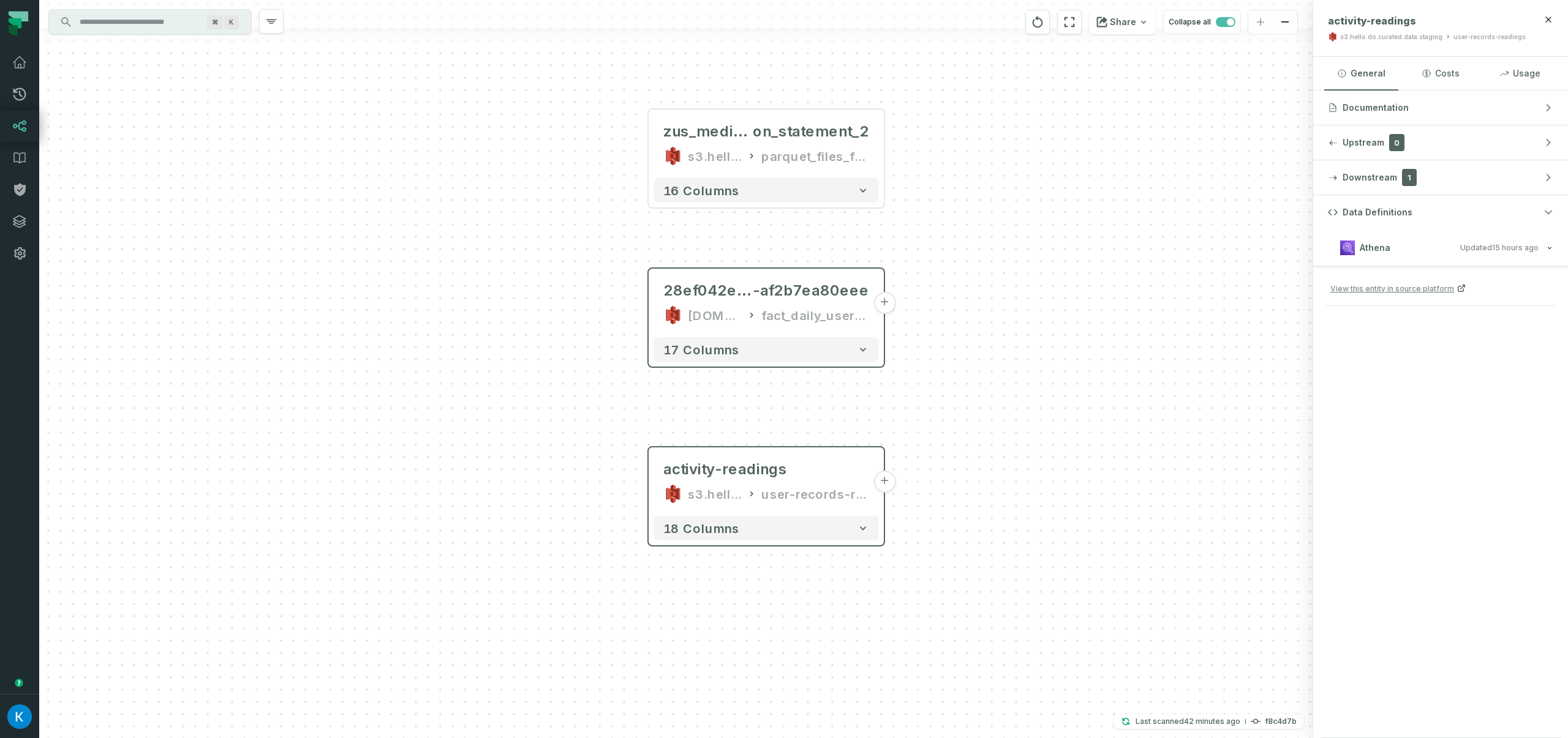
drag, startPoint x: 1018, startPoint y: 568, endPoint x: 1003, endPoint y: 497, distance: 72.6
click at [998, 536] on div "zus_medicati on_statement_2 s3.hello.do.curated.data.staging parquet_files_for_…" at bounding box center [676, 369] width 1274 height 738
click at [1008, 462] on div "zus_medicati on_statement_2 s3.hello.do.curated.data.staging parquet_files_for_…" at bounding box center [676, 369] width 1274 height 738
click at [28, 713] on img "button" at bounding box center [19, 716] width 24 height 24
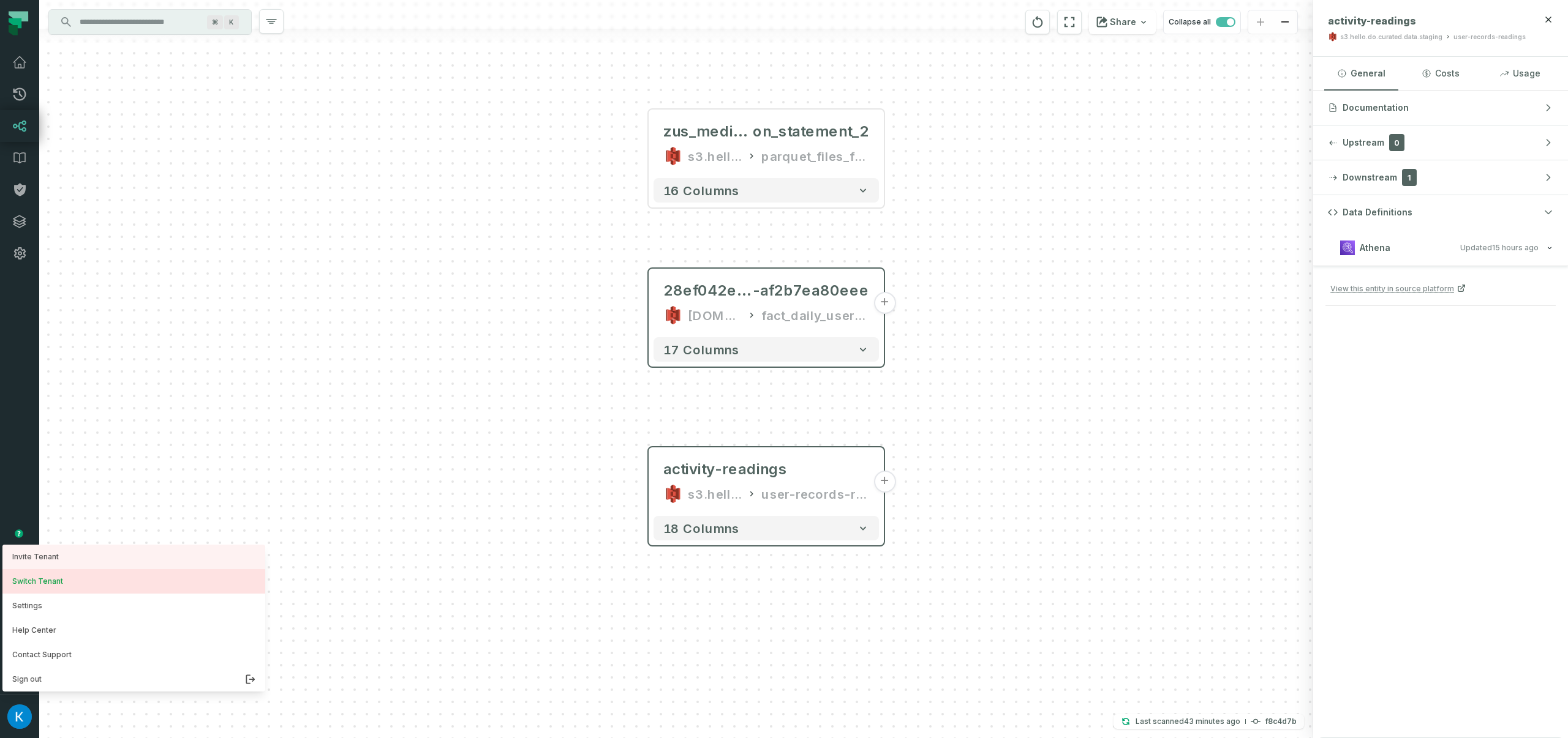
click at [107, 580] on button "Switch Tenant" at bounding box center [134, 581] width 263 height 24
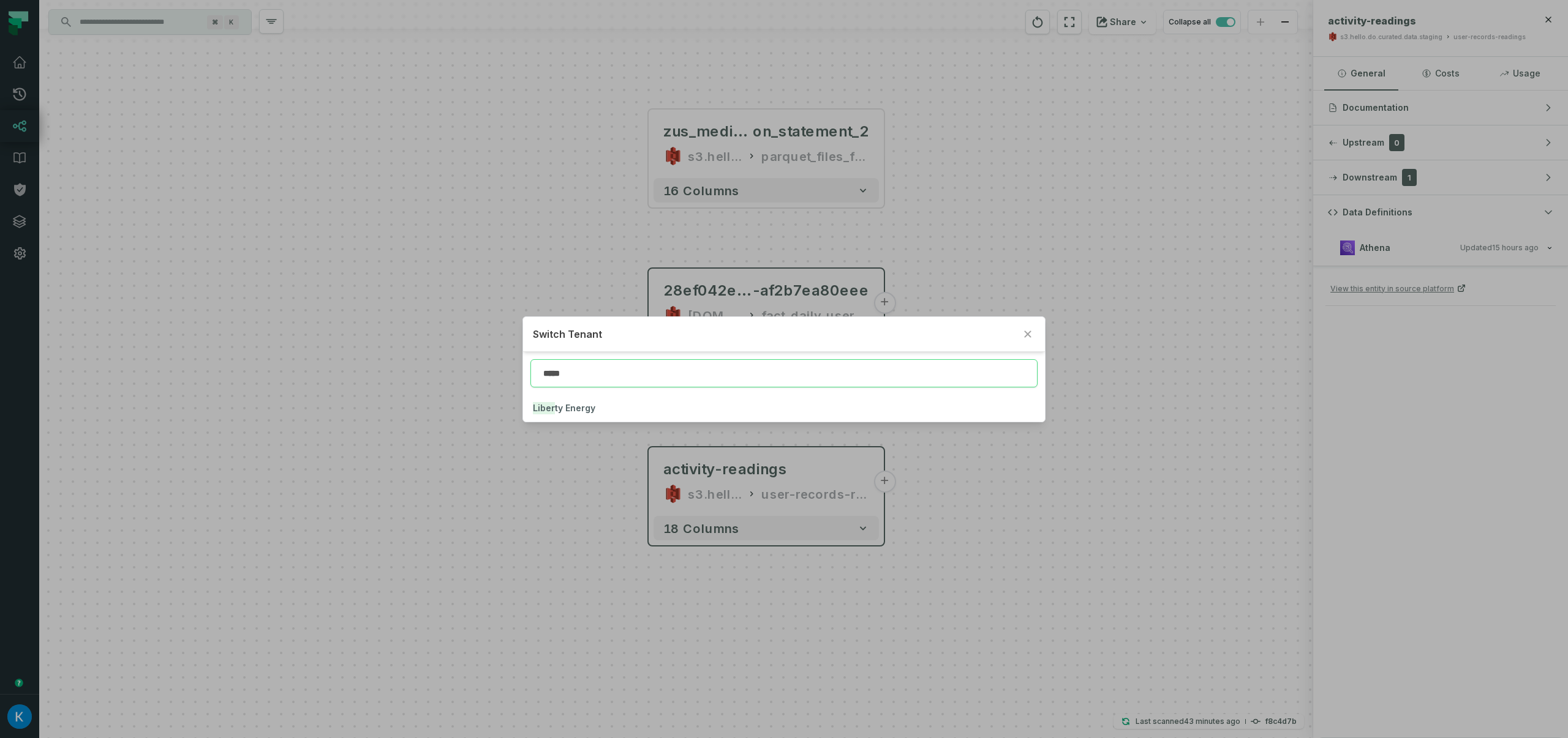
type input "*****"
click at [551, 391] on div "*****" at bounding box center [783, 374] width 521 height 43
click at [567, 412] on span "Liber ty Energy" at bounding box center [563, 407] width 63 height 10
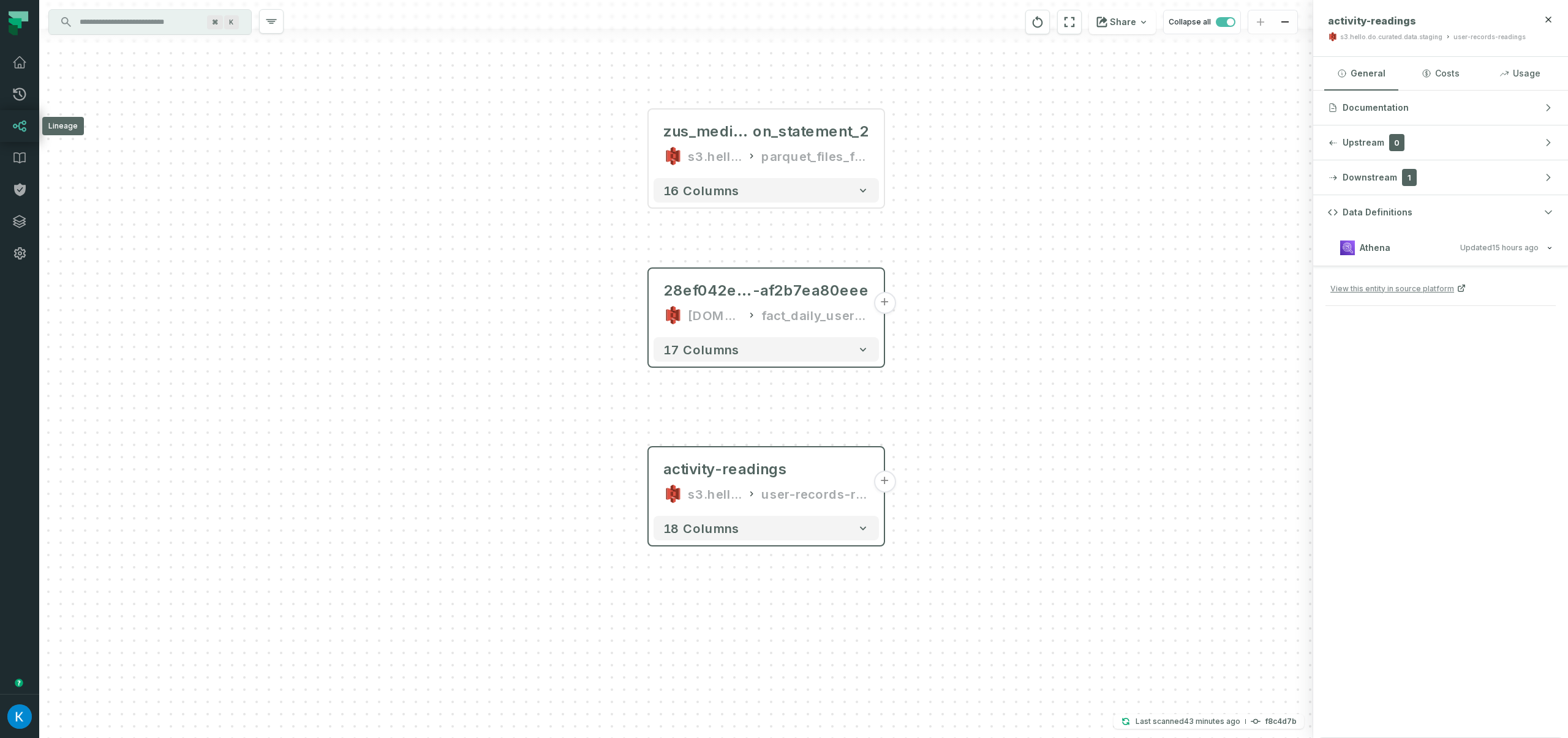
drag, startPoint x: 24, startPoint y: 120, endPoint x: 32, endPoint y: 116, distance: 8.9
click at [24, 121] on icon at bounding box center [19, 126] width 13 height 11
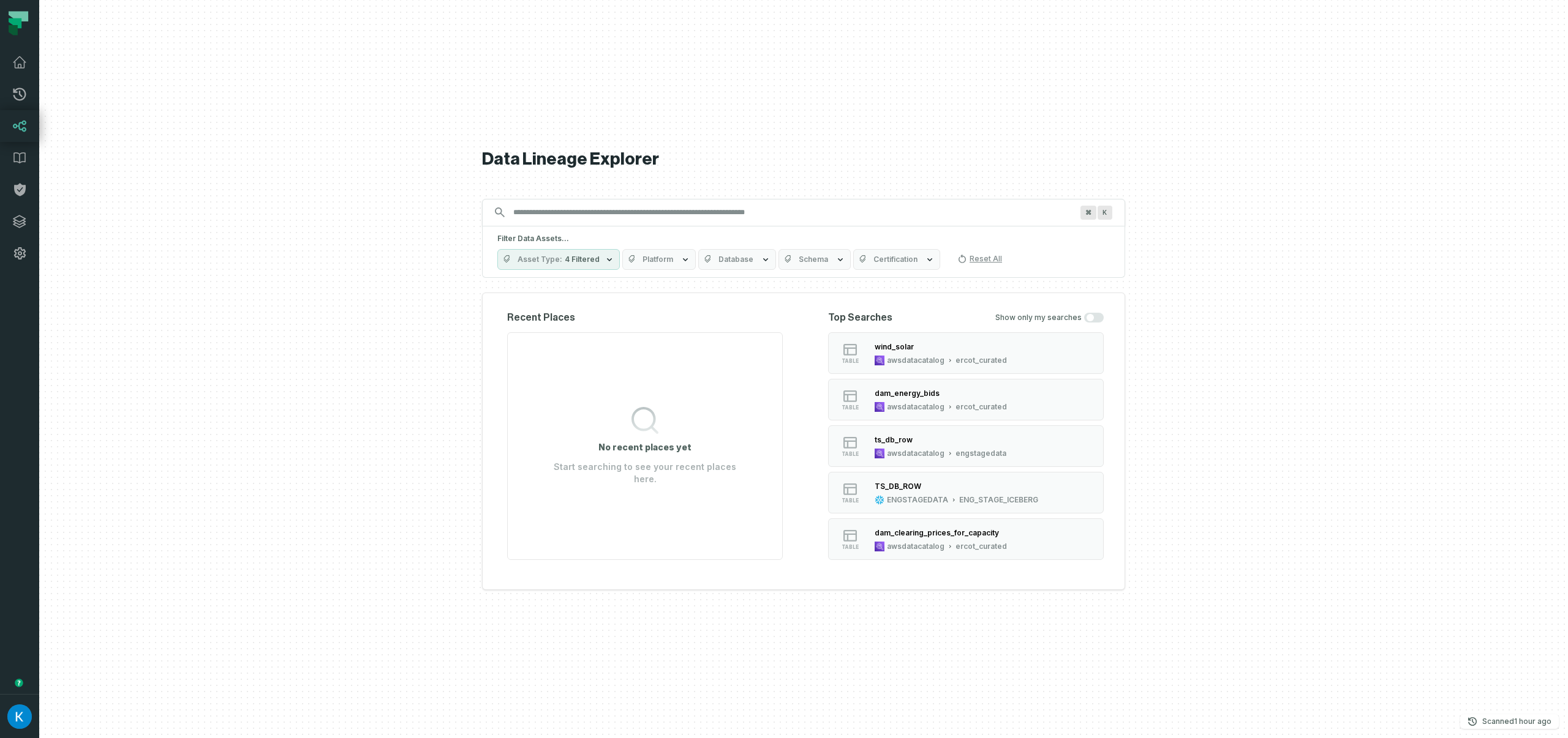
click at [555, 220] on input "Discovery Provider cmdk menu" at bounding box center [792, 212] width 574 height 19
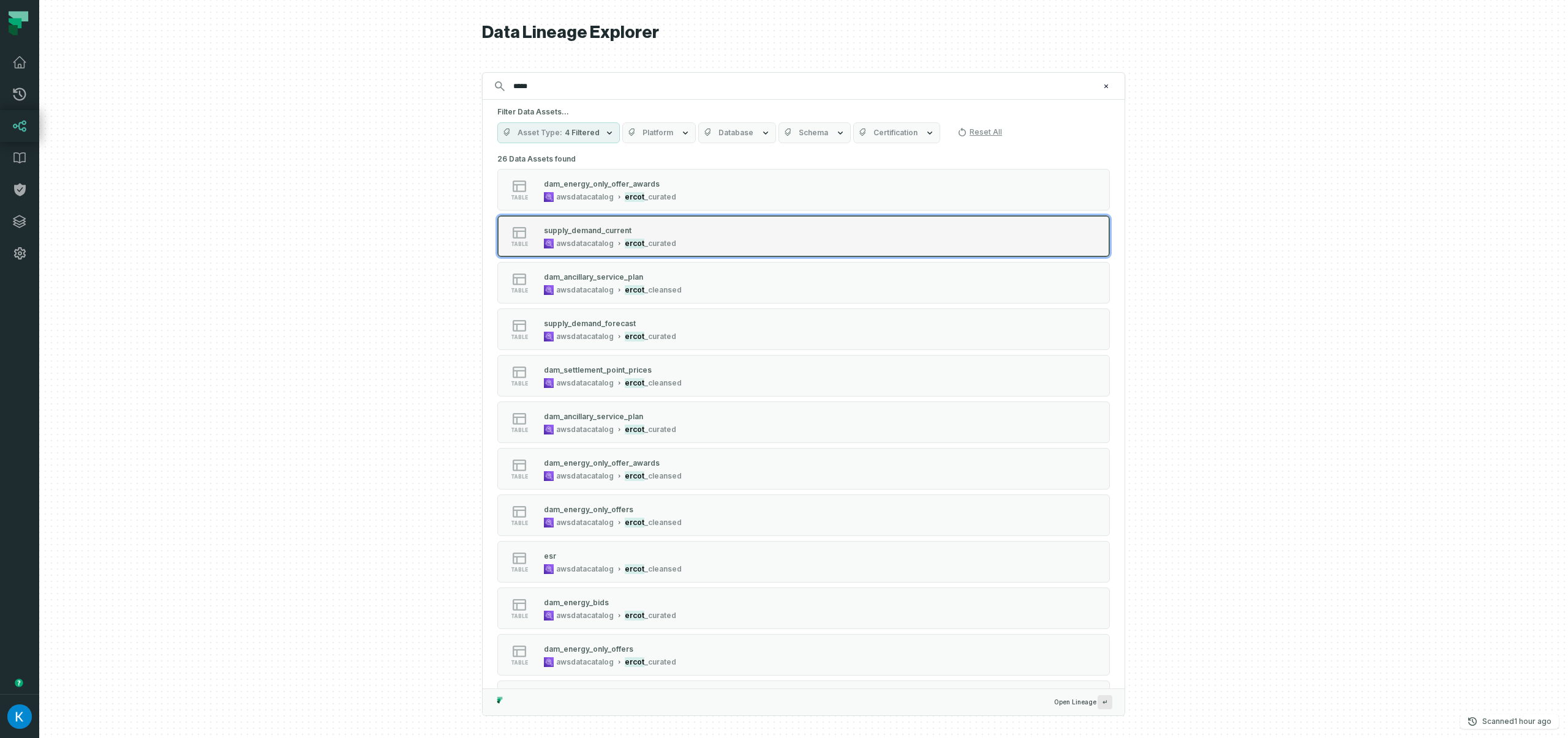
type input "*****"
click at [668, 232] on div "supply_demand_current" at bounding box center [610, 230] width 132 height 12
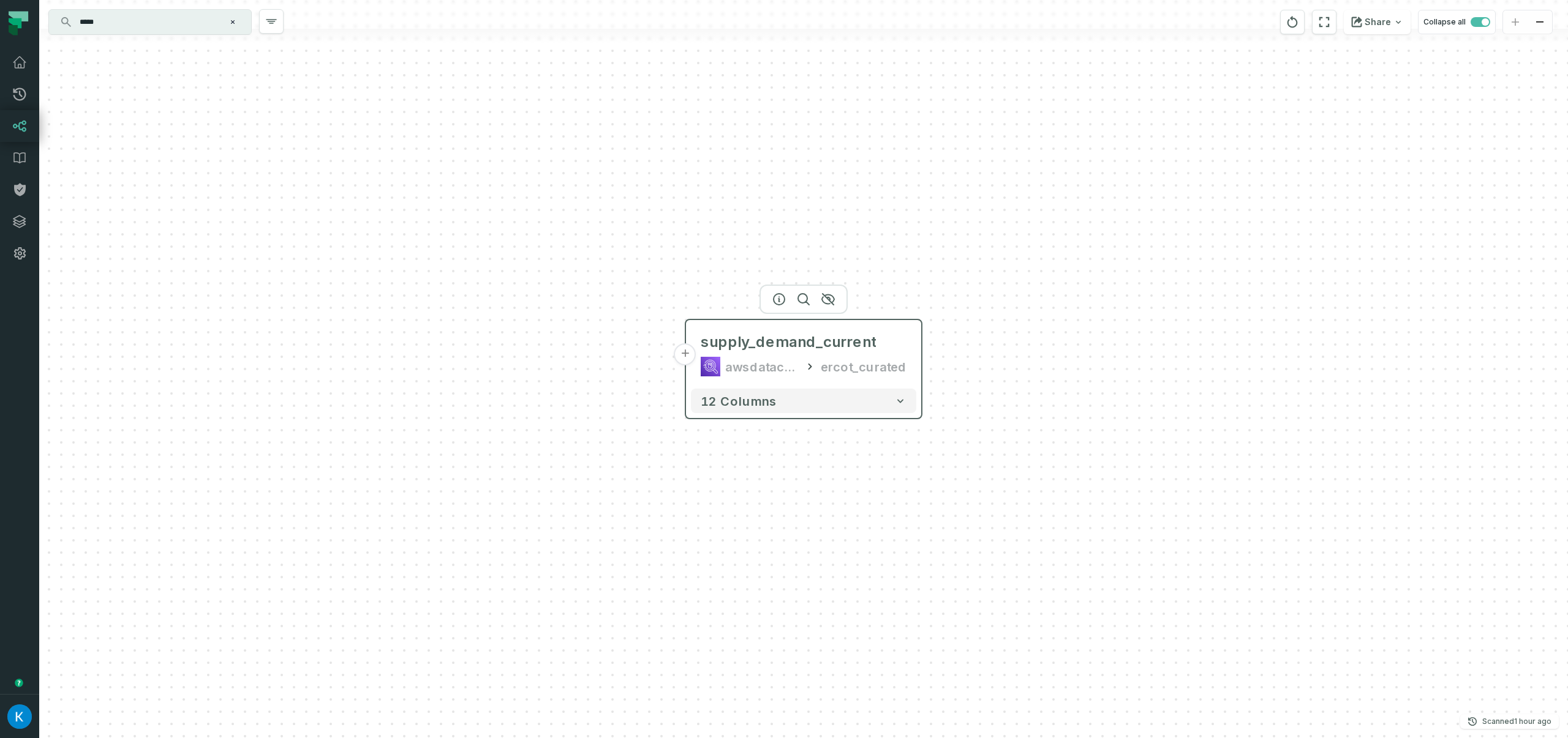
click at [692, 351] on button "+" at bounding box center [685, 354] width 22 height 22
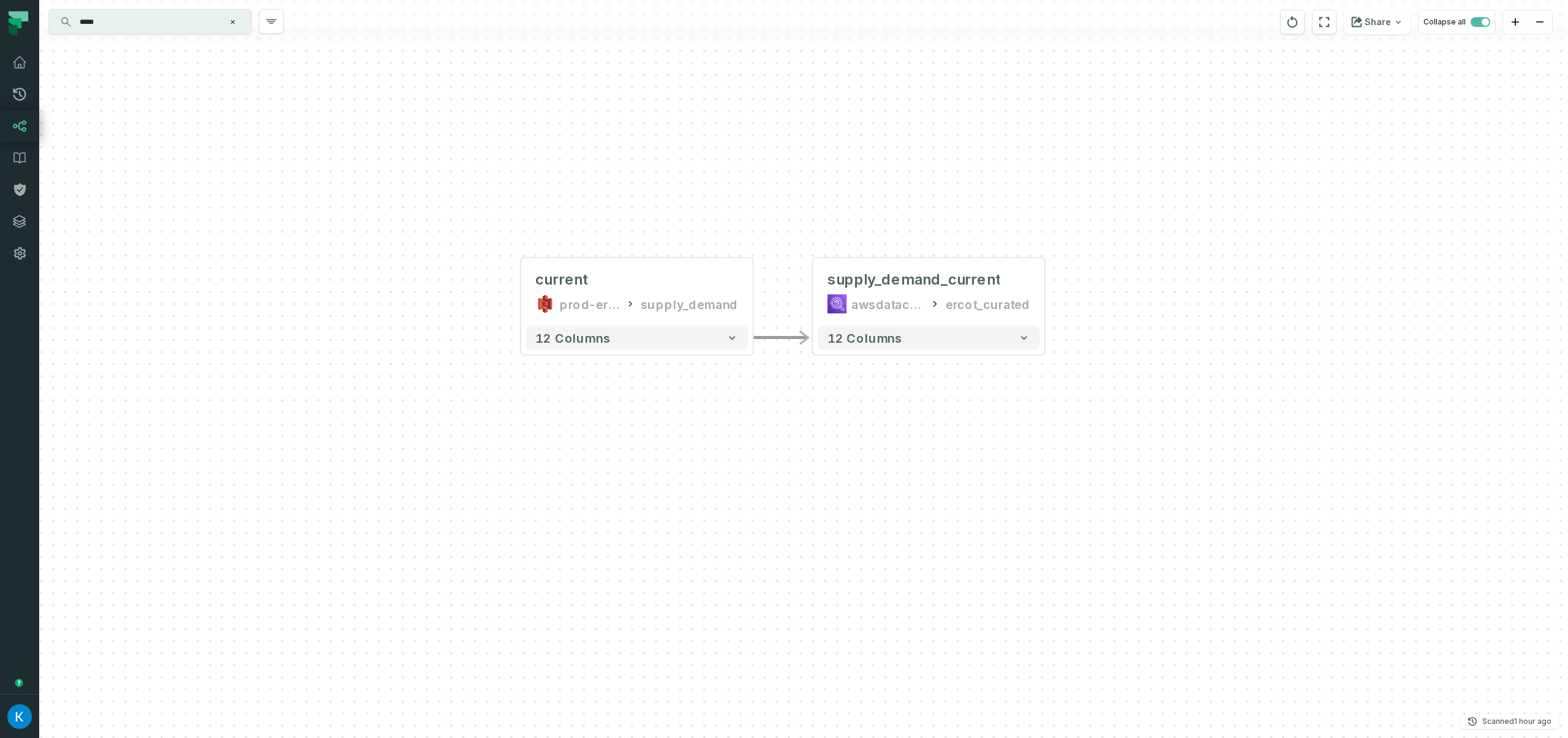
drag, startPoint x: 659, startPoint y: 251, endPoint x: 576, endPoint y: 188, distance: 104.2
click at [576, 188] on div "current prod-ercotapi-it-bhl-public-curated/ercot supply_demand - 12 columns - …" at bounding box center [803, 369] width 1528 height 738
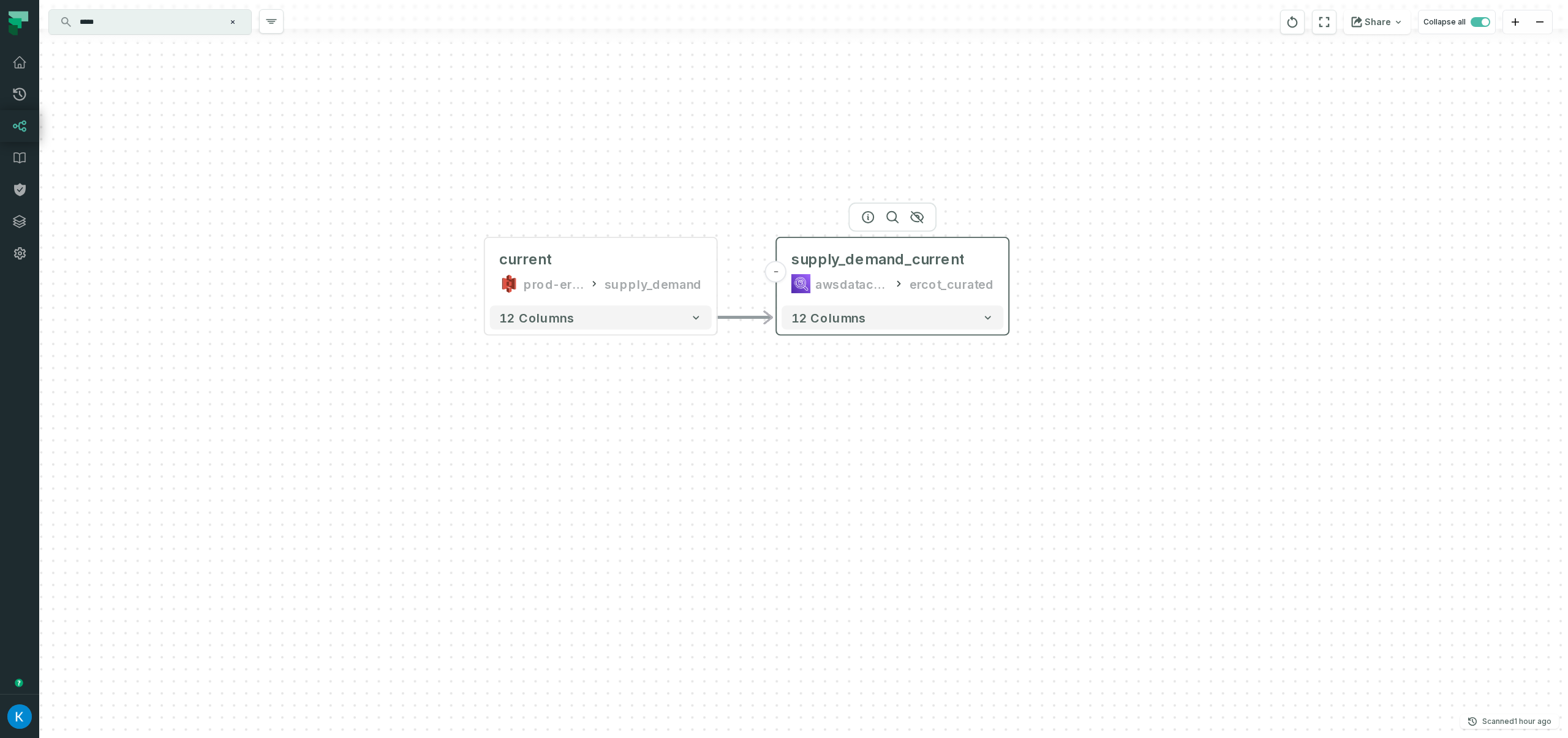
click at [981, 286] on div "ercot_curated" at bounding box center [952, 284] width 85 height 19
click at [869, 220] on icon "button" at bounding box center [867, 217] width 11 height 11
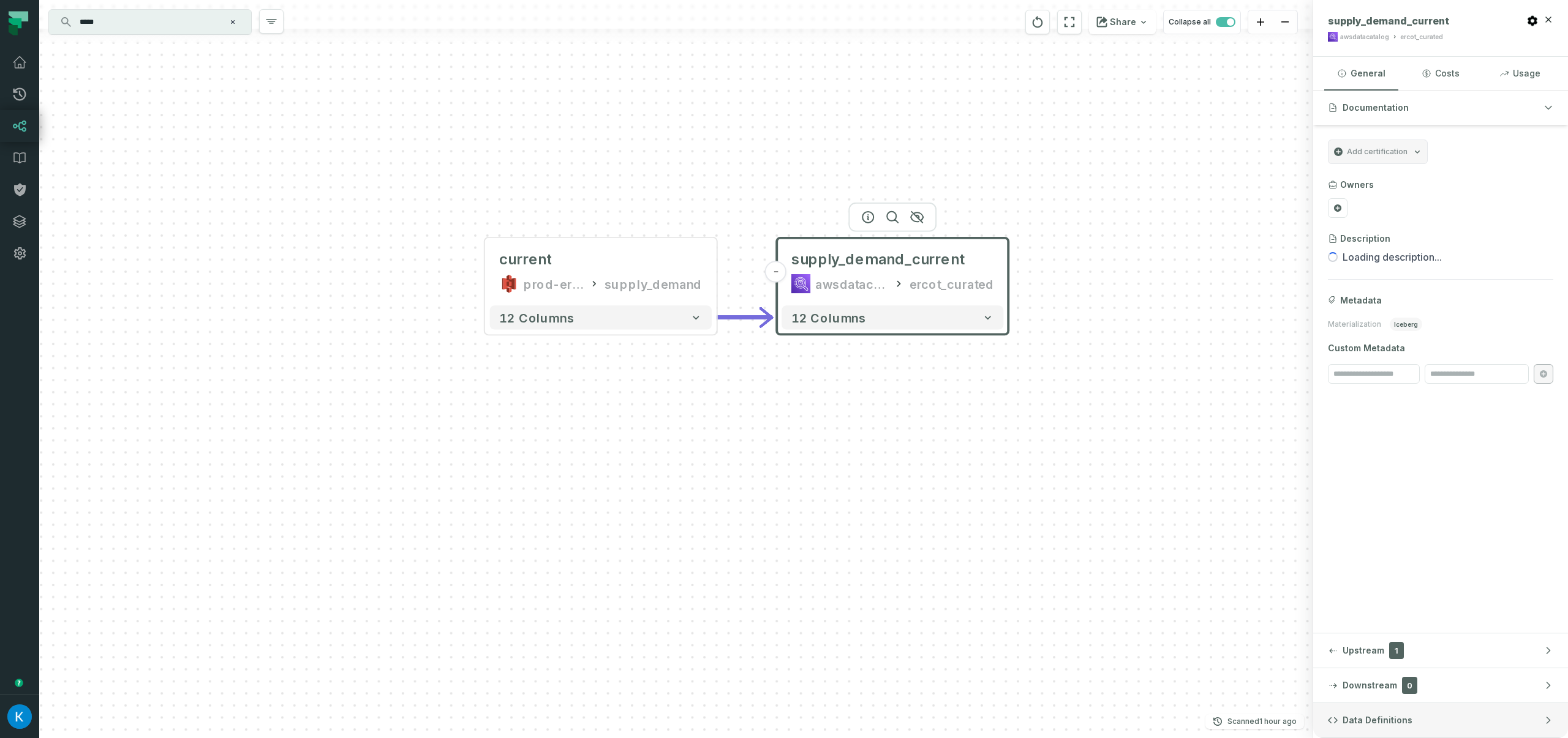
click at [1355, 721] on span "Data Definitions" at bounding box center [1378, 721] width 70 height 12
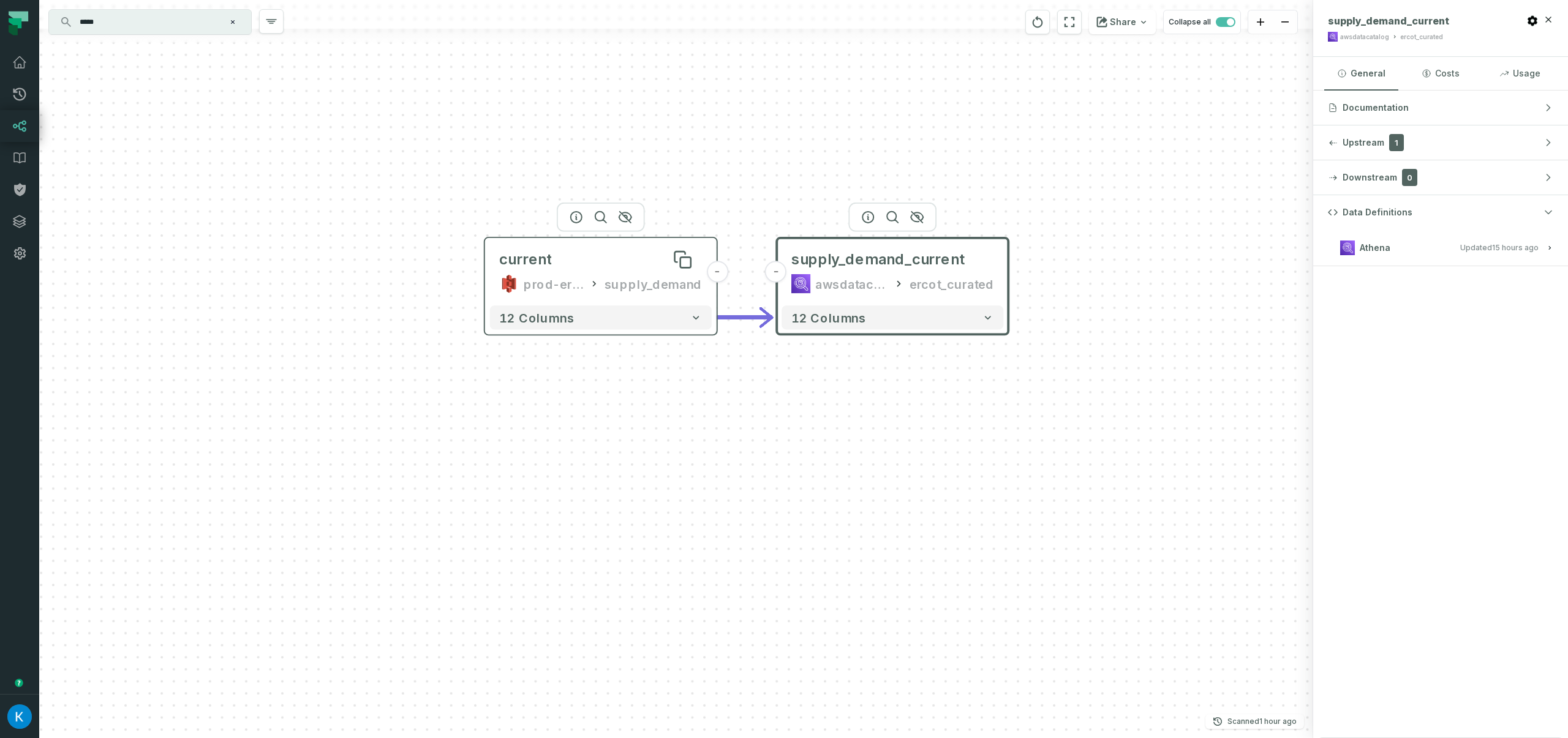
click at [635, 261] on div "current" at bounding box center [600, 260] width 202 height 19
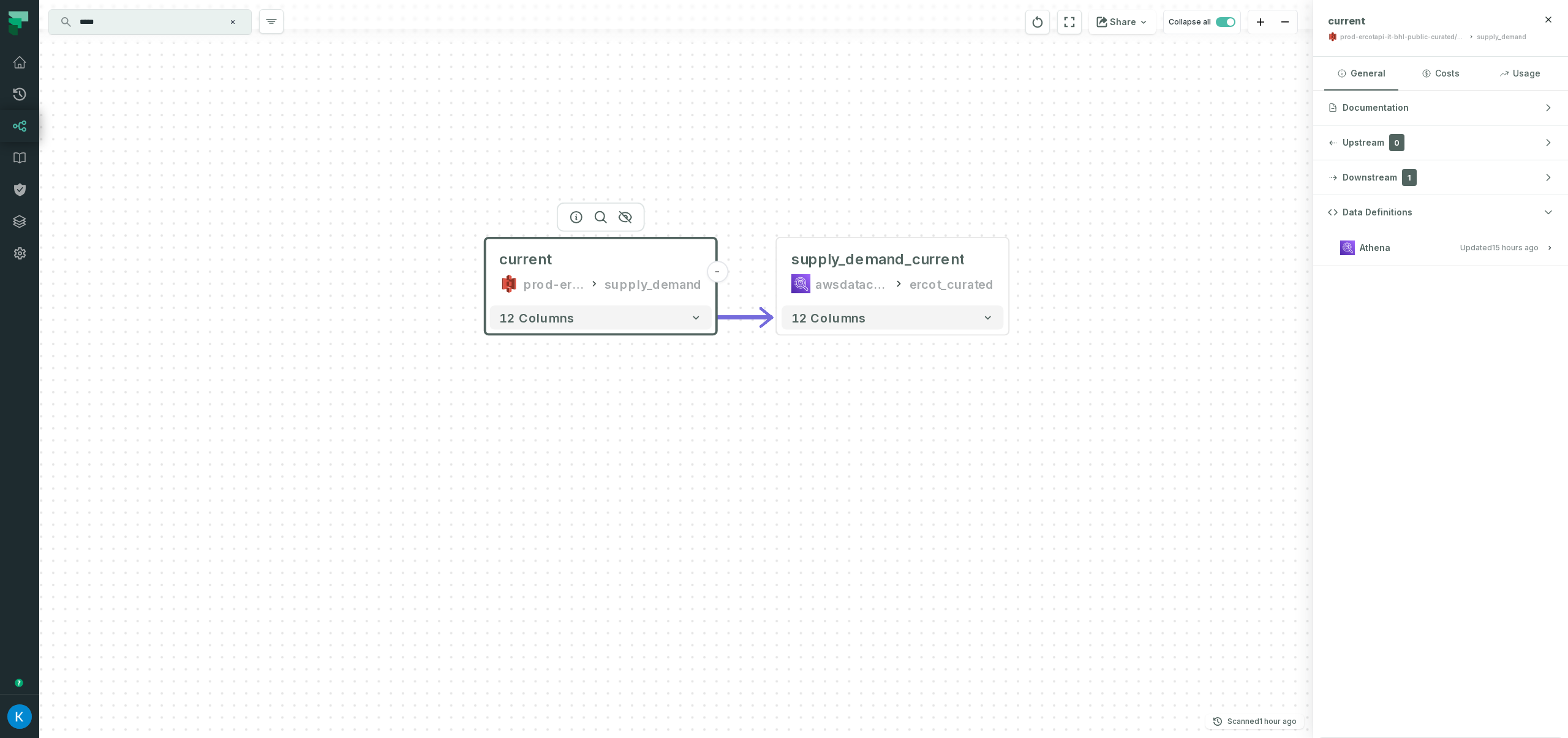
click at [1408, 247] on button "Athena Updated [DATE] 1:03:07 AM" at bounding box center [1440, 247] width 225 height 17
click at [920, 298] on div "supply_demand_current awsdatacatalog ercot_curated" at bounding box center [892, 272] width 222 height 58
